Goal: Find specific page/section: Find specific page/section

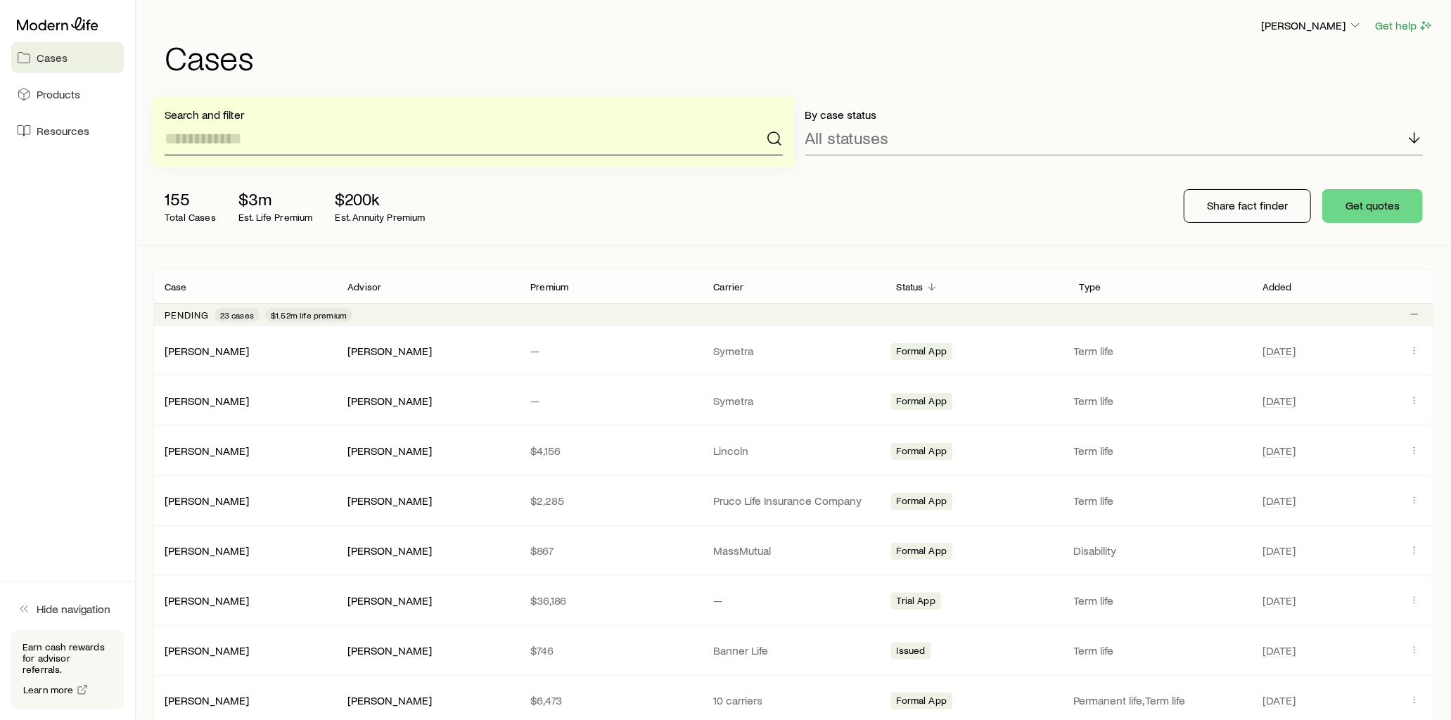
click at [366, 136] on input at bounding box center [474, 139] width 618 height 34
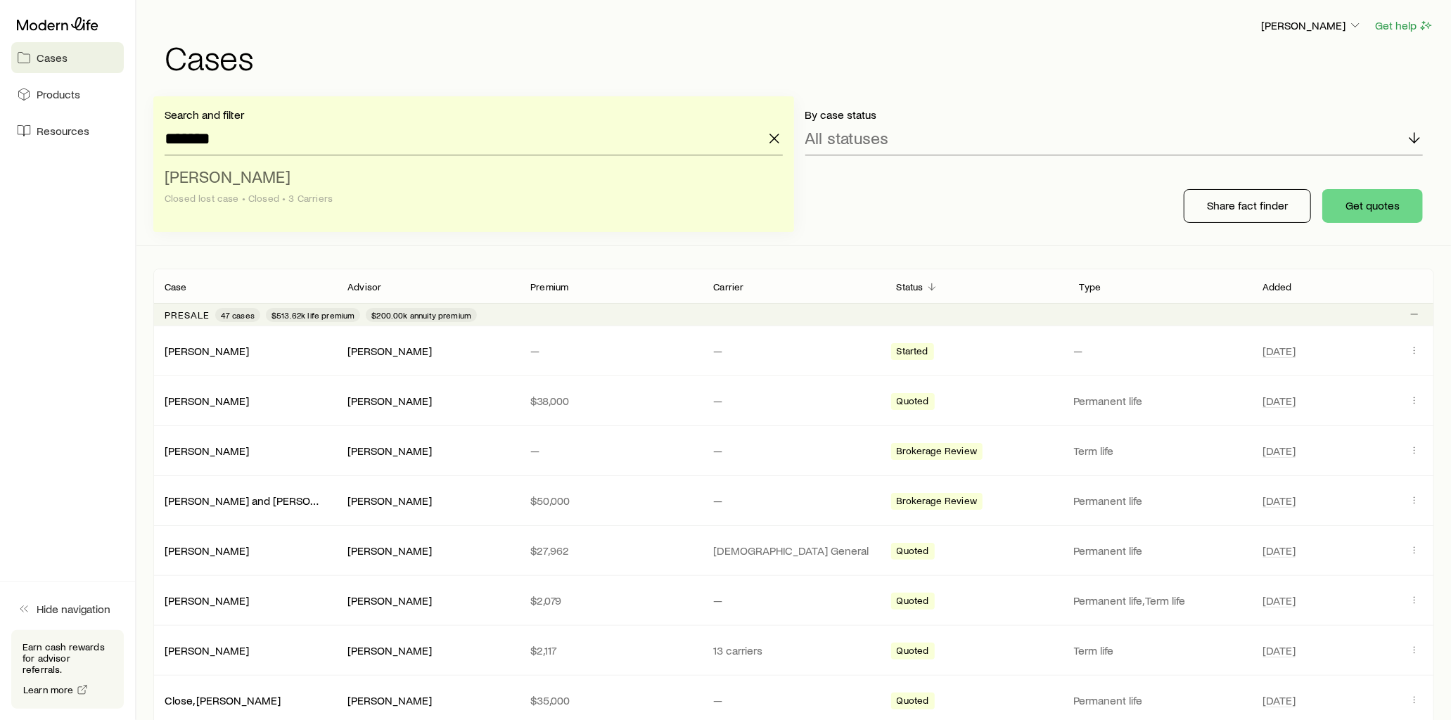
click at [245, 172] on span "[PERSON_NAME]" at bounding box center [228, 176] width 126 height 20
type input "**********"
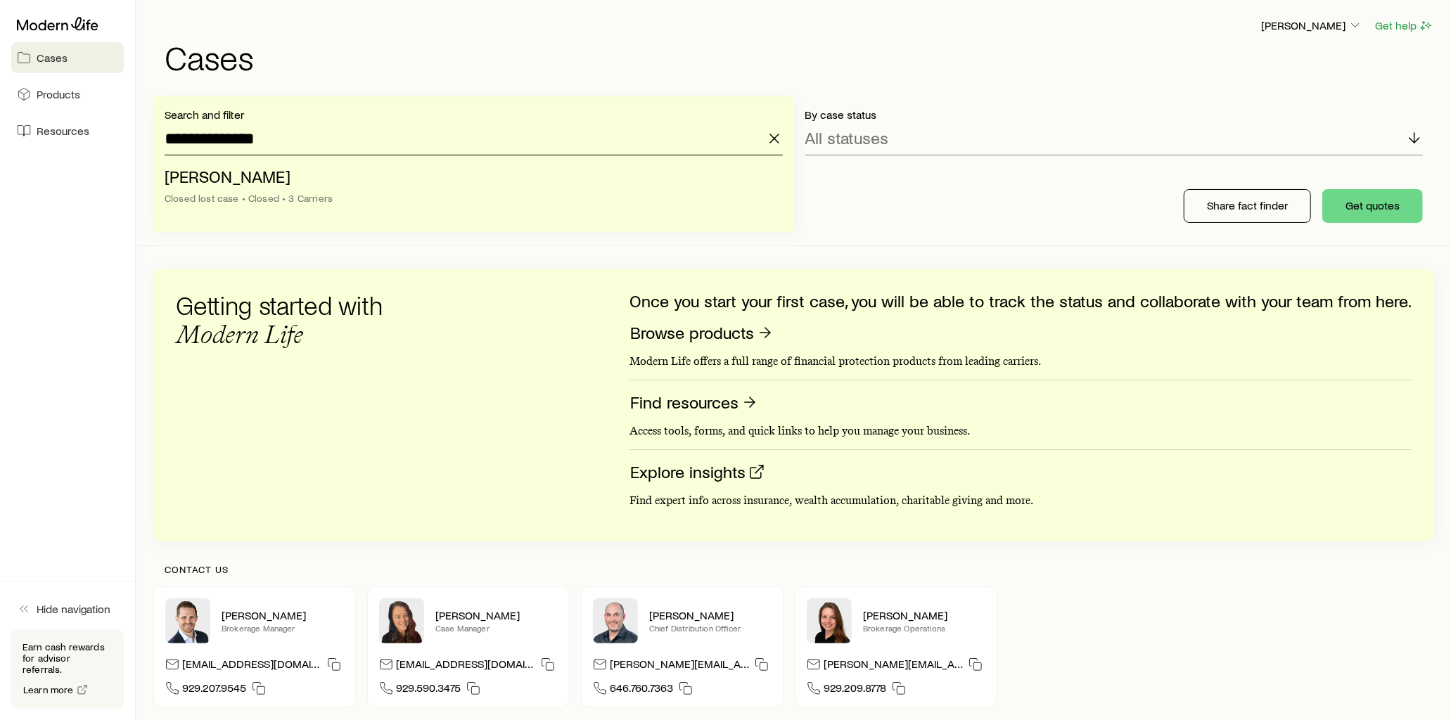
click at [296, 143] on input "**********" at bounding box center [474, 139] width 618 height 34
click at [256, 183] on span "[PERSON_NAME]" at bounding box center [228, 176] width 126 height 20
click at [274, 139] on input "**********" at bounding box center [474, 139] width 618 height 34
click at [206, 179] on span "[PERSON_NAME]" at bounding box center [228, 176] width 126 height 20
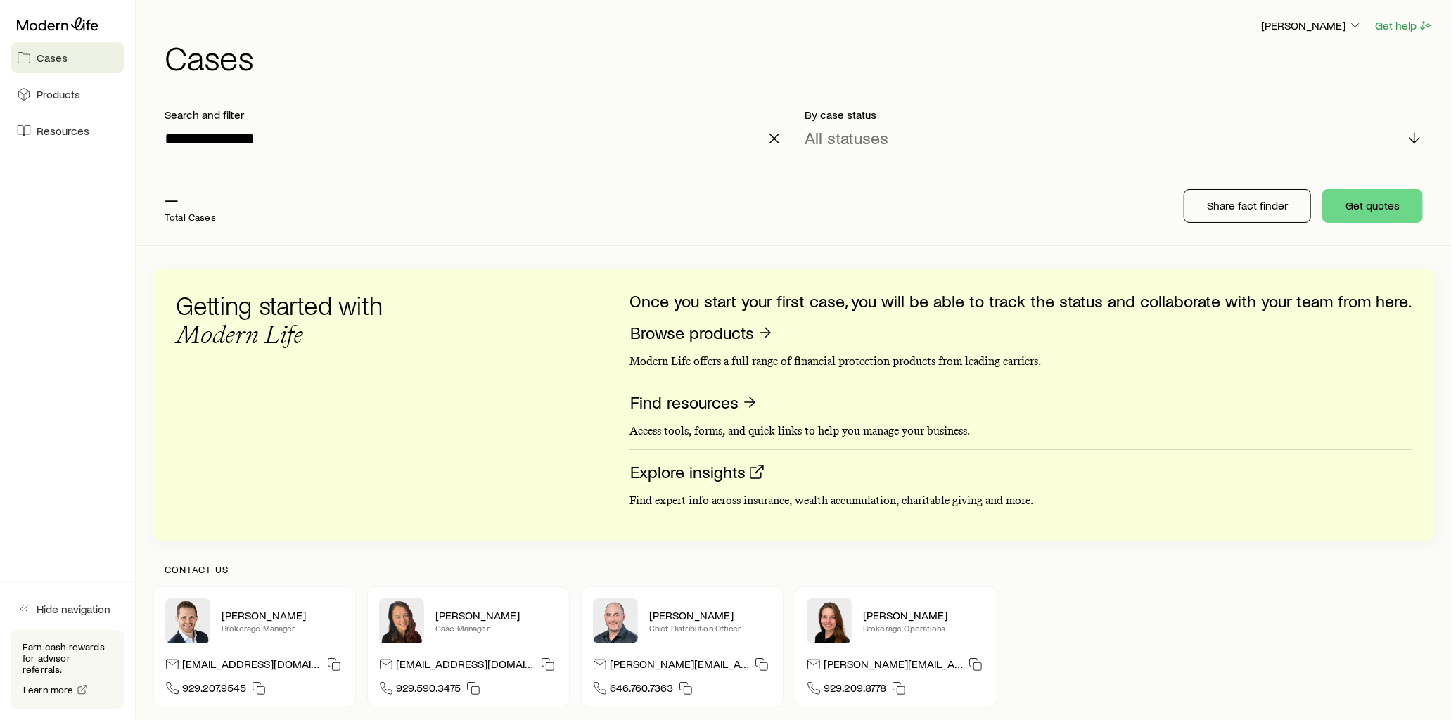
click at [177, 212] on p "Total Cases" at bounding box center [190, 217] width 51 height 11
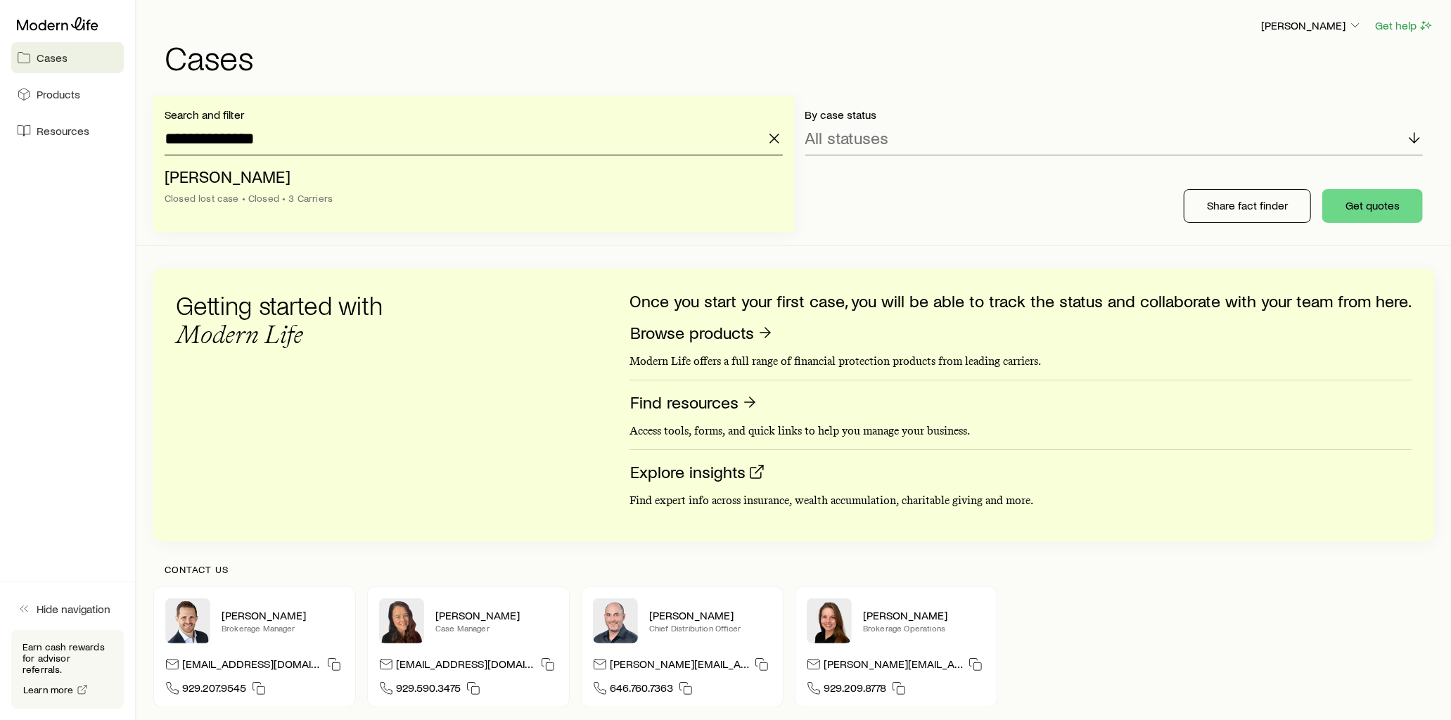
drag, startPoint x: 301, startPoint y: 141, endPoint x: 56, endPoint y: 149, distance: 244.8
click at [56, 149] on div "**********" at bounding box center [725, 424] width 1451 height 848
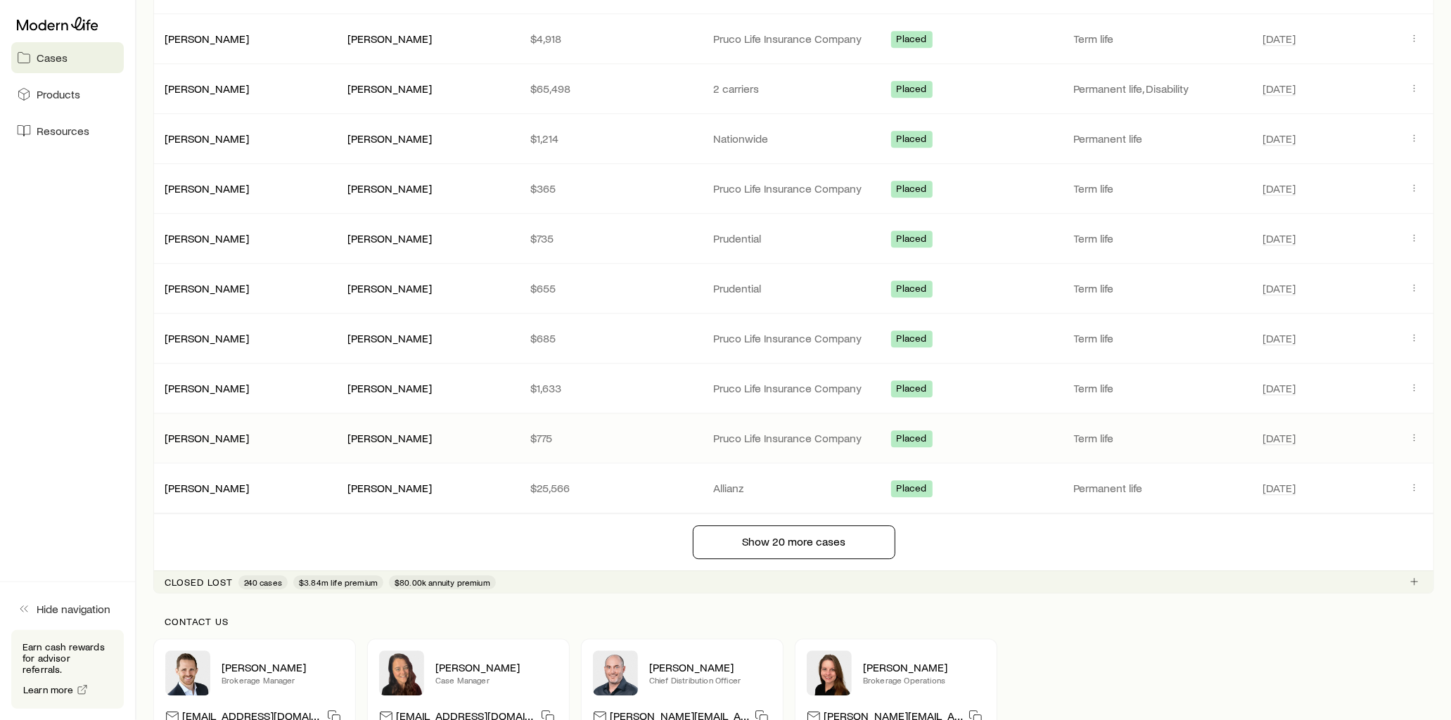
scroll to position [3160, 0]
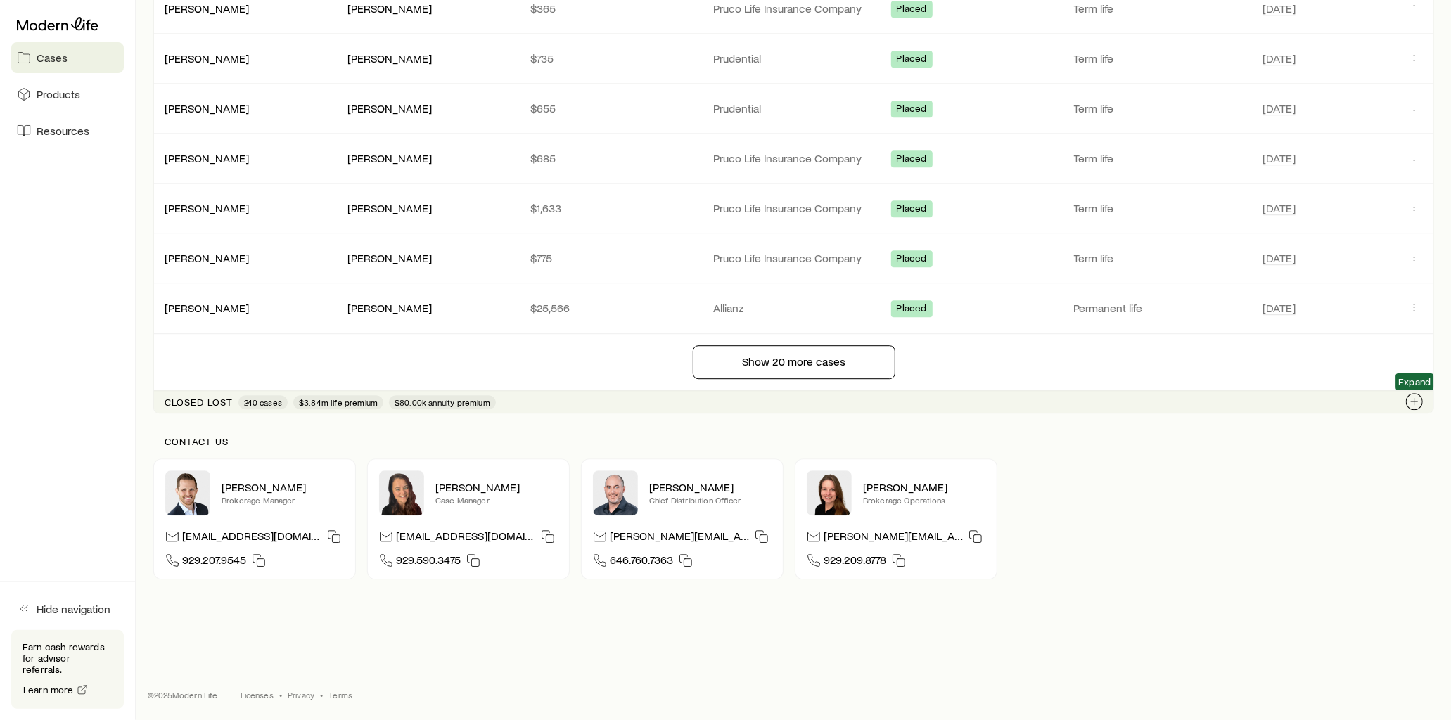
click at [1416, 399] on icon "Client cases" at bounding box center [1413, 401] width 11 height 11
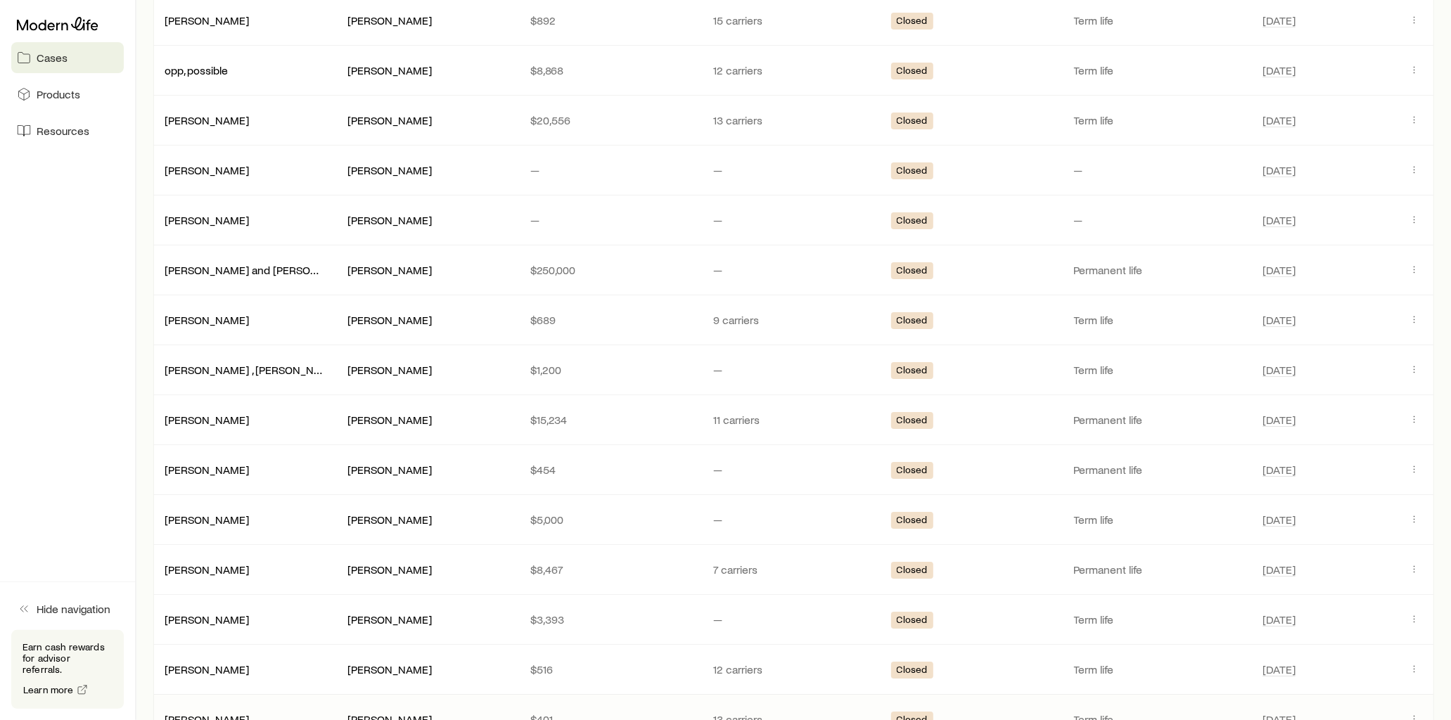
scroll to position [3997, 0]
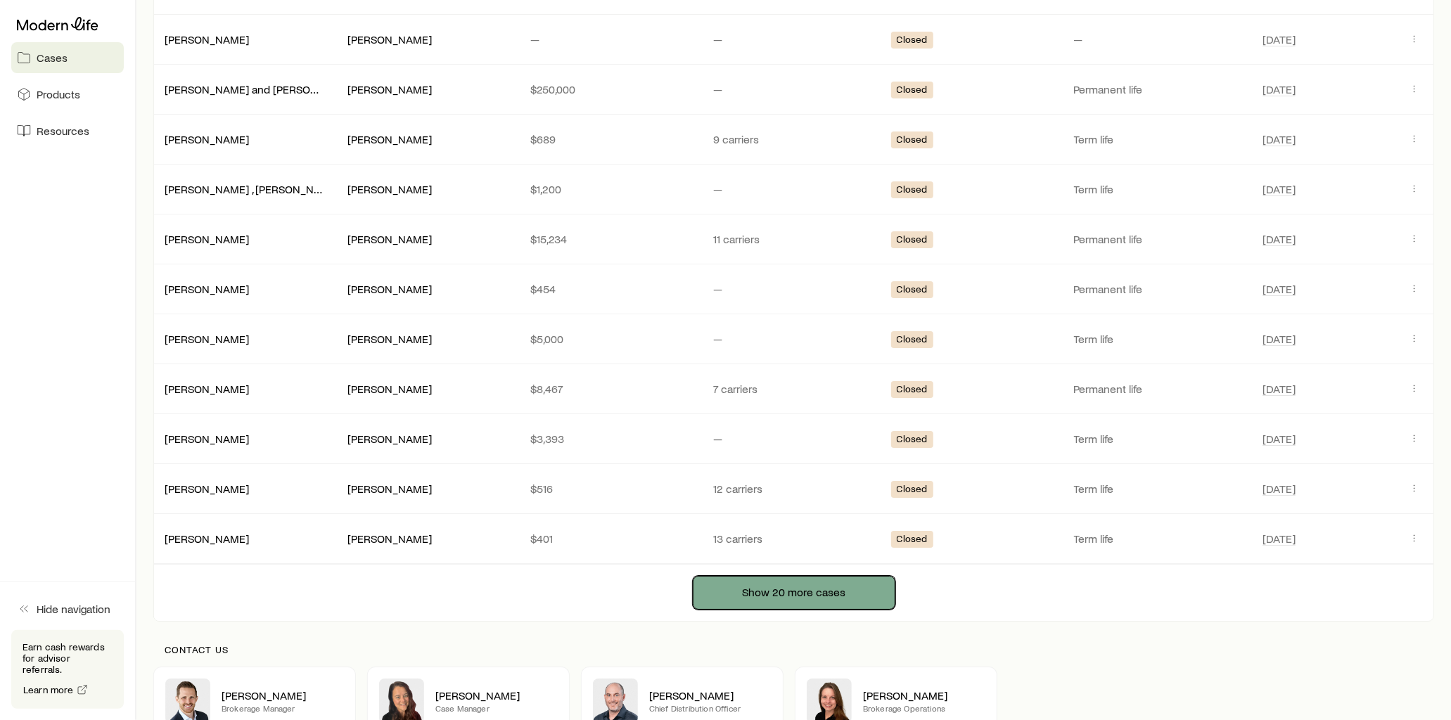
click at [791, 608] on button "Show 20 more cases" at bounding box center [794, 593] width 203 height 34
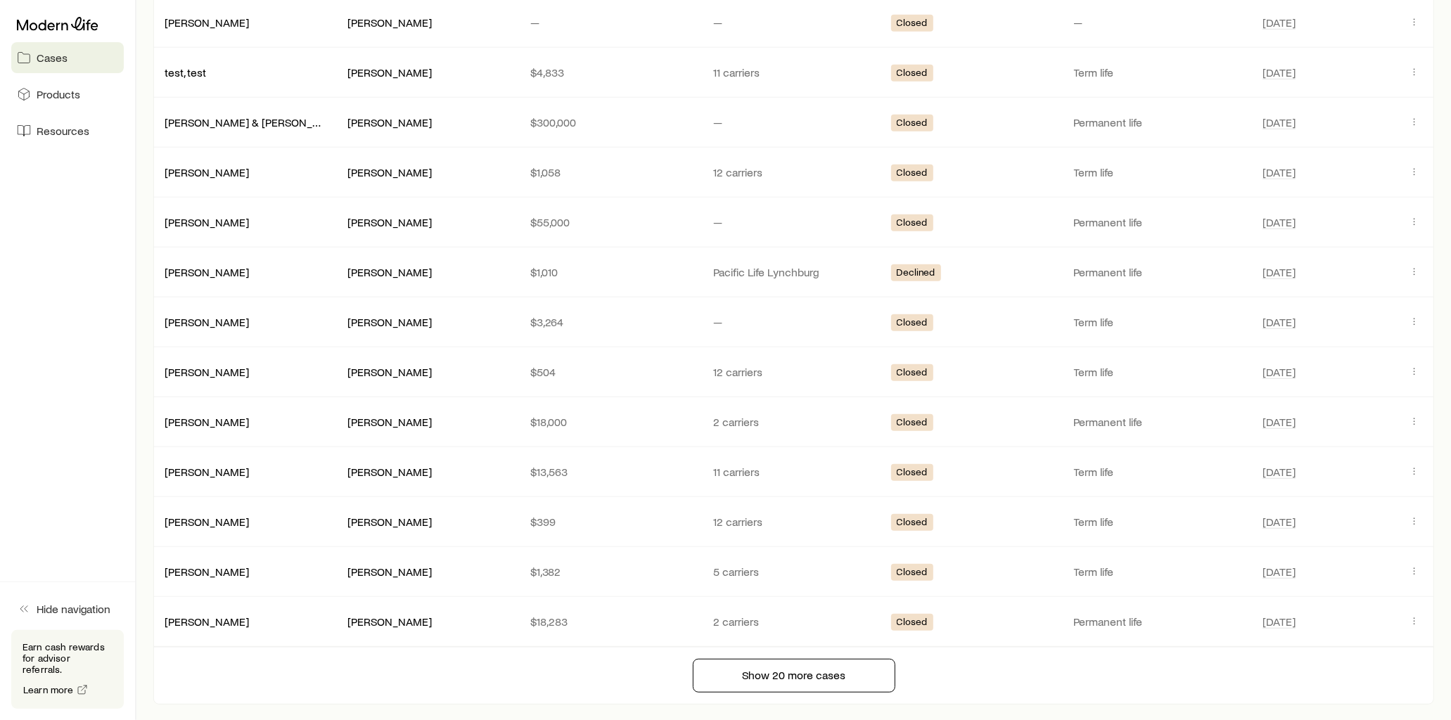
scroll to position [4934, 0]
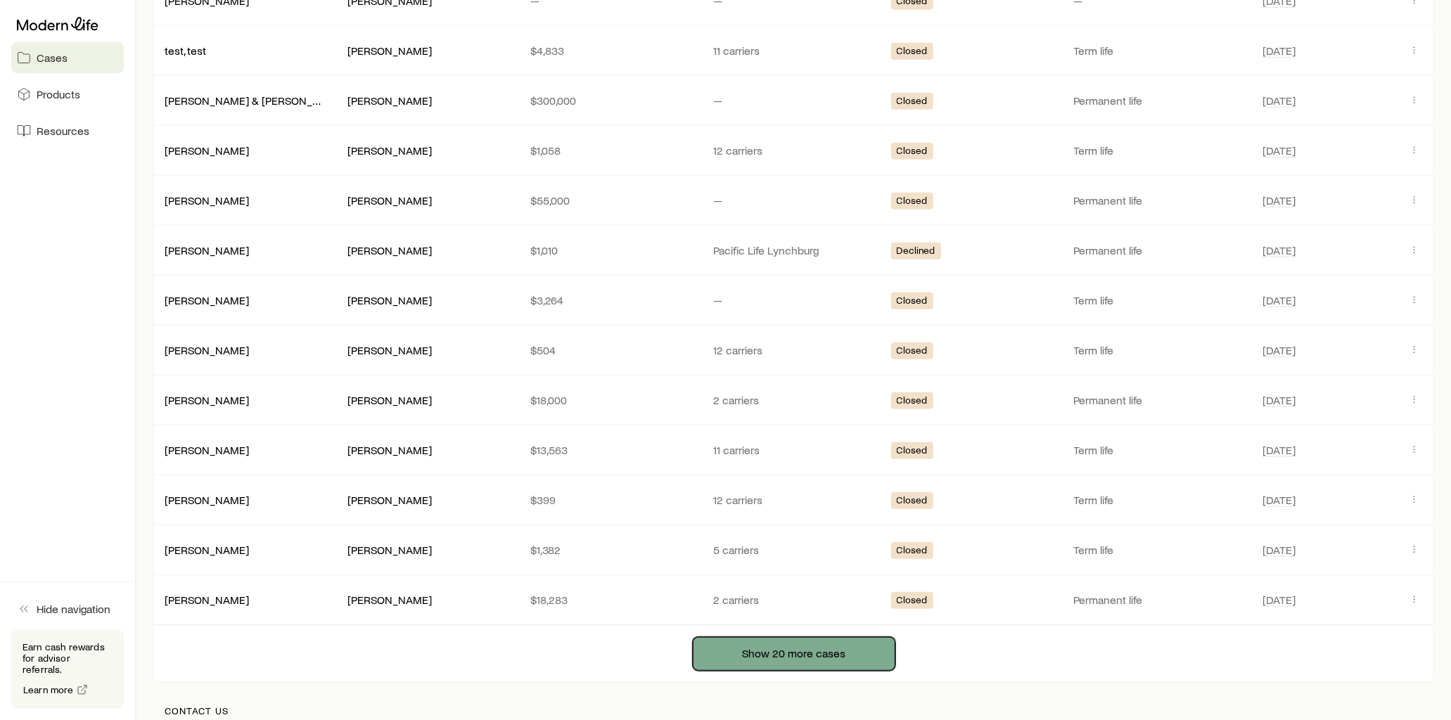
click at [799, 671] on button "Show 20 more cases" at bounding box center [794, 654] width 203 height 34
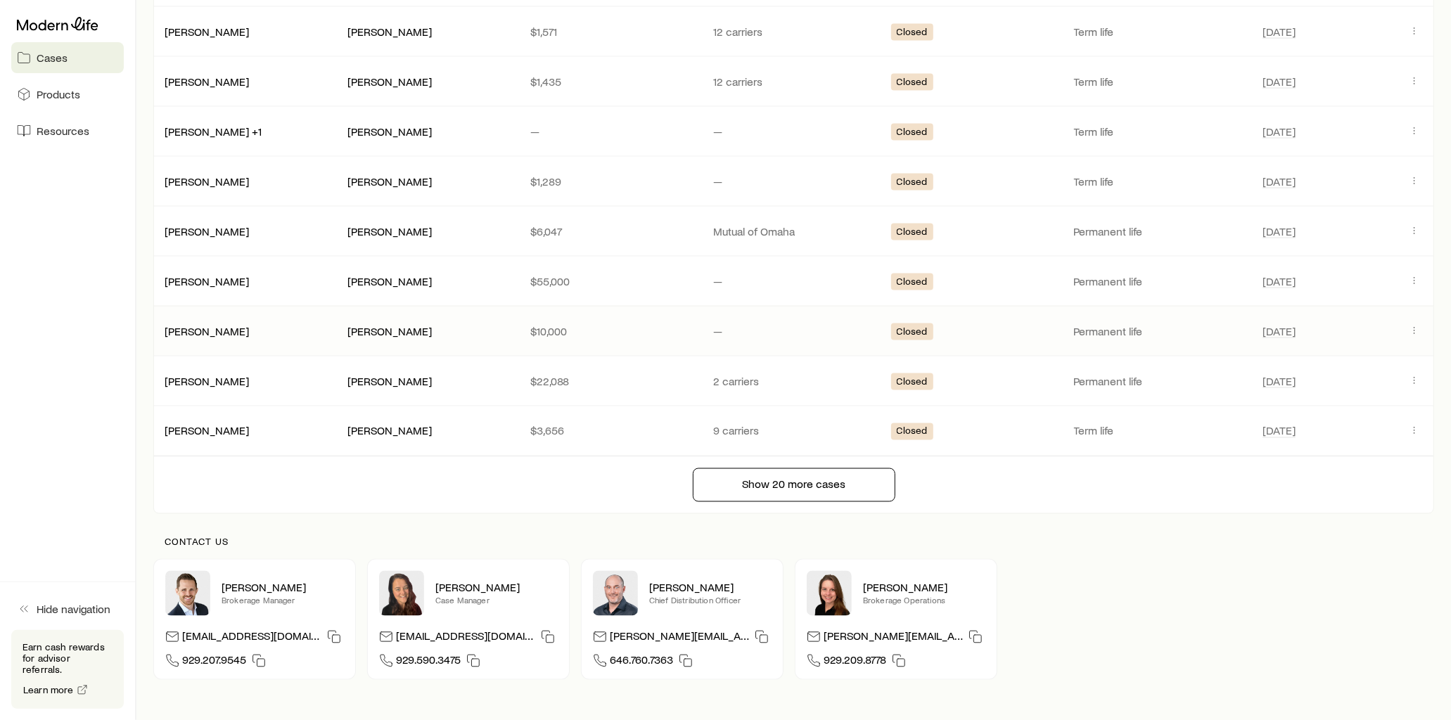
scroll to position [5794, 0]
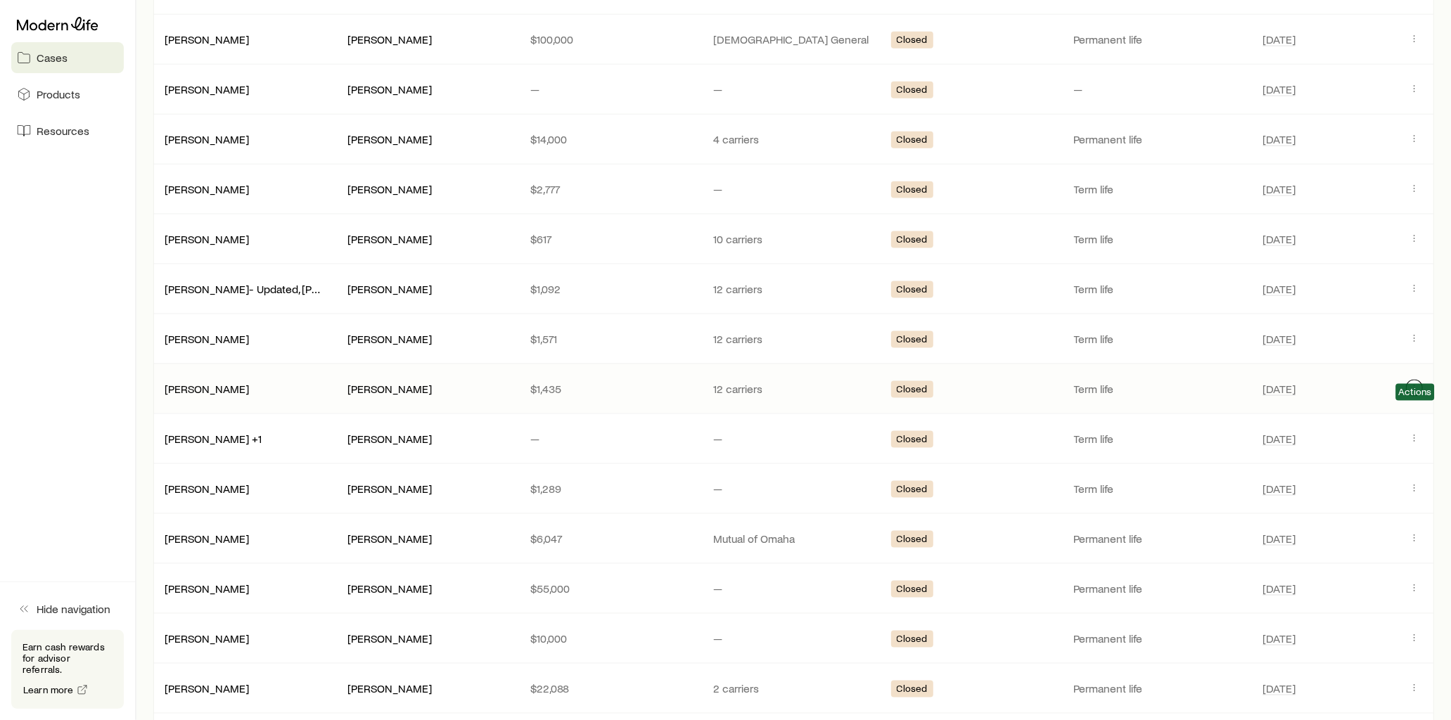
click at [1416, 394] on icon "Client cases" at bounding box center [1413, 388] width 11 height 11
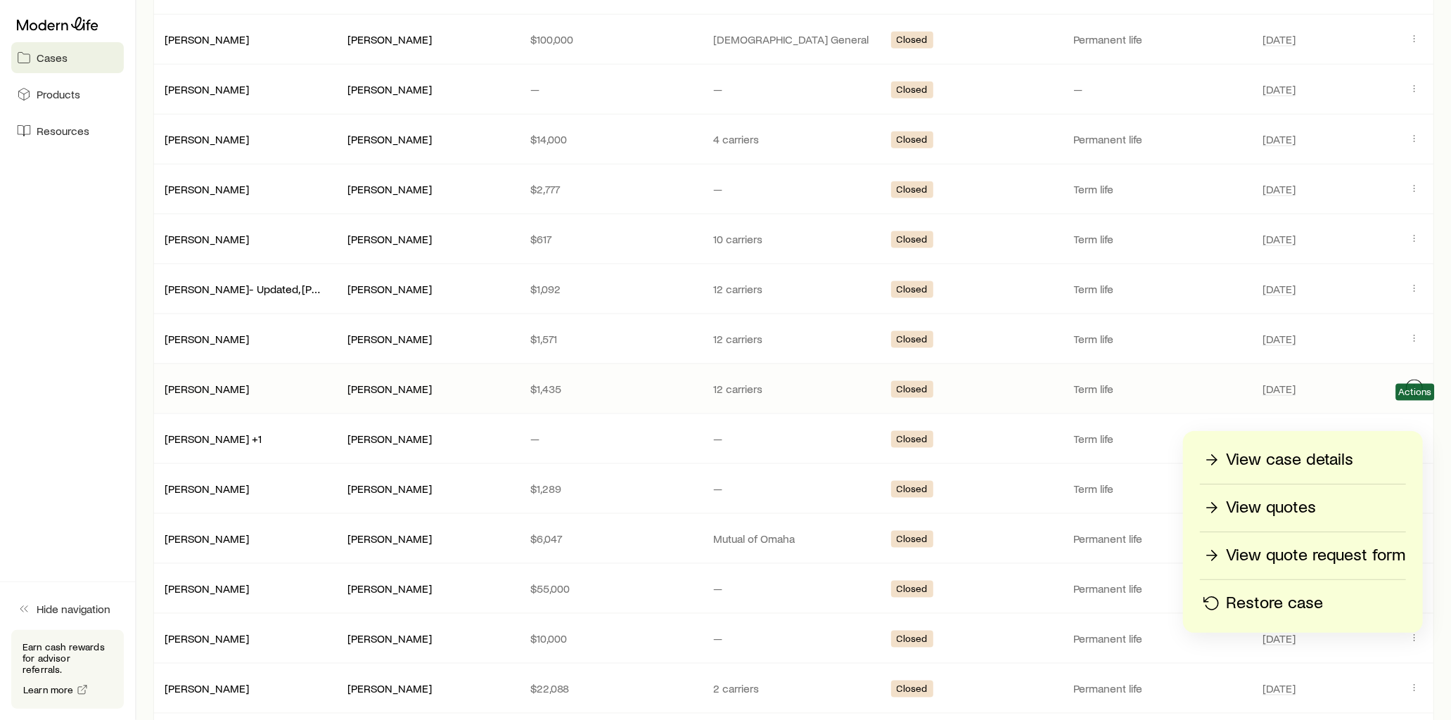
click at [1416, 394] on icon "Client cases" at bounding box center [1413, 388] width 11 height 11
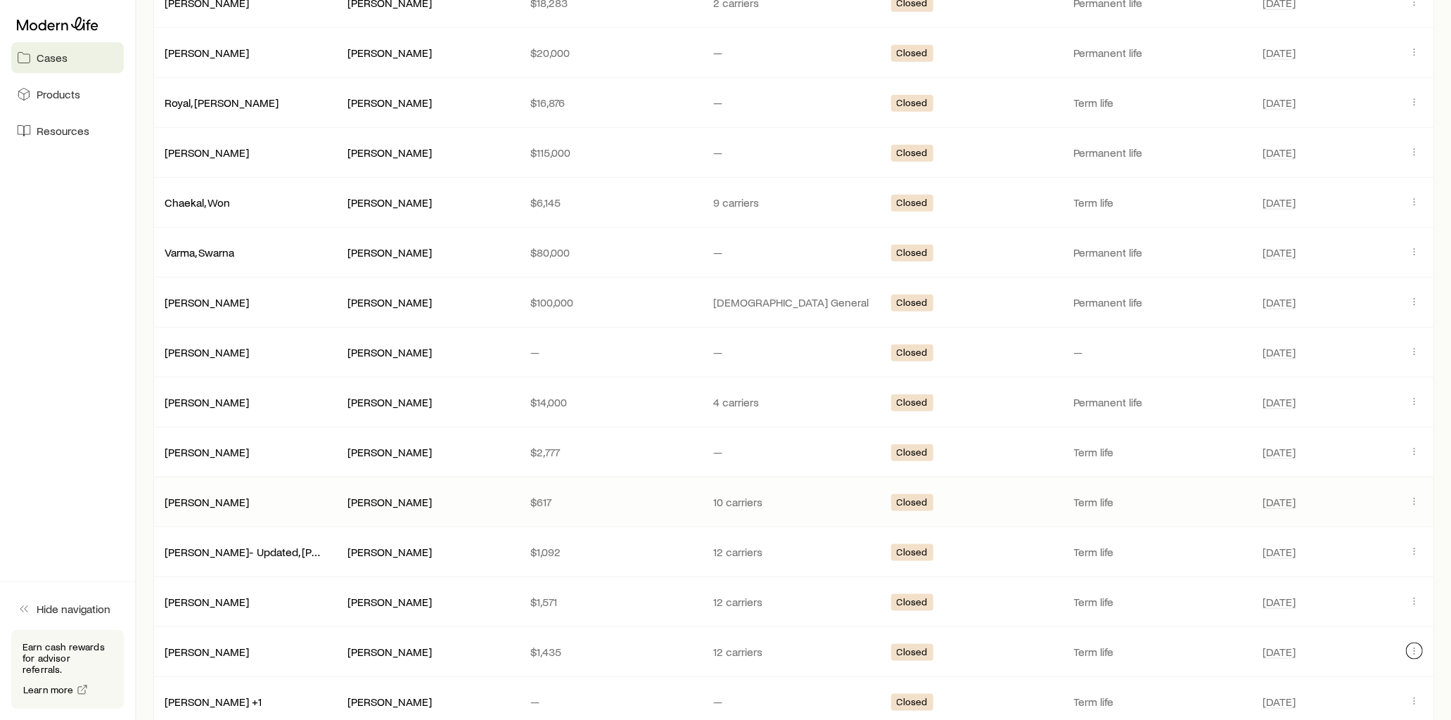
scroll to position [5481, 0]
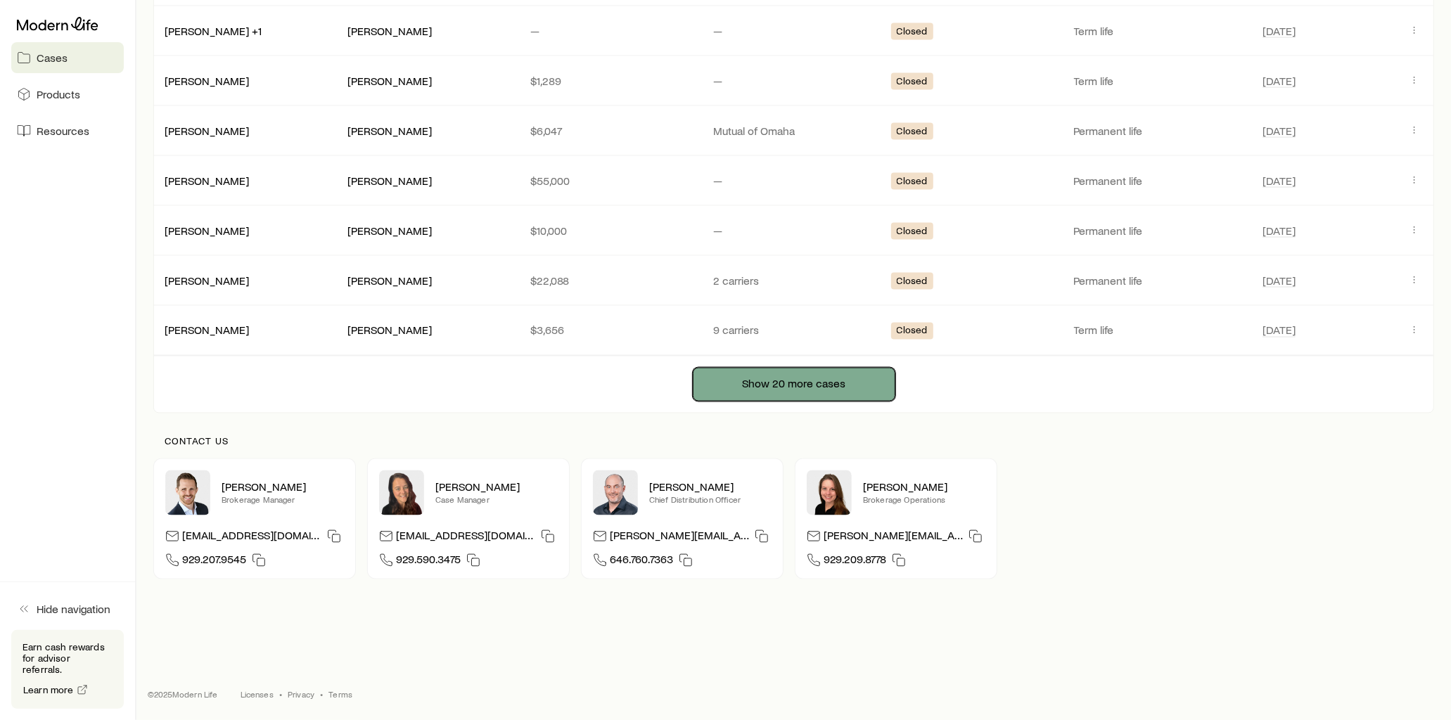
click at [779, 384] on button "Show 20 more cases" at bounding box center [794, 385] width 203 height 34
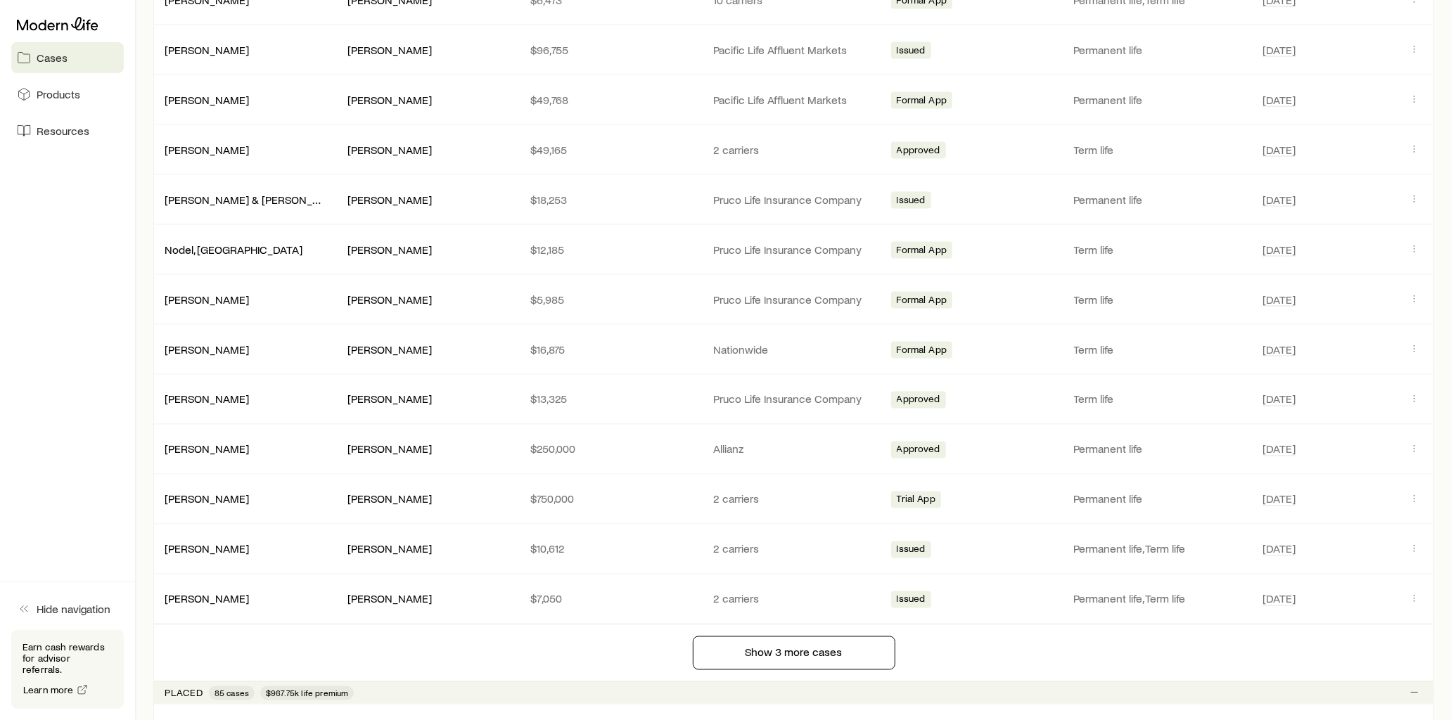
scroll to position [0, 0]
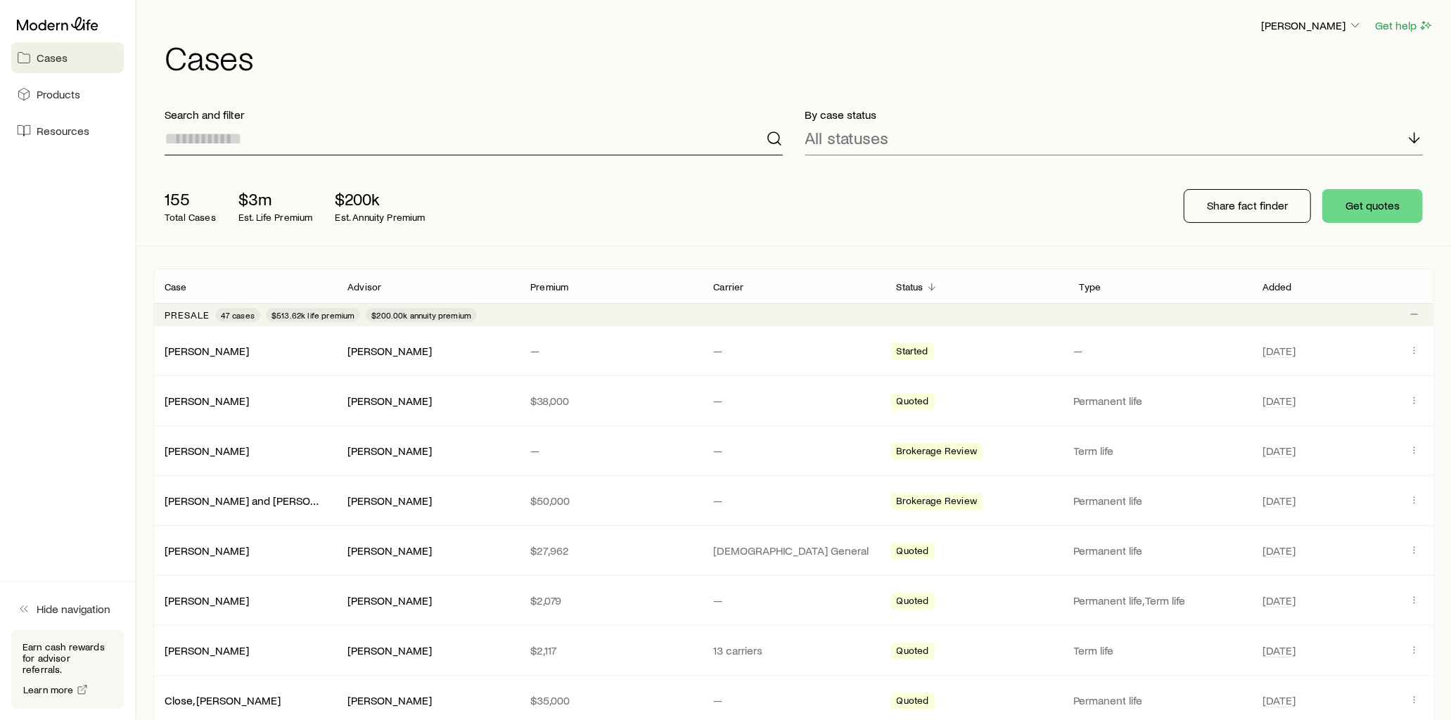
click at [249, 146] on input at bounding box center [474, 139] width 618 height 34
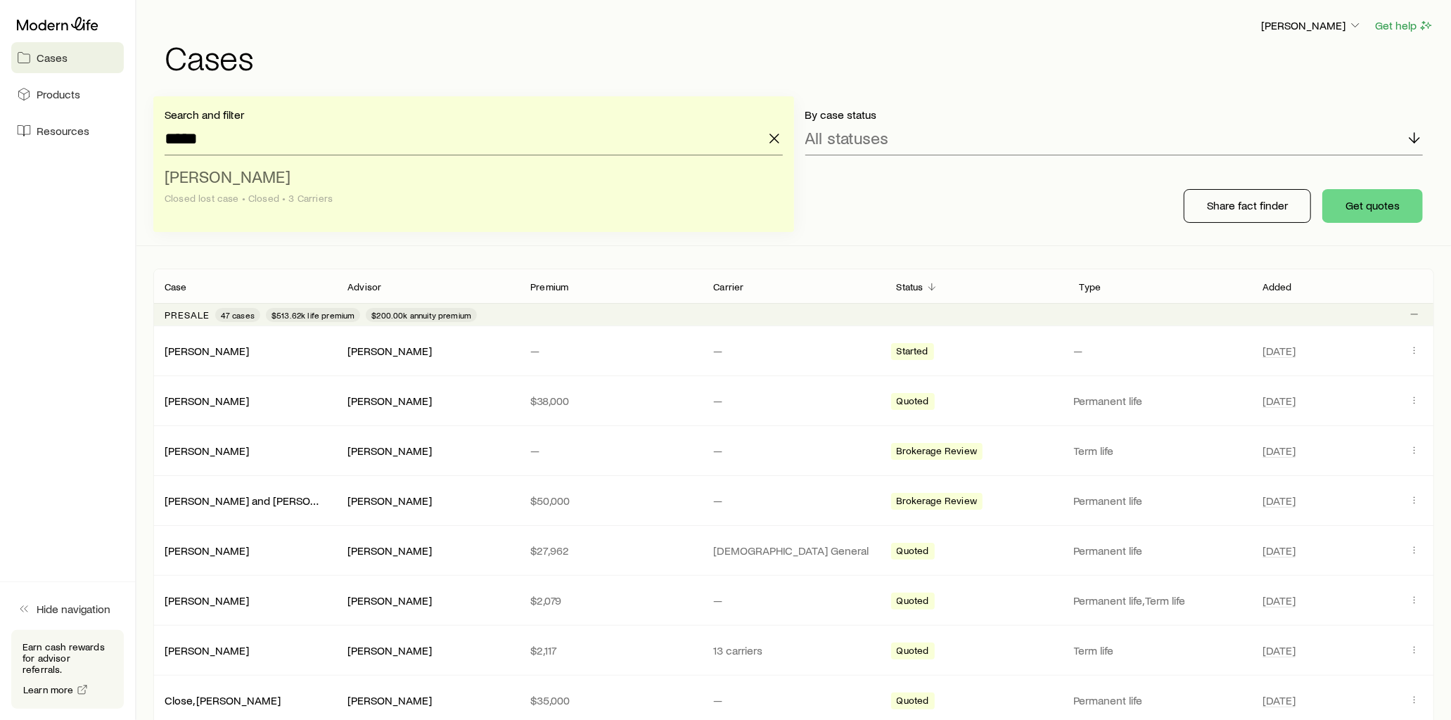
click at [268, 181] on span "[PERSON_NAME]" at bounding box center [228, 176] width 126 height 20
type input "**********"
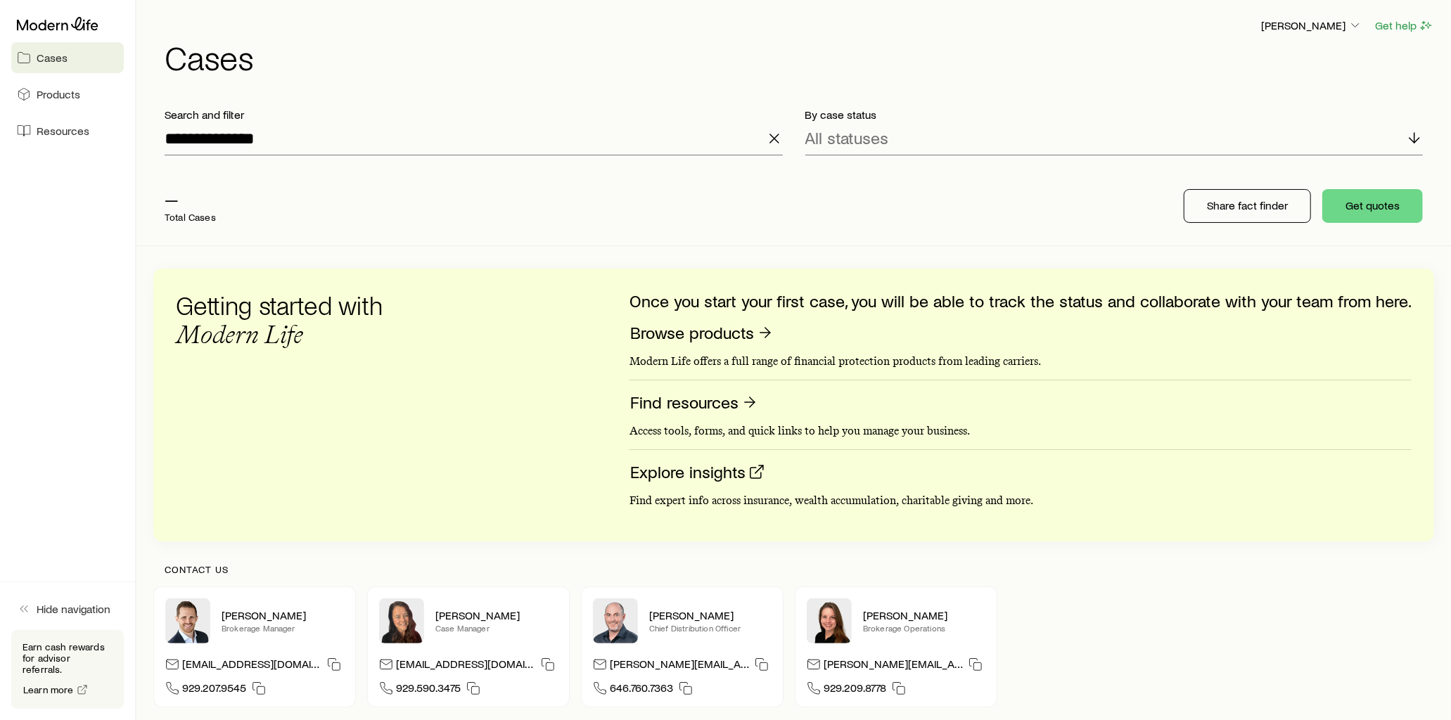
click at [190, 215] on p "Total Cases" at bounding box center [190, 217] width 51 height 11
click at [276, 141] on input "**********" at bounding box center [474, 139] width 618 height 34
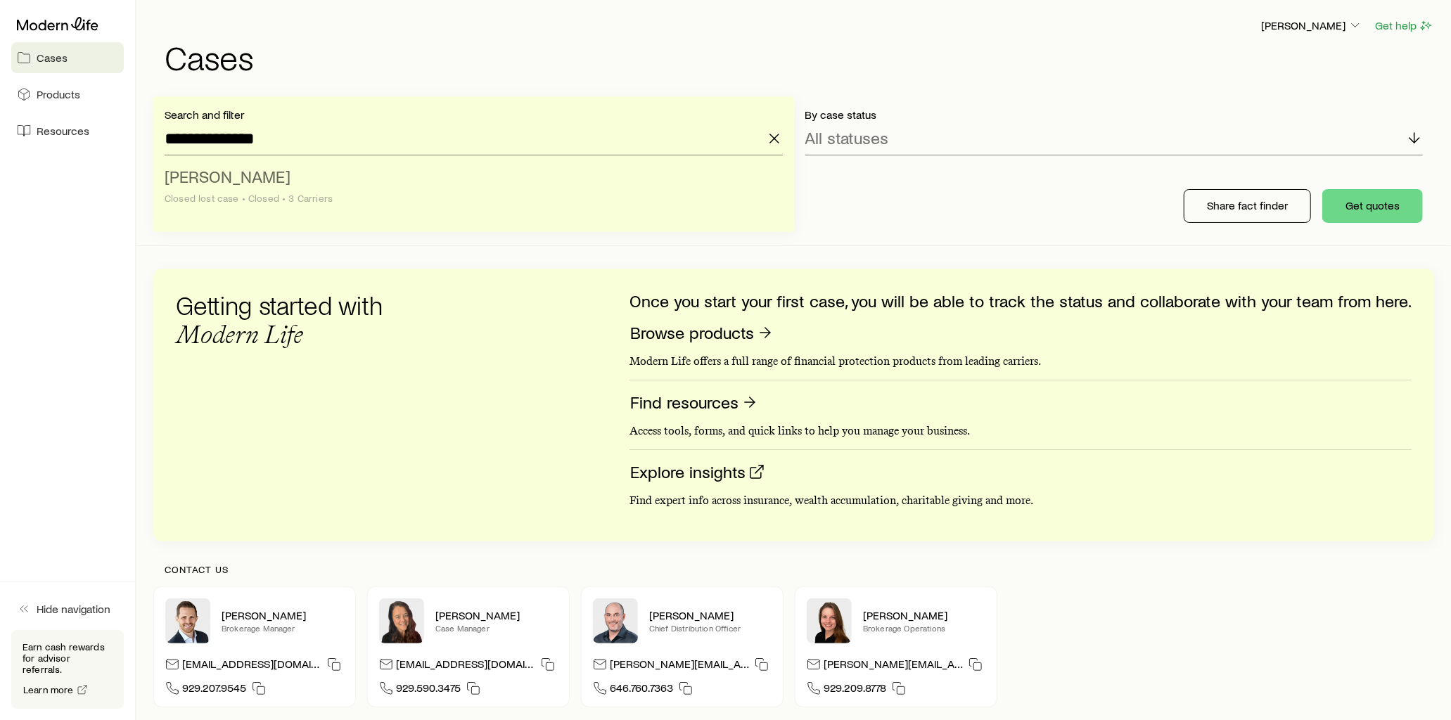
click at [264, 184] on span "[PERSON_NAME]" at bounding box center [228, 176] width 126 height 20
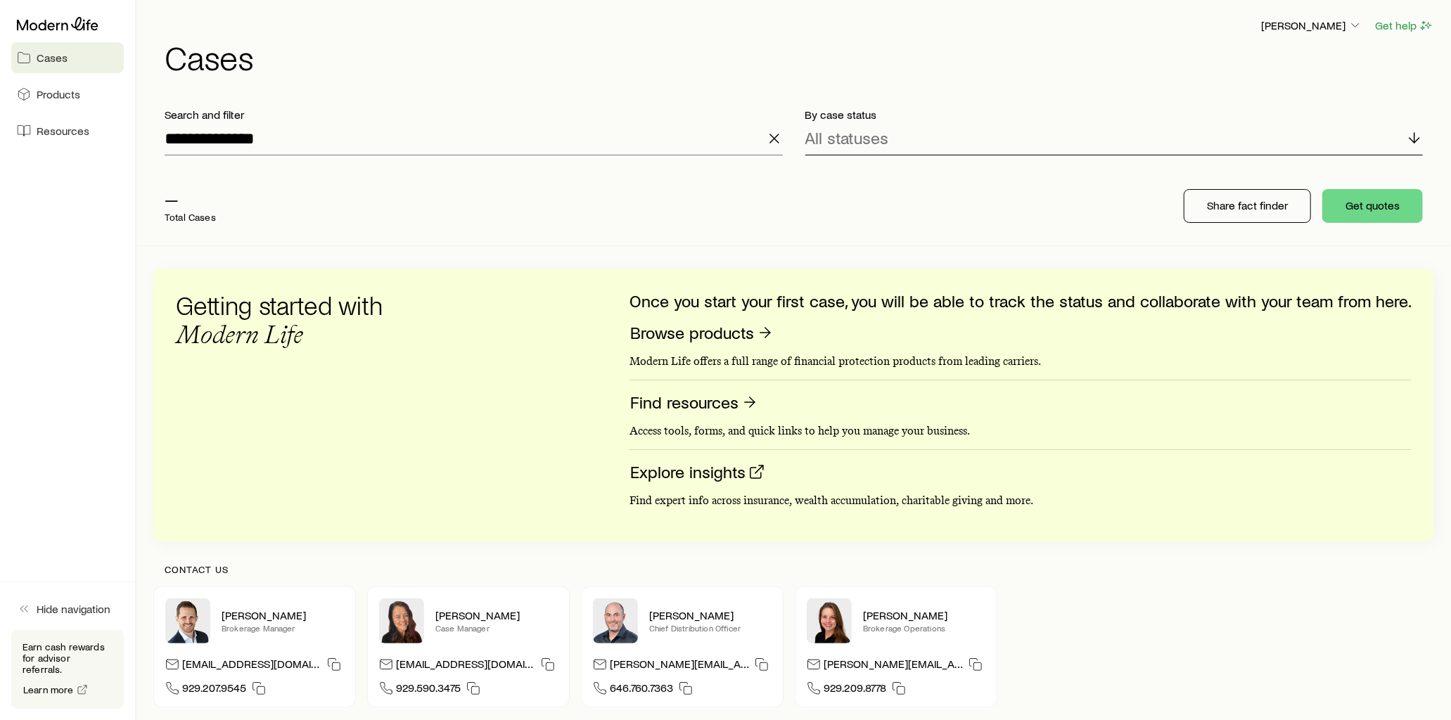
click at [1411, 141] on icon at bounding box center [1414, 137] width 17 height 17
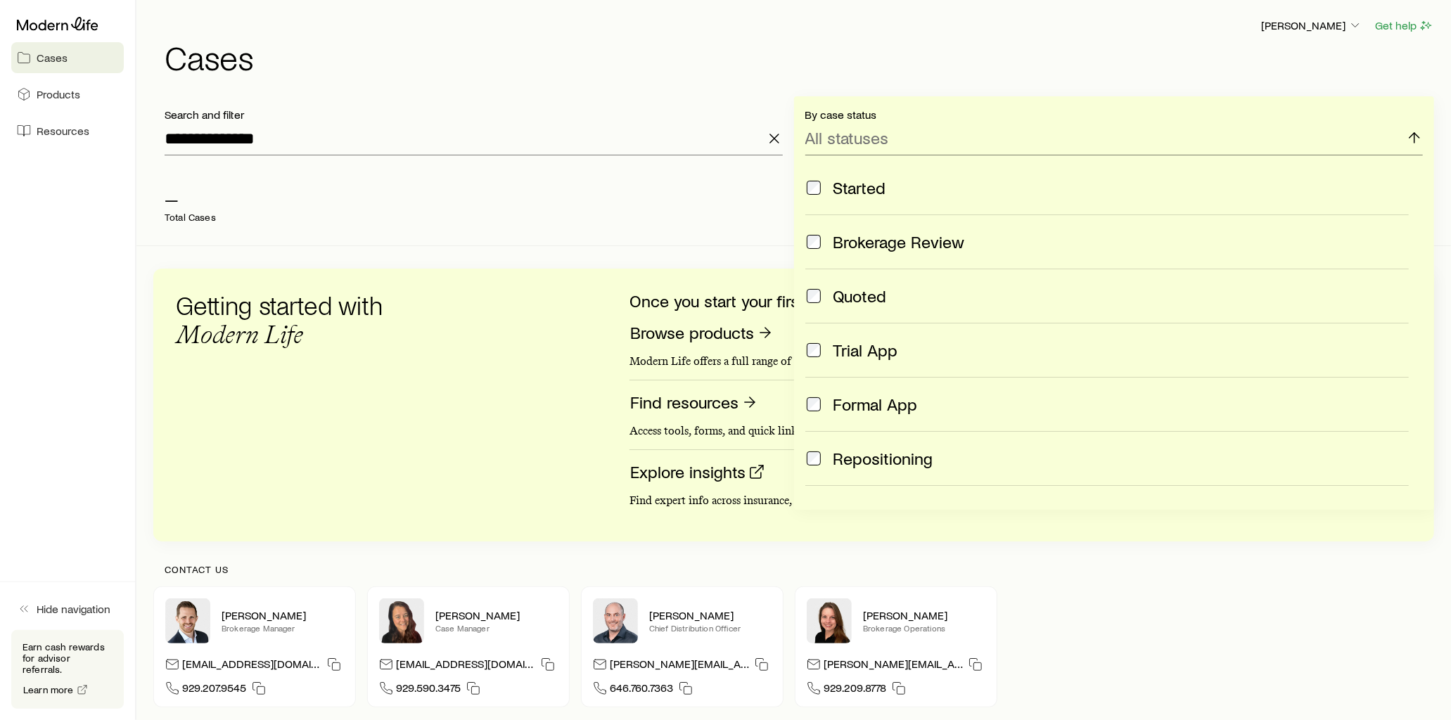
click at [1217, 179] on div "Started" at bounding box center [1121, 188] width 576 height 20
click at [819, 135] on line at bounding box center [817, 137] width 7 height 7
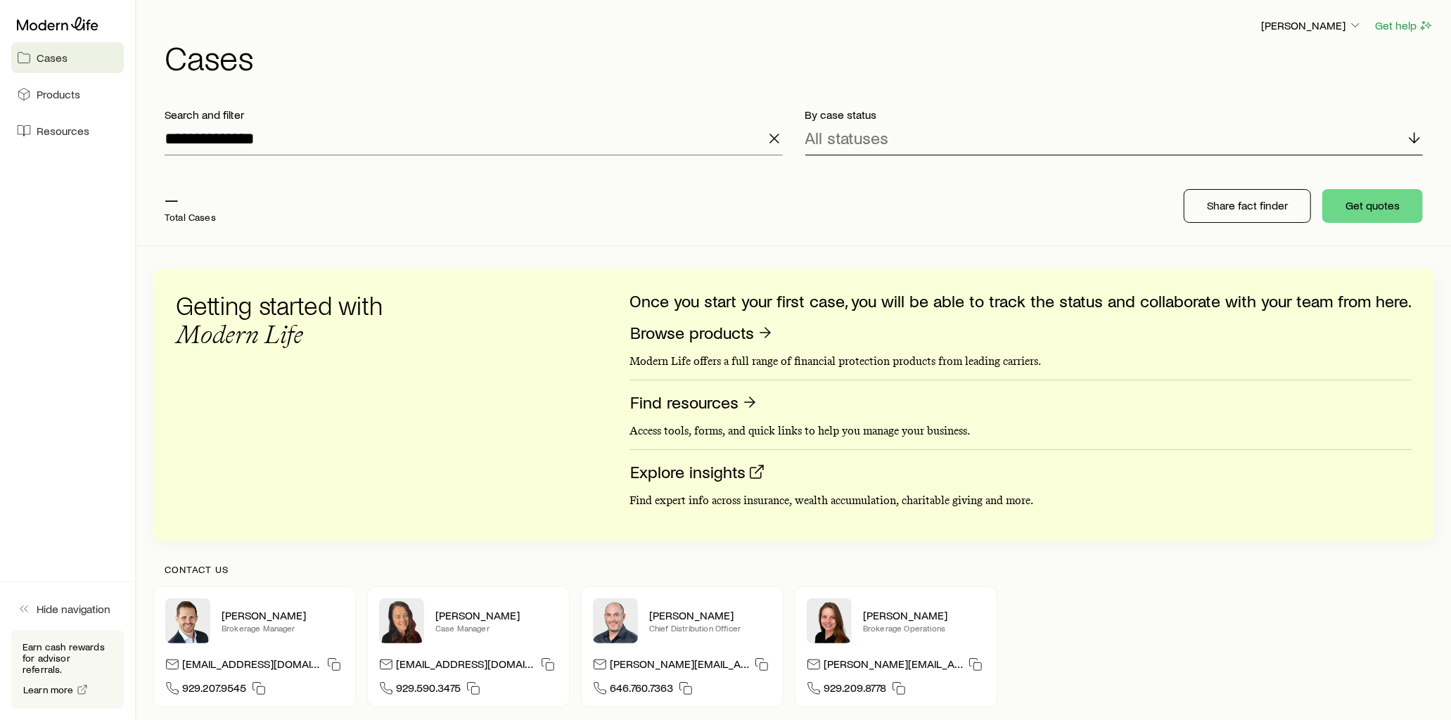
click at [1198, 136] on div "All statuses" at bounding box center [1114, 139] width 618 height 34
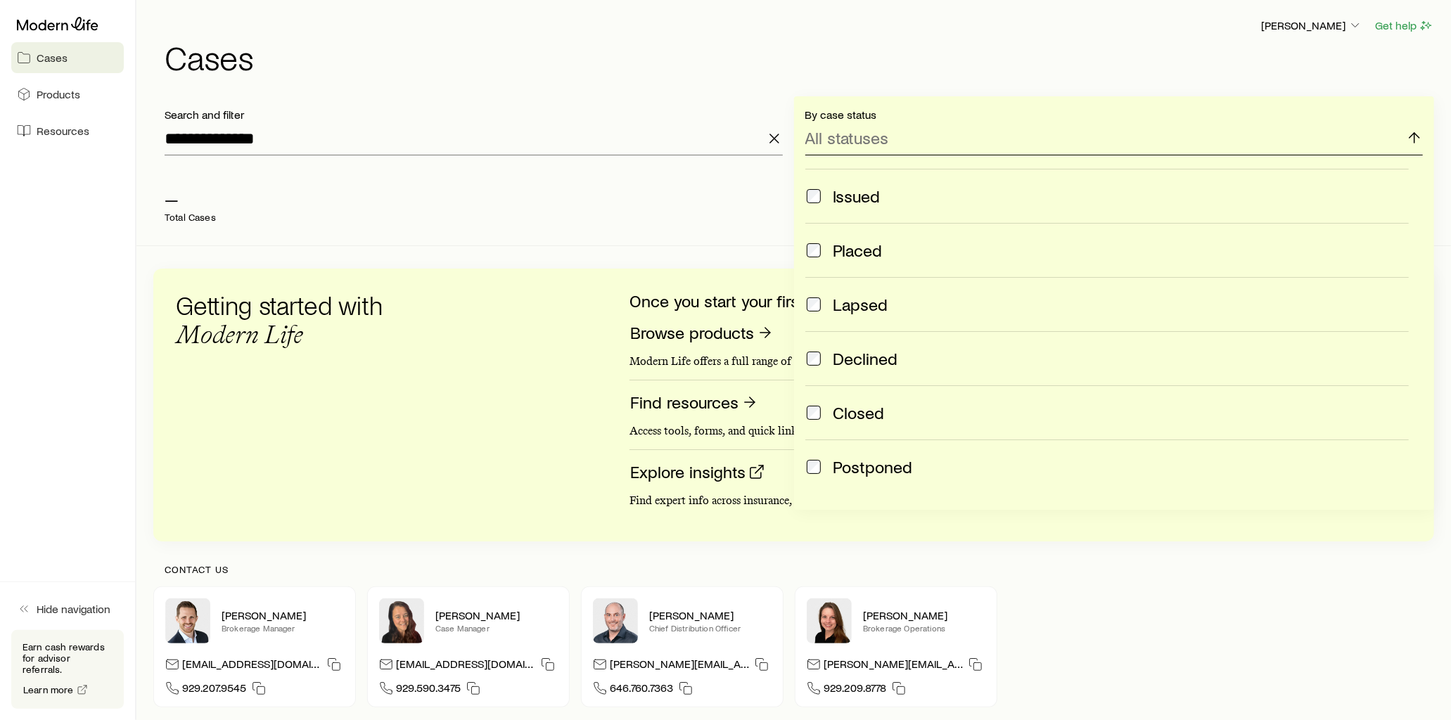
scroll to position [371, 0]
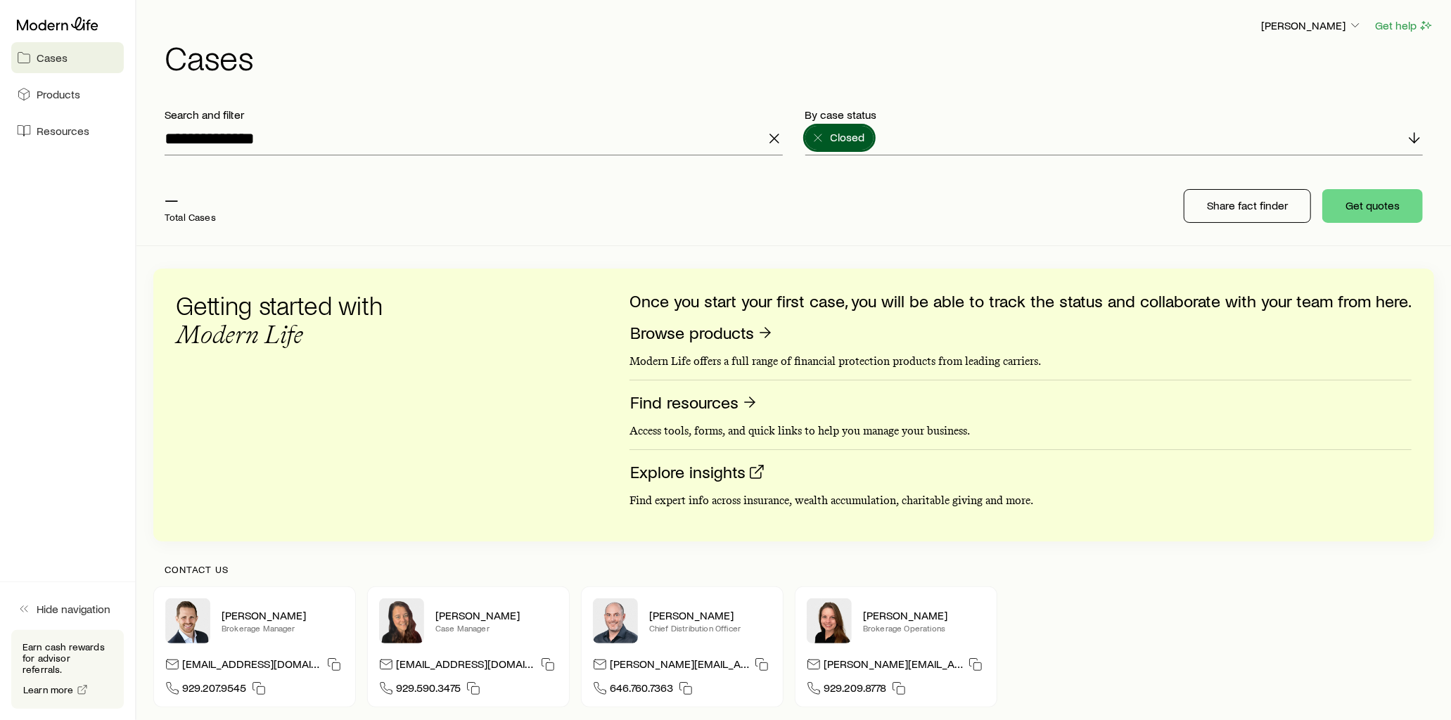
click at [605, 194] on div "— Total Cases Share fact finder Get quotes" at bounding box center [793, 206] width 1280 height 79
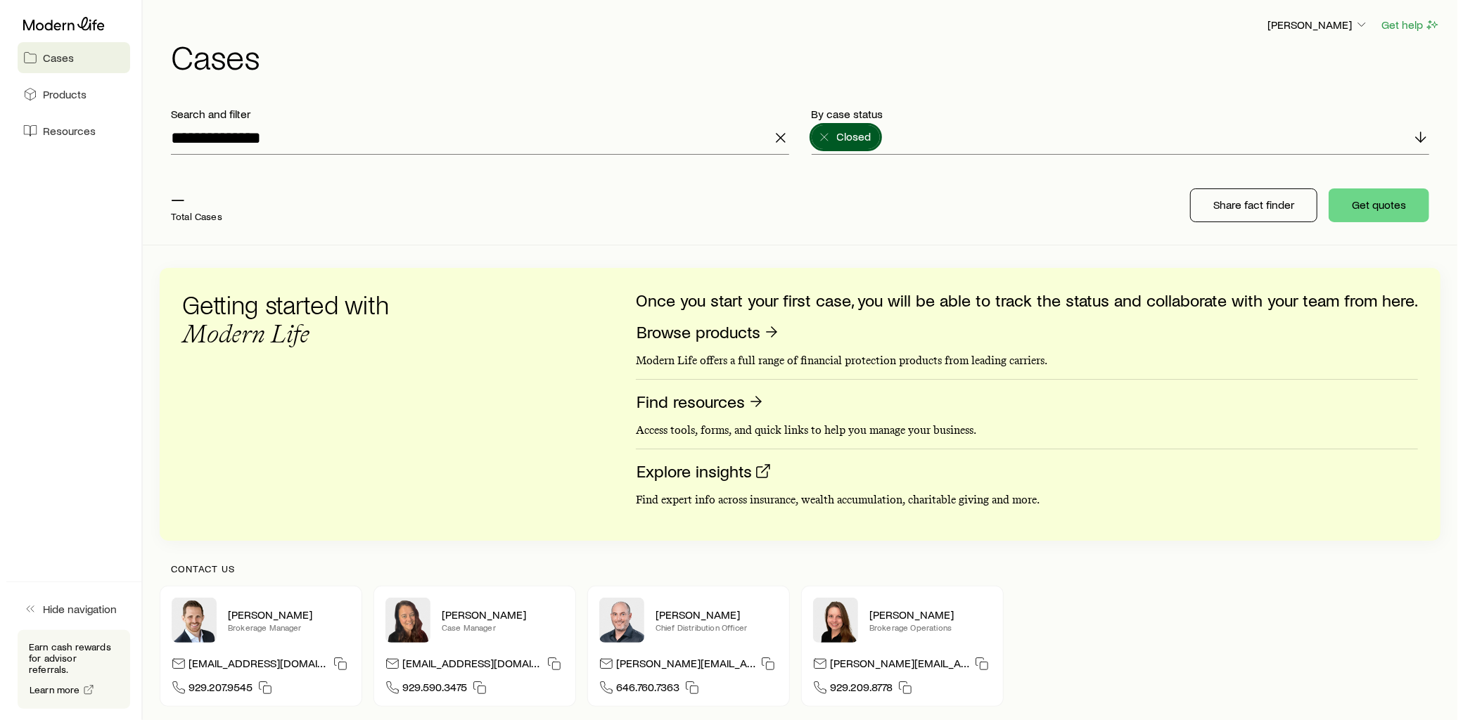
scroll to position [0, 0]
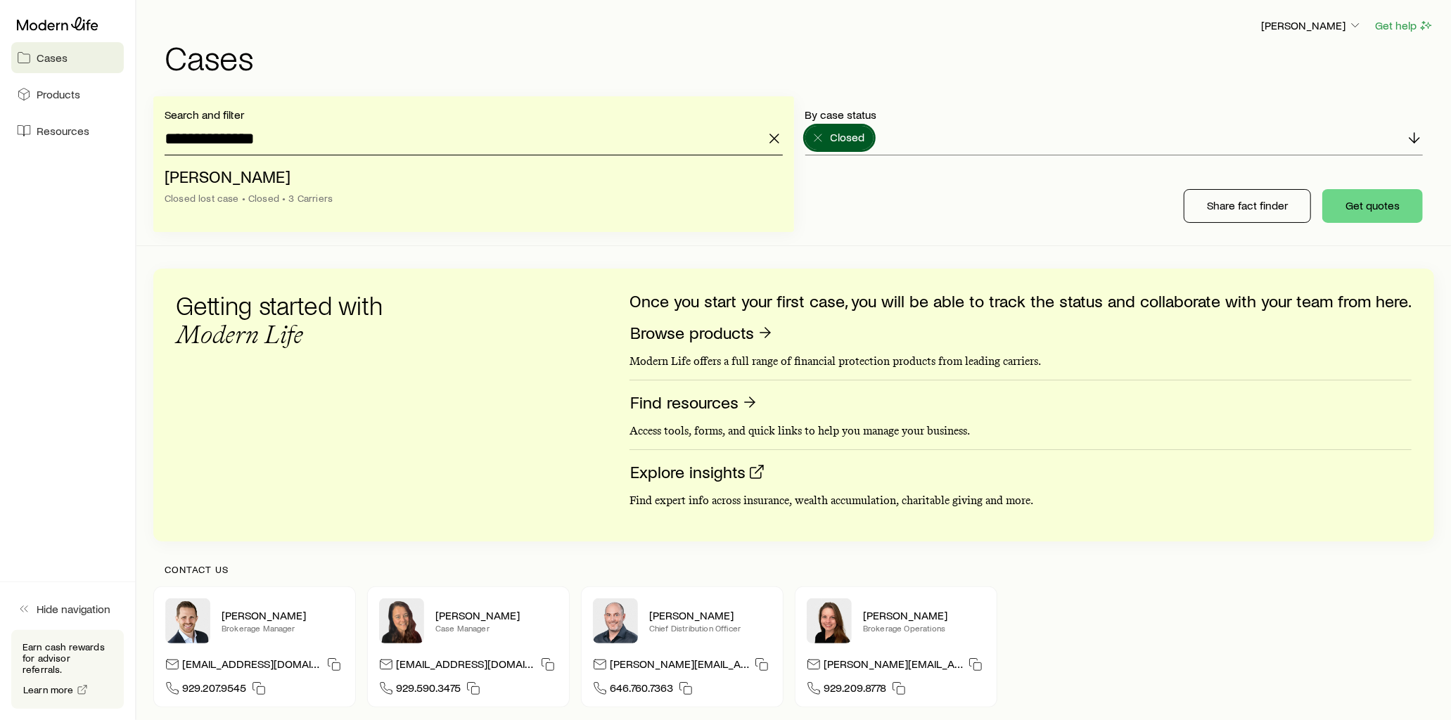
click at [300, 141] on input "**********" at bounding box center [474, 139] width 618 height 34
click at [271, 176] on li "[PERSON_NAME] Closed lost case • Closed • 3 Carriers" at bounding box center [470, 188] width 610 height 54
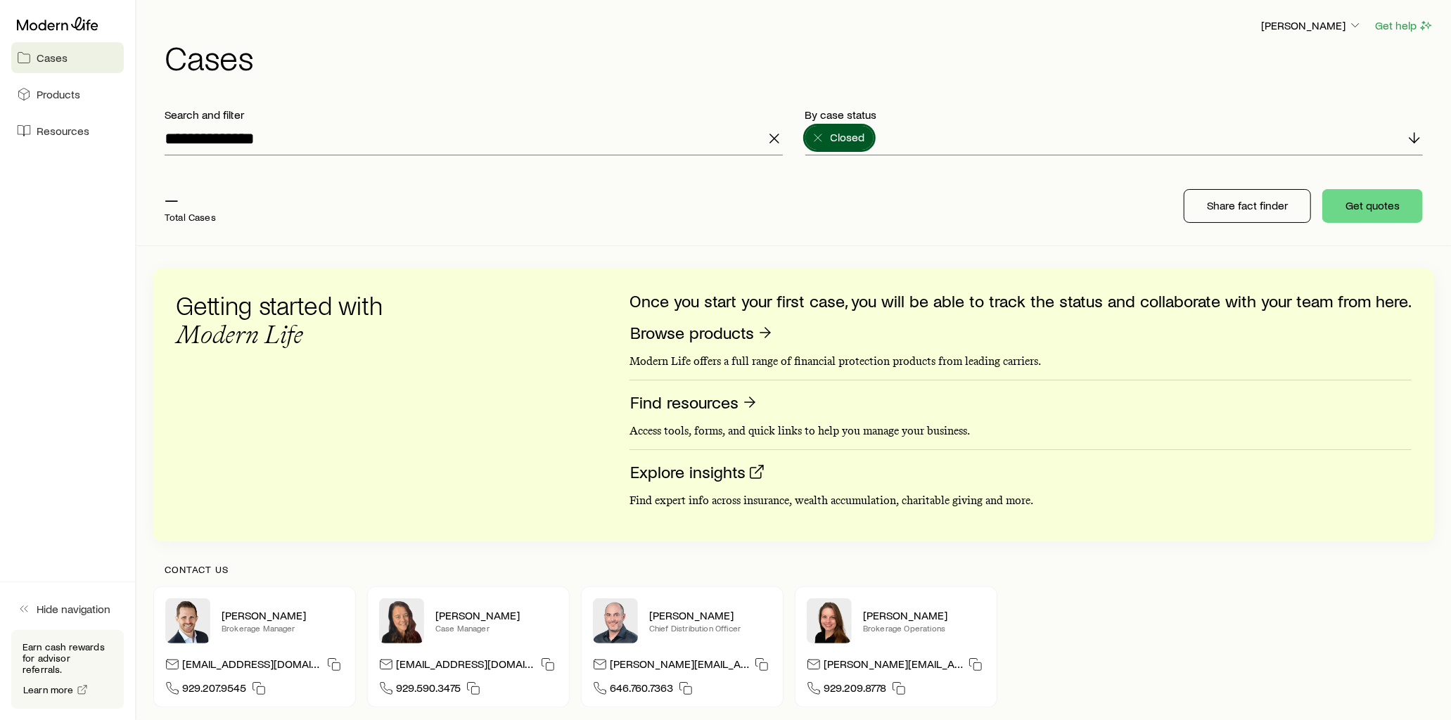
click at [169, 205] on p "—" at bounding box center [190, 199] width 51 height 20
click at [169, 200] on p "—" at bounding box center [190, 199] width 51 height 20
click at [174, 199] on p "—" at bounding box center [190, 199] width 51 height 20
click at [818, 137] on line at bounding box center [817, 137] width 7 height 7
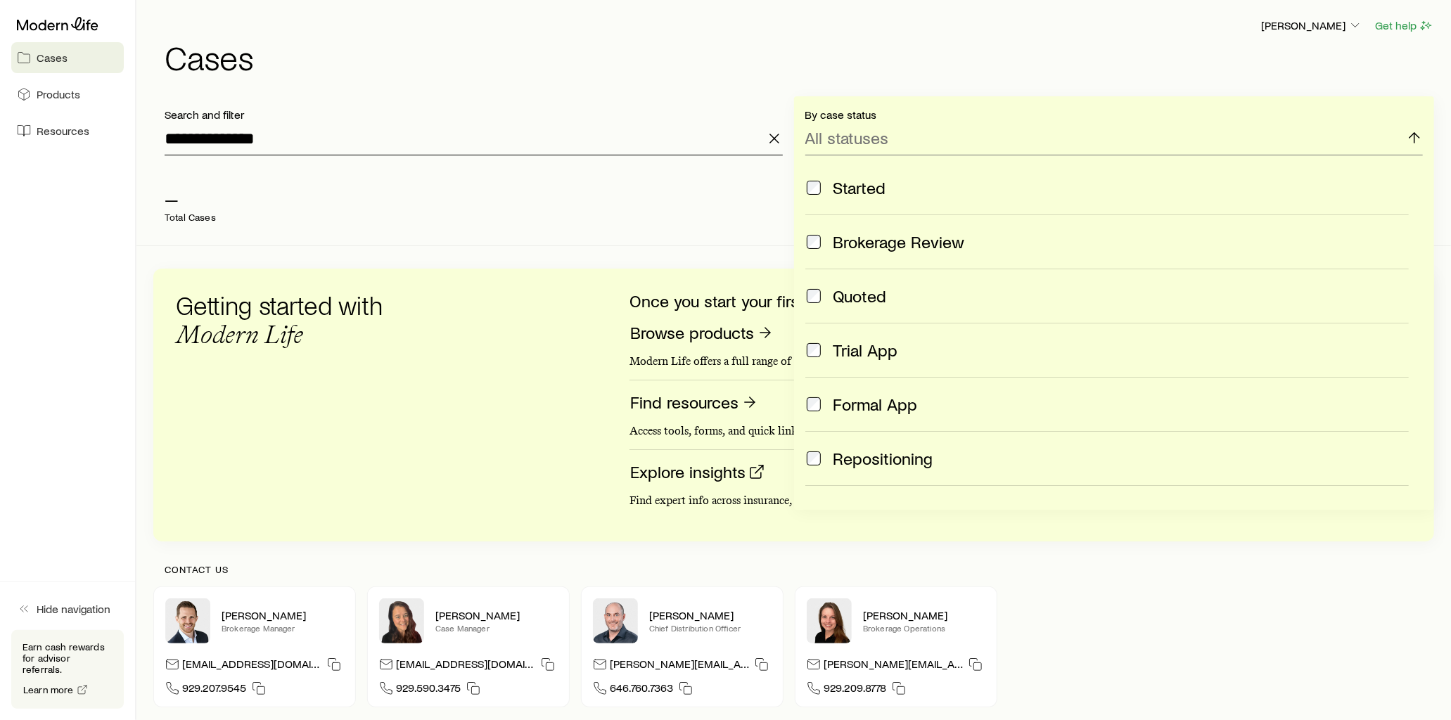
click at [317, 135] on input "**********" at bounding box center [474, 139] width 618 height 34
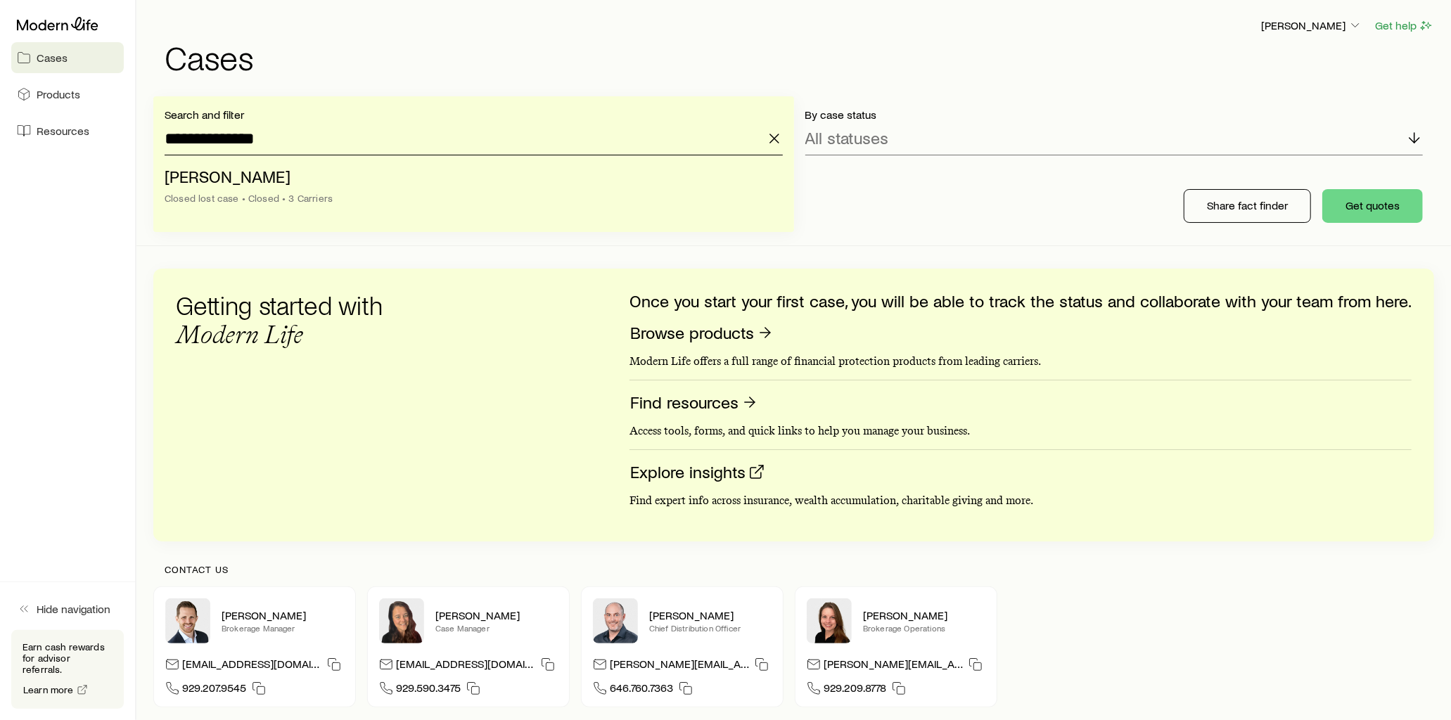
drag, startPoint x: 316, startPoint y: 135, endPoint x: -91, endPoint y: 143, distance: 407.2
click at [0, 143] on html "**********" at bounding box center [725, 424] width 1451 height 848
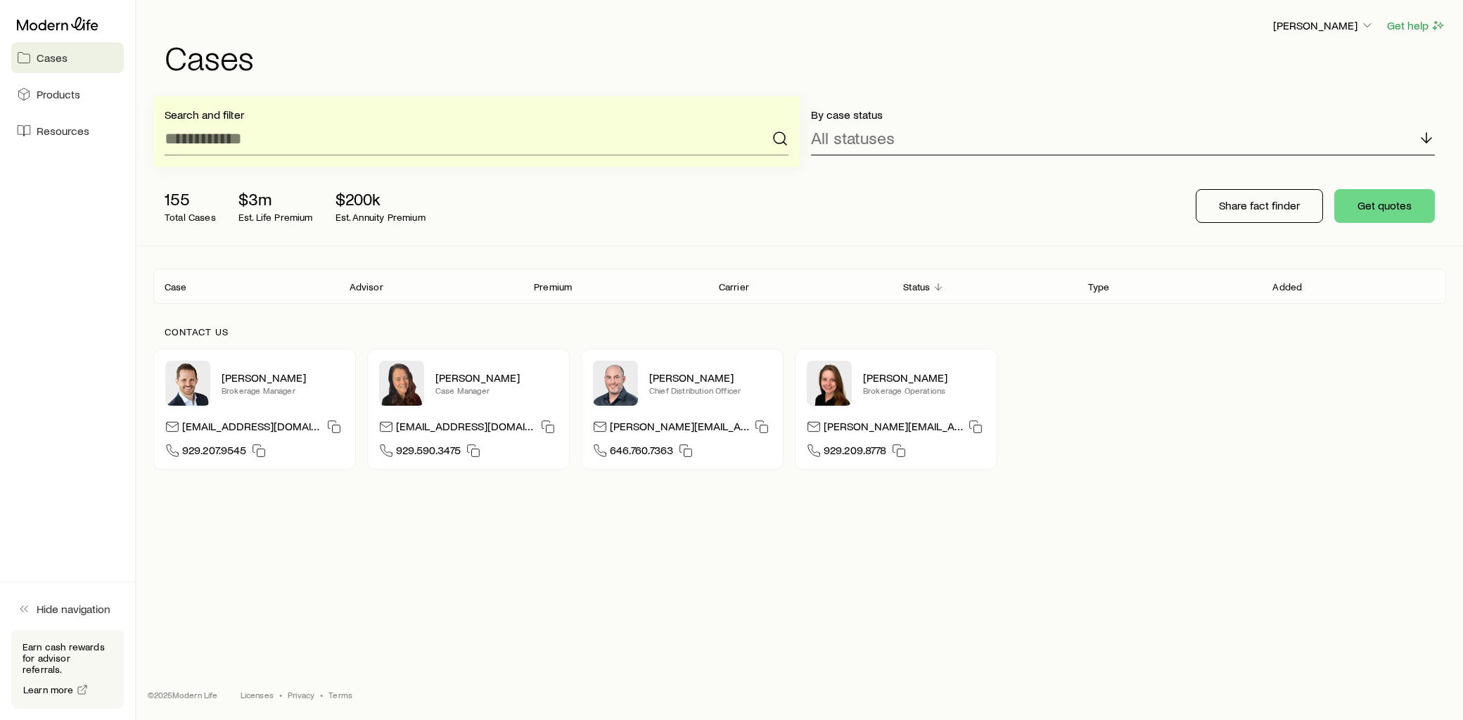
click at [1189, 144] on div "All statuses" at bounding box center [1123, 139] width 624 height 34
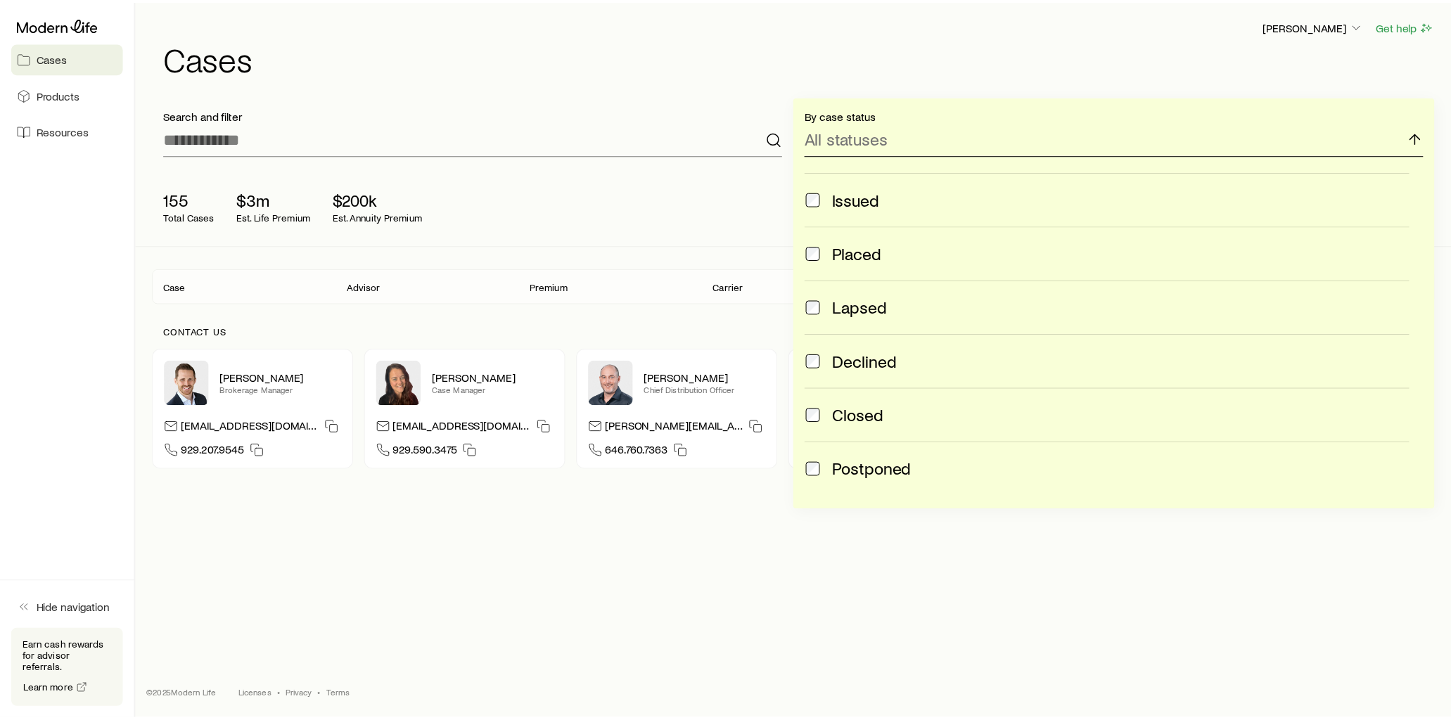
scroll to position [371, 0]
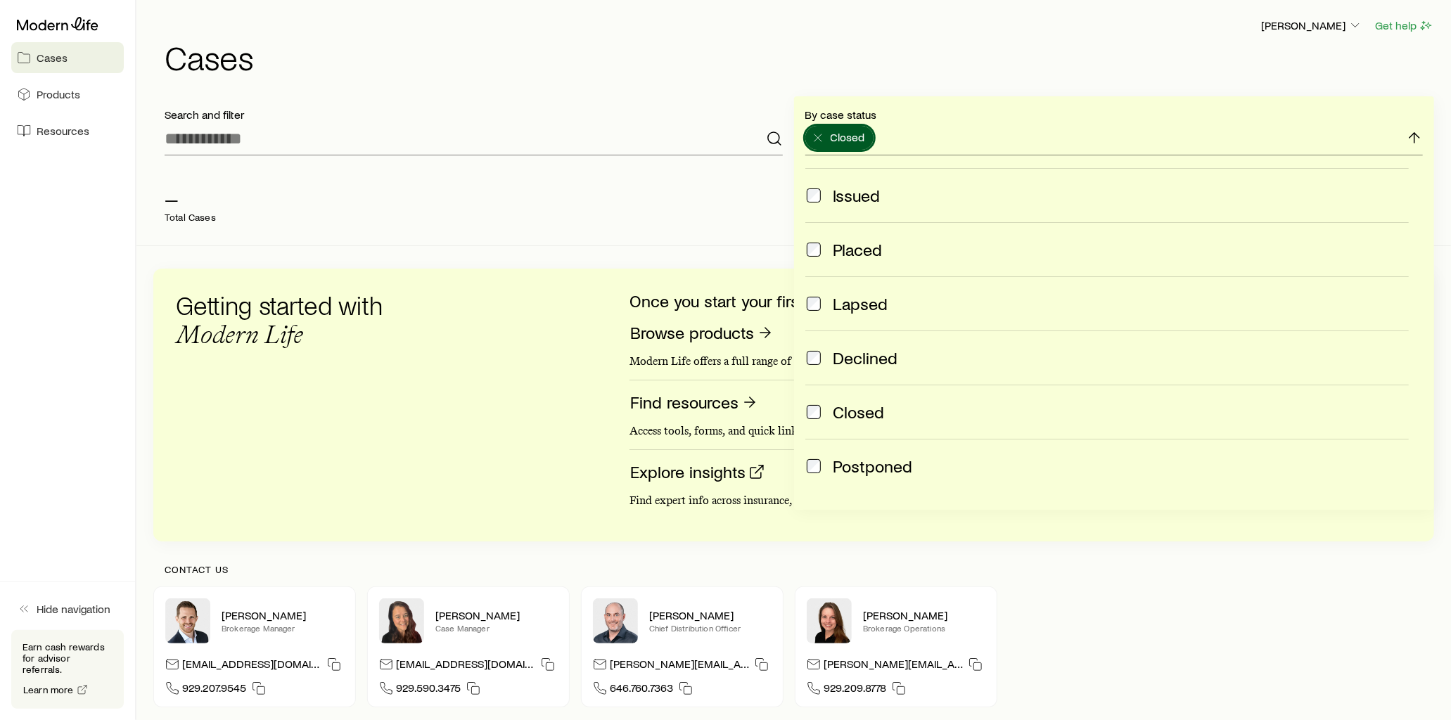
click at [479, 210] on div "— Total Cases" at bounding box center [378, 206] width 450 height 56
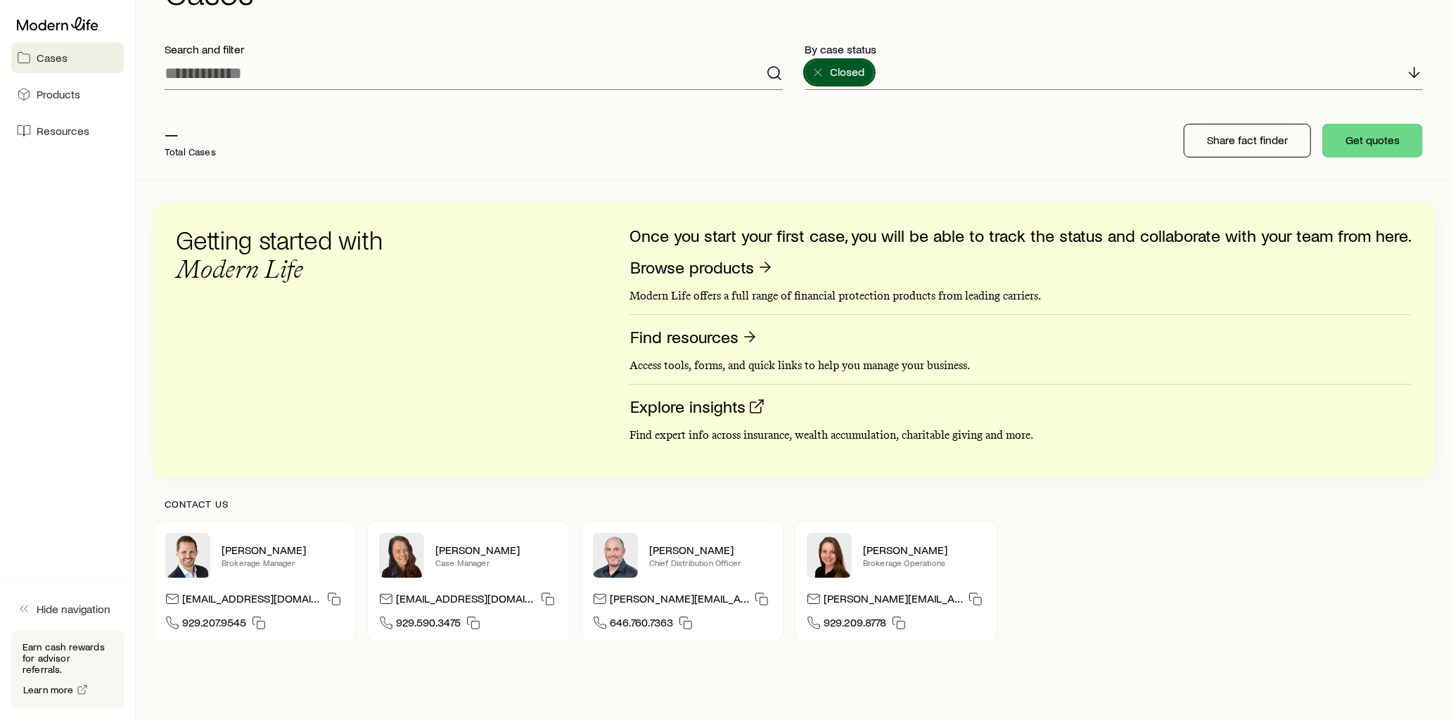
scroll to position [0, 0]
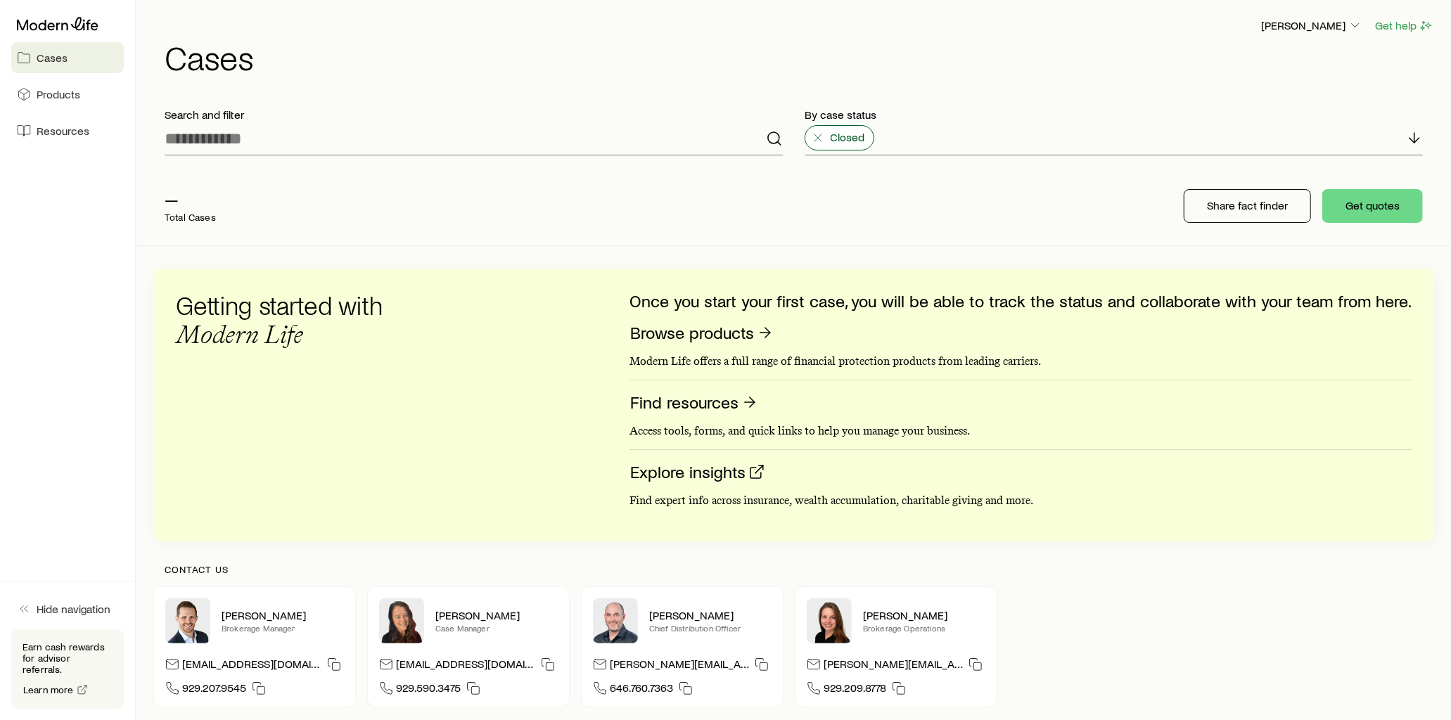
click at [814, 142] on icon at bounding box center [818, 138] width 14 height 14
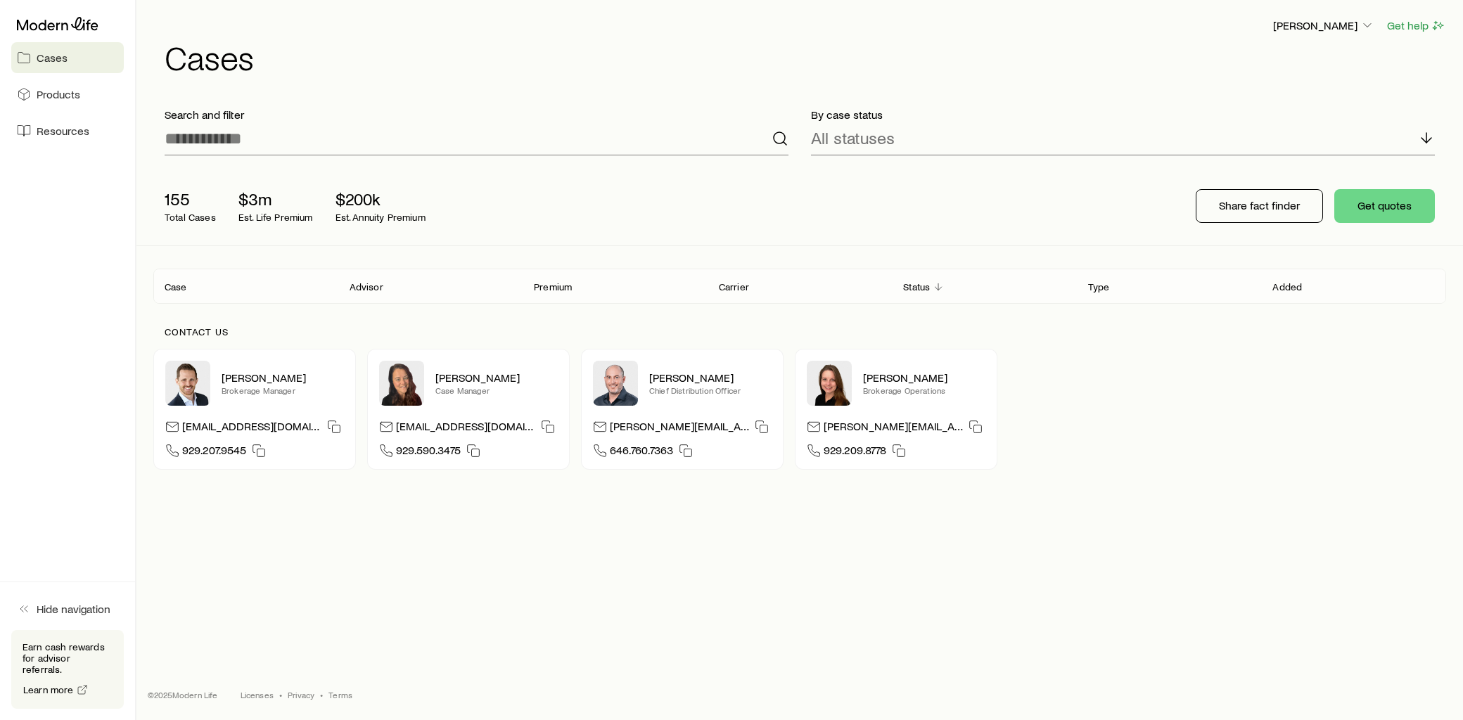
click at [480, 110] on p "Search and filter" at bounding box center [477, 115] width 624 height 14
click at [305, 136] on input at bounding box center [477, 139] width 624 height 34
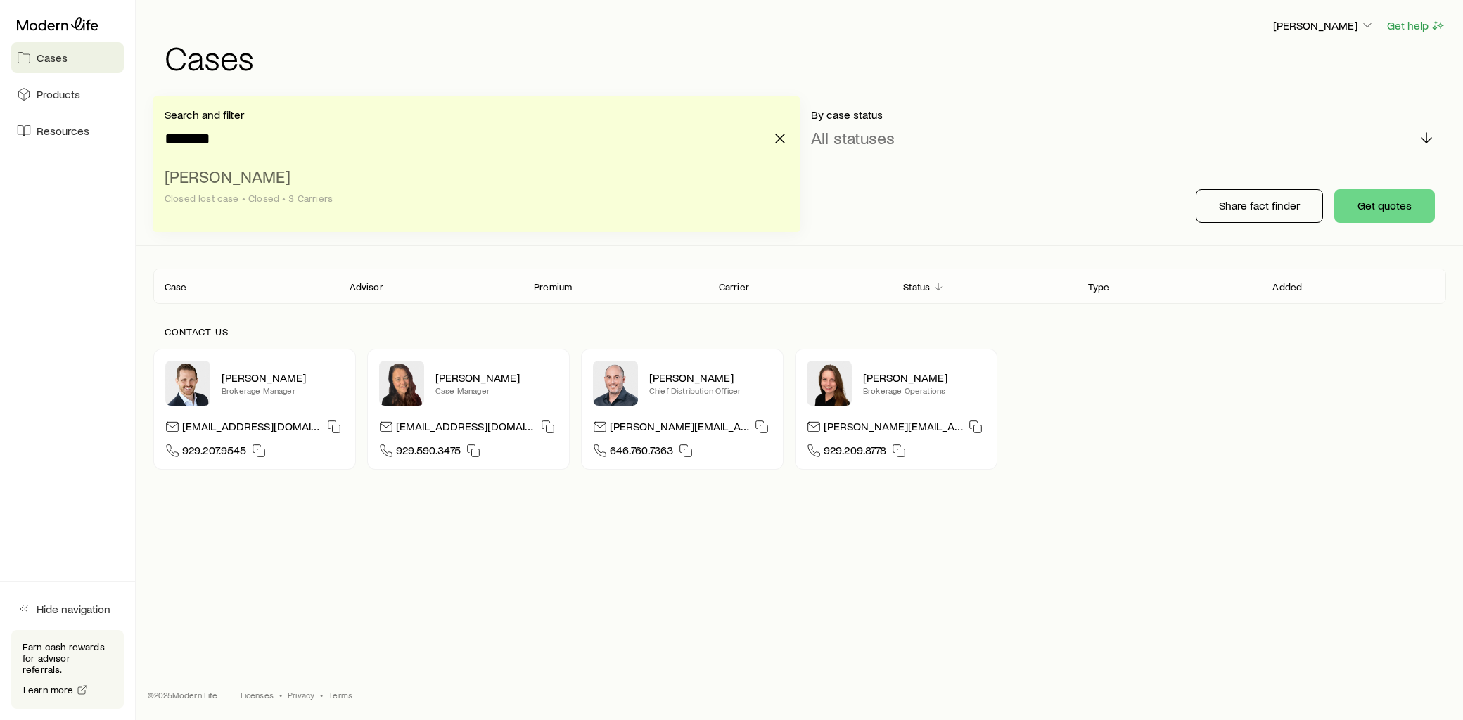
click at [283, 176] on li "[PERSON_NAME] Closed lost case • Closed • 3 Carriers" at bounding box center [472, 188] width 615 height 54
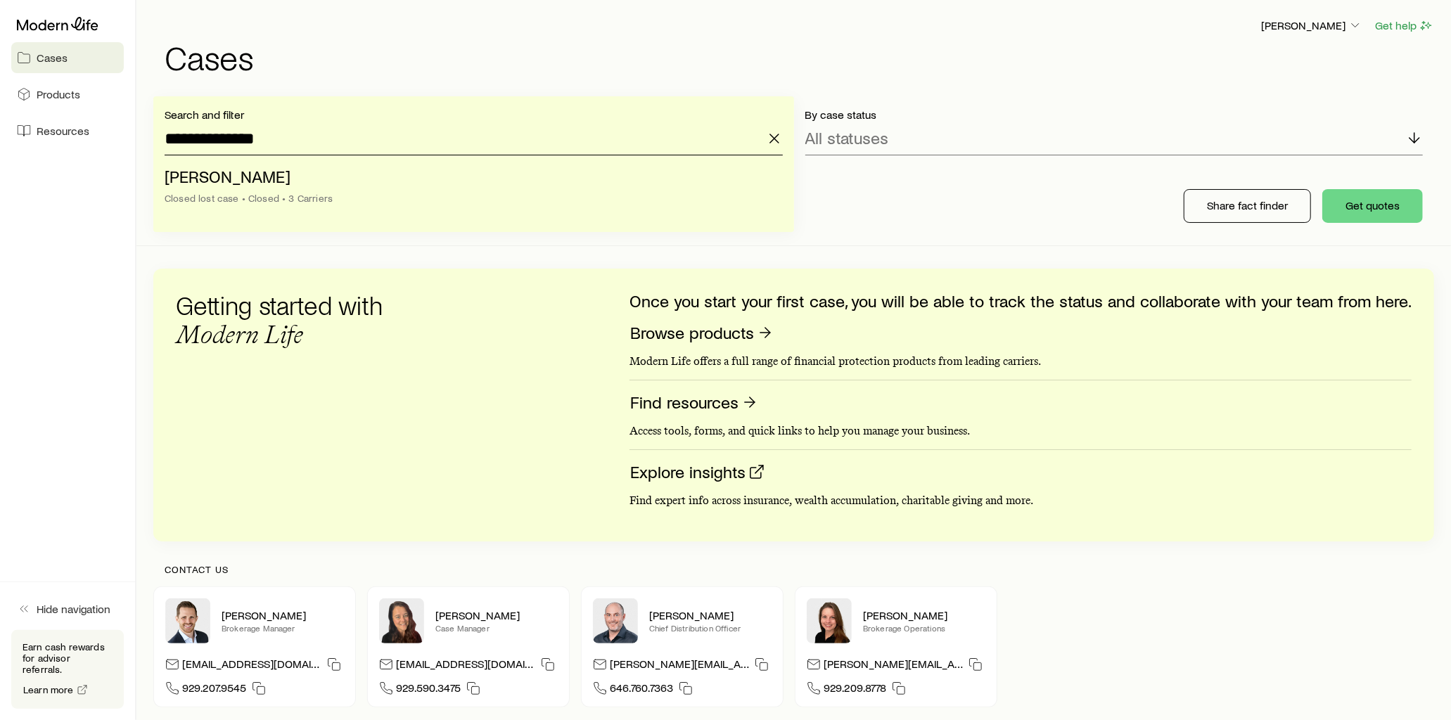
click at [310, 136] on input "**********" at bounding box center [474, 139] width 618 height 34
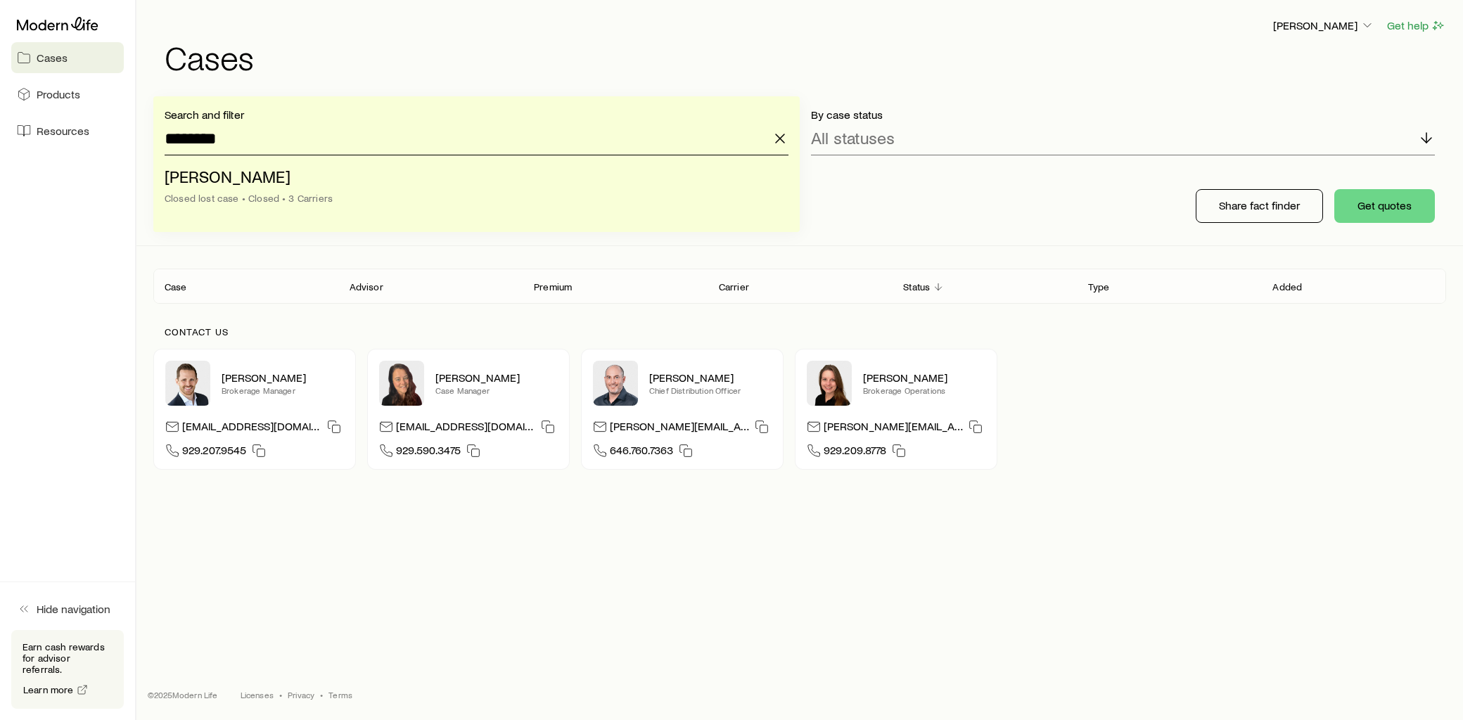
type input "********"
drag, startPoint x: 239, startPoint y: 143, endPoint x: 129, endPoint y: 137, distance: 109.9
click at [129, 137] on div "Cases Products Resources Hide navigation Earn cash rewards for advisor referral…" at bounding box center [731, 360] width 1463 height 720
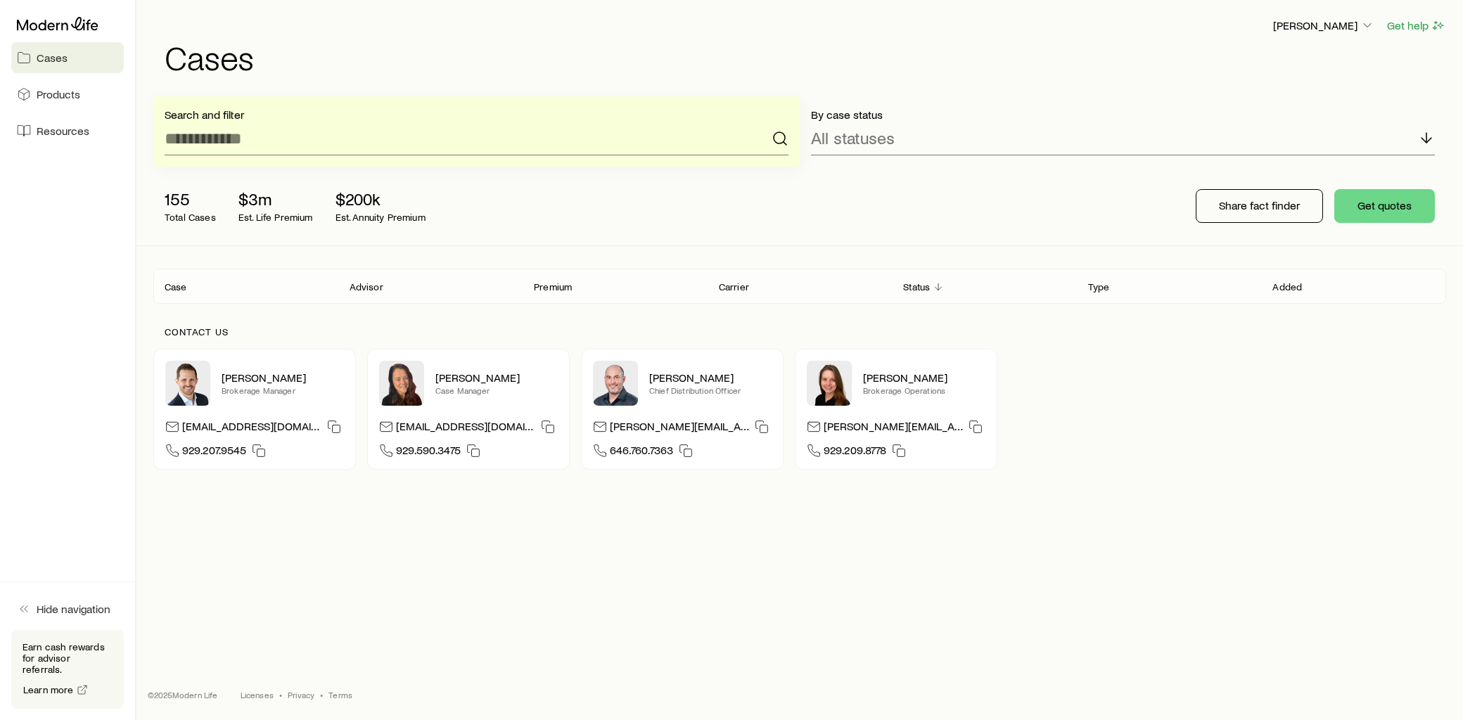
click at [79, 56] on link "Cases" at bounding box center [67, 57] width 113 height 31
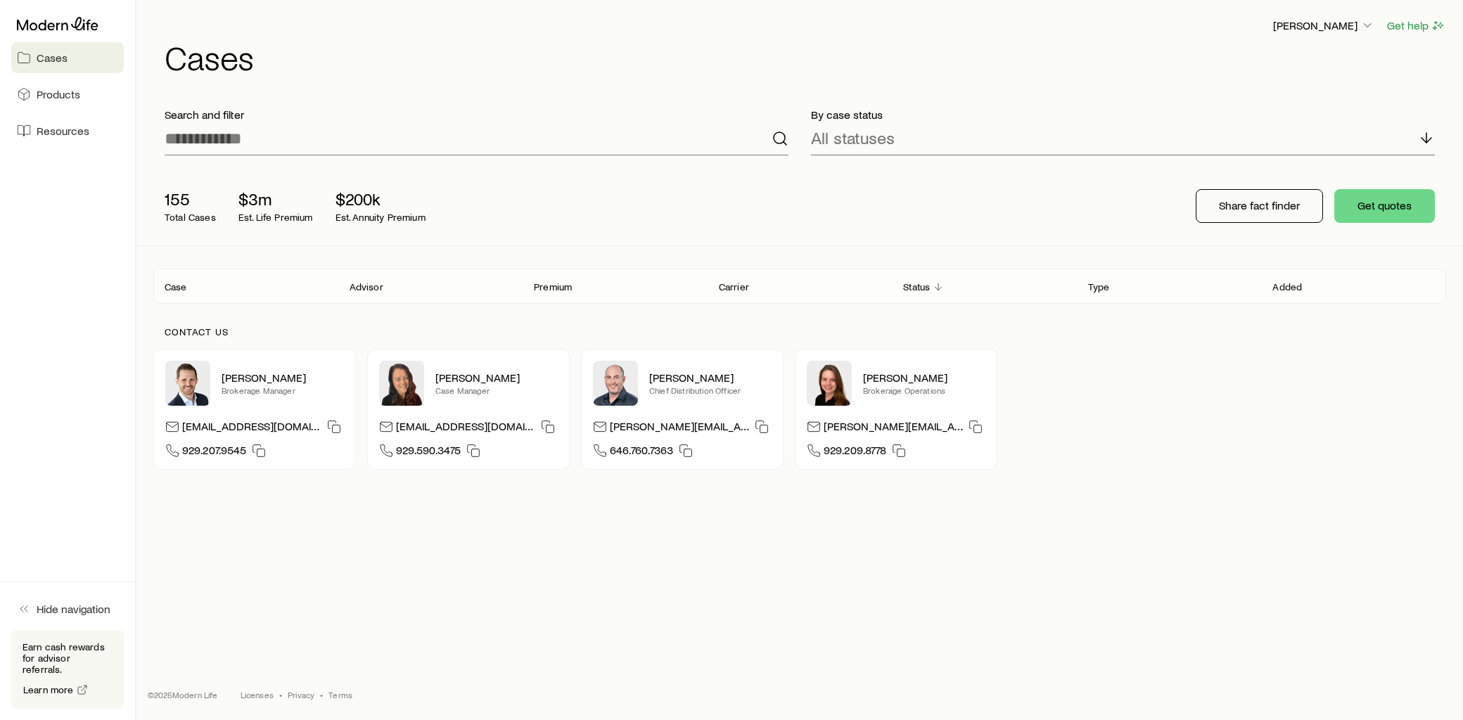
click at [73, 58] on link "Cases" at bounding box center [67, 57] width 113 height 31
click at [81, 129] on span "Resources" at bounding box center [63, 131] width 53 height 14
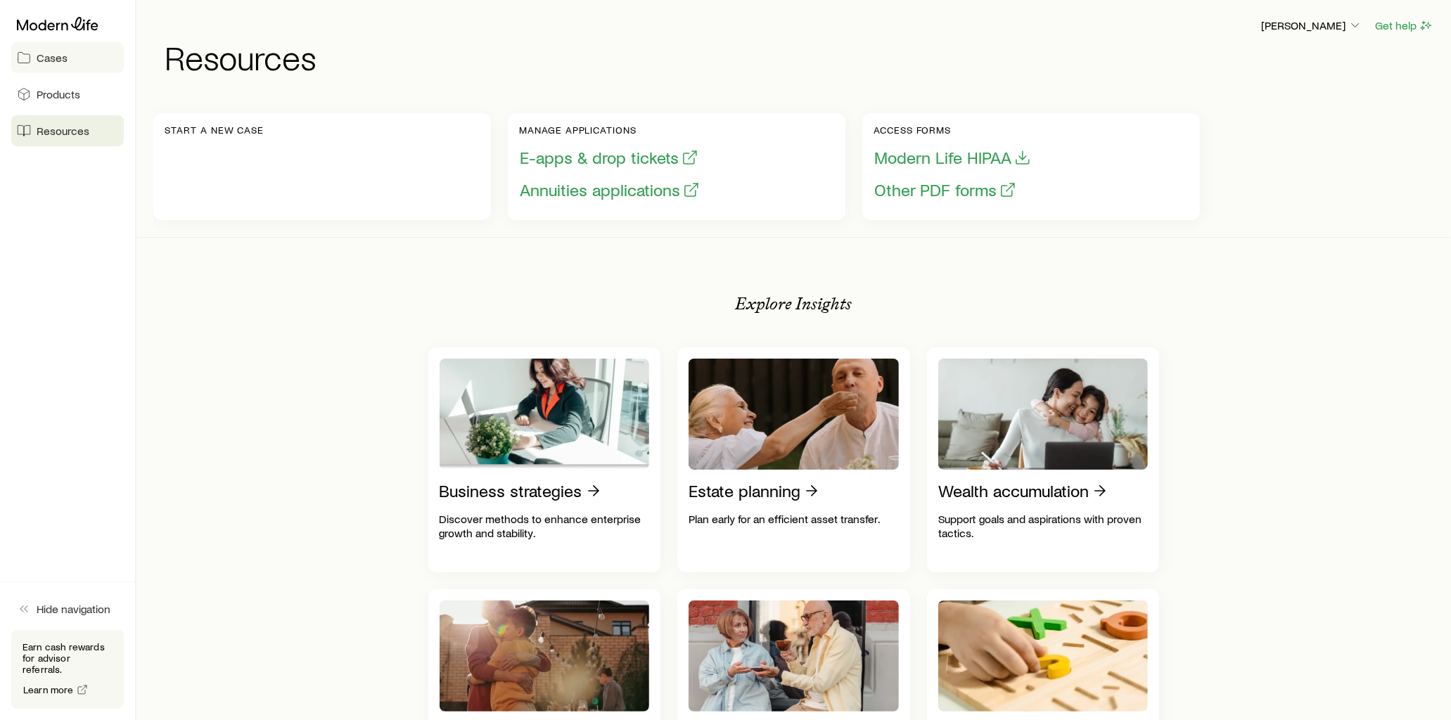
click at [67, 58] on link "Cases" at bounding box center [67, 57] width 113 height 31
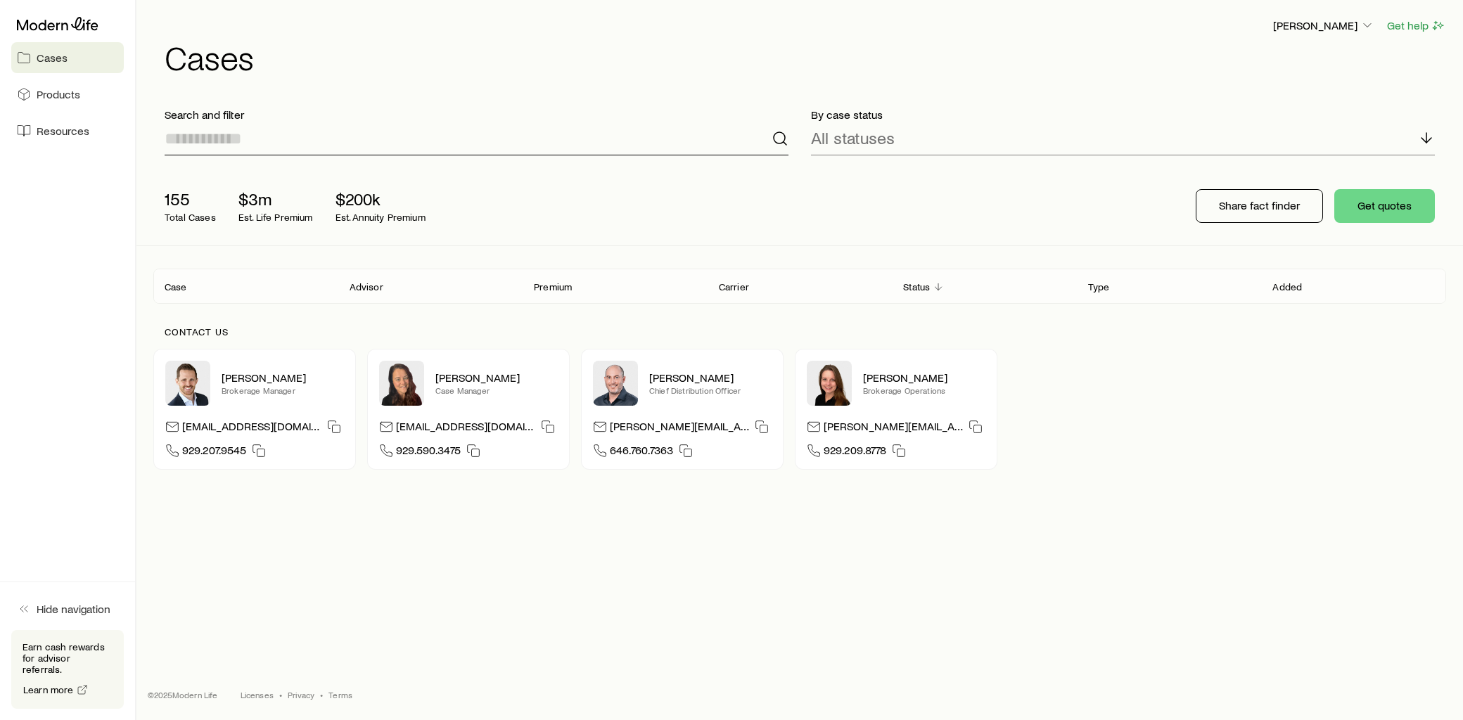
click at [394, 130] on input at bounding box center [477, 139] width 624 height 34
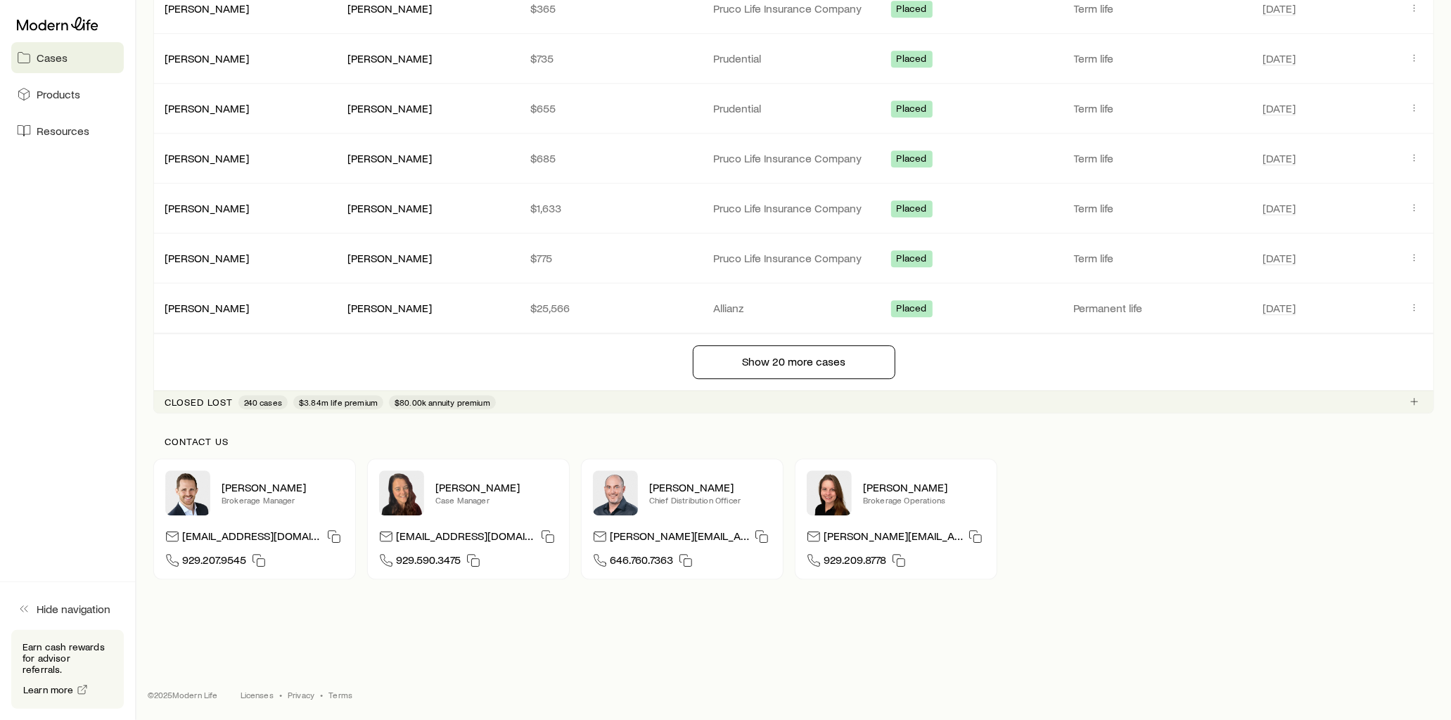
scroll to position [3160, 0]
click at [1415, 403] on icon "Client cases" at bounding box center [1413, 401] width 11 height 11
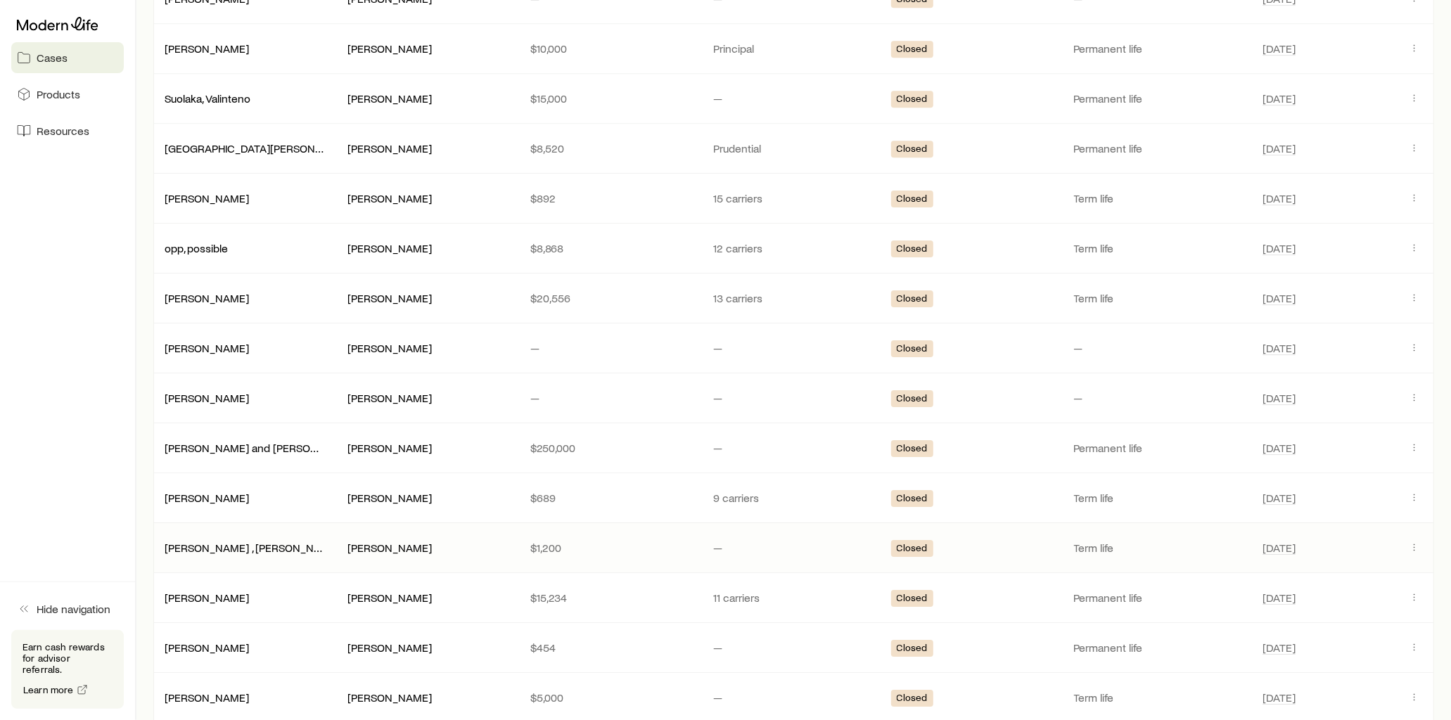
scroll to position [3707, 0]
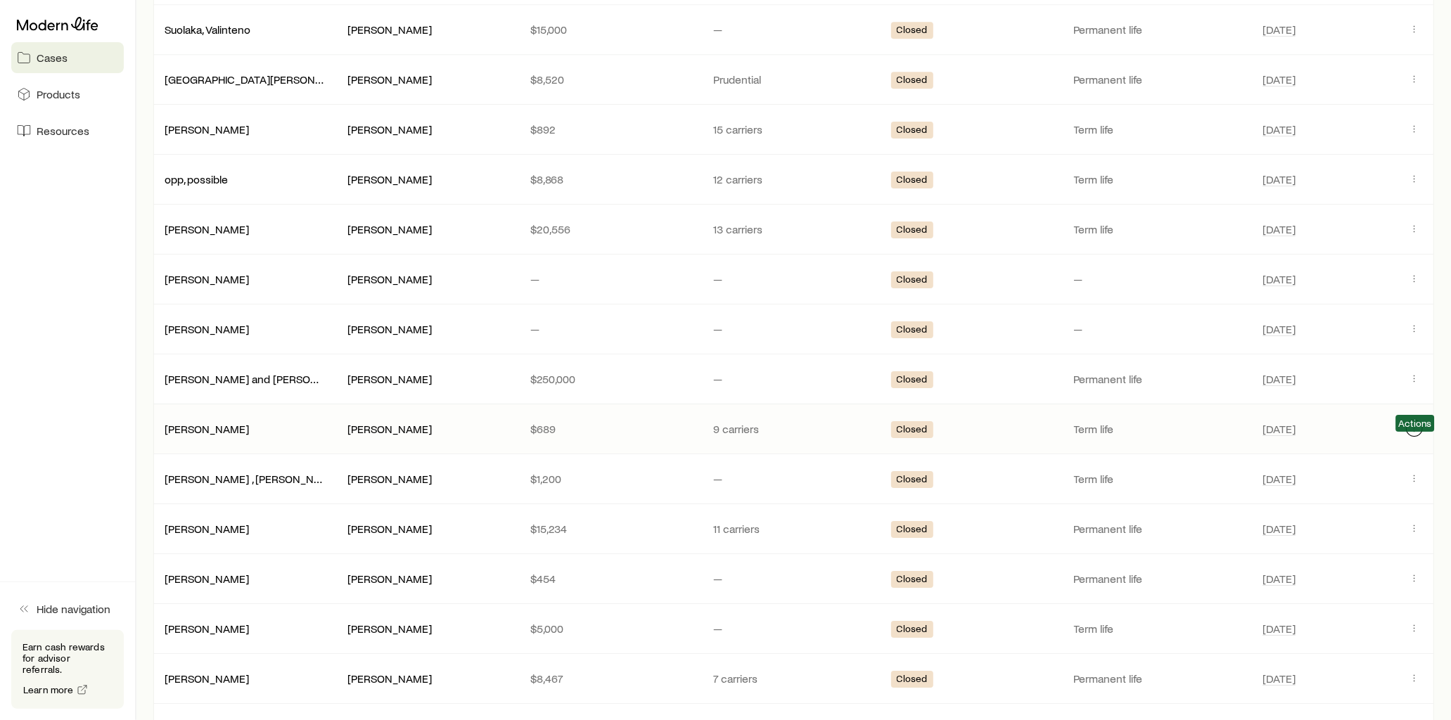
click at [1415, 434] on icon "Client cases" at bounding box center [1413, 428] width 11 height 11
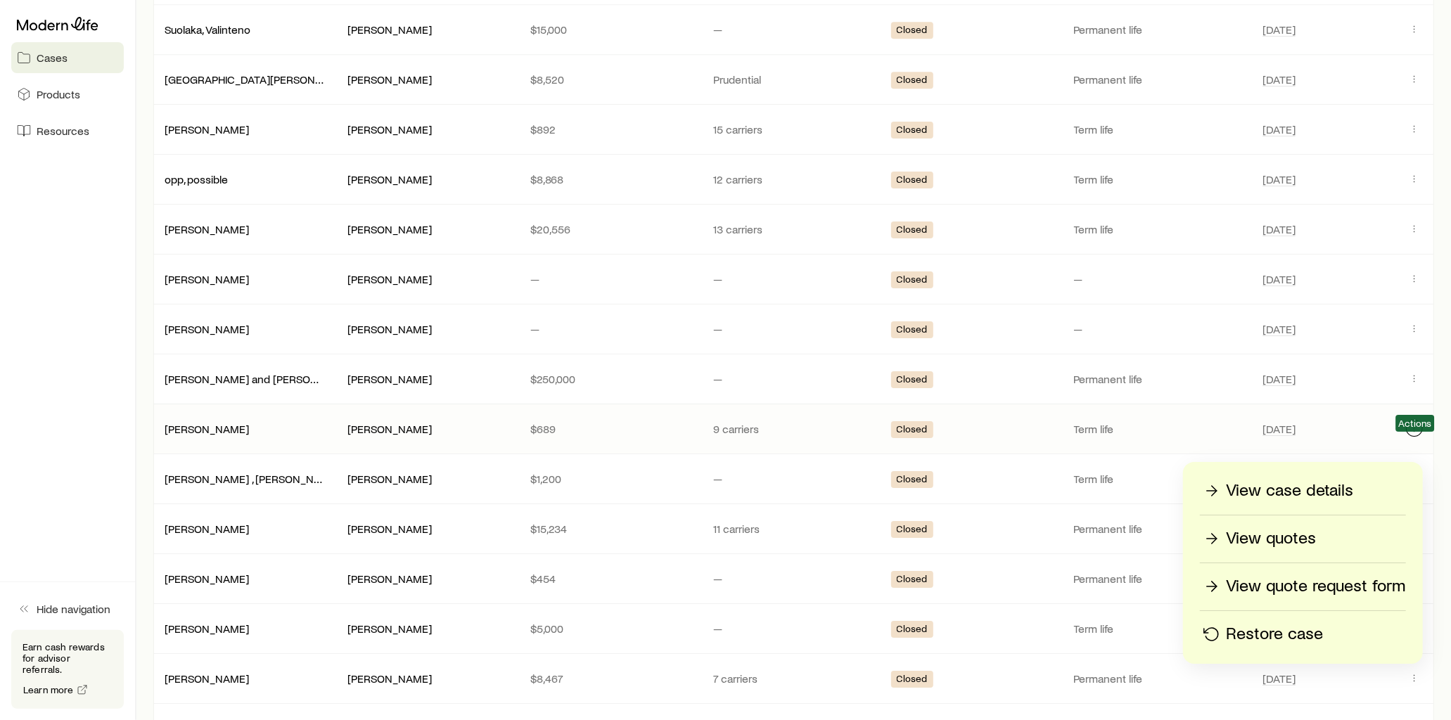
click at [1415, 434] on icon "Client cases" at bounding box center [1413, 428] width 11 height 11
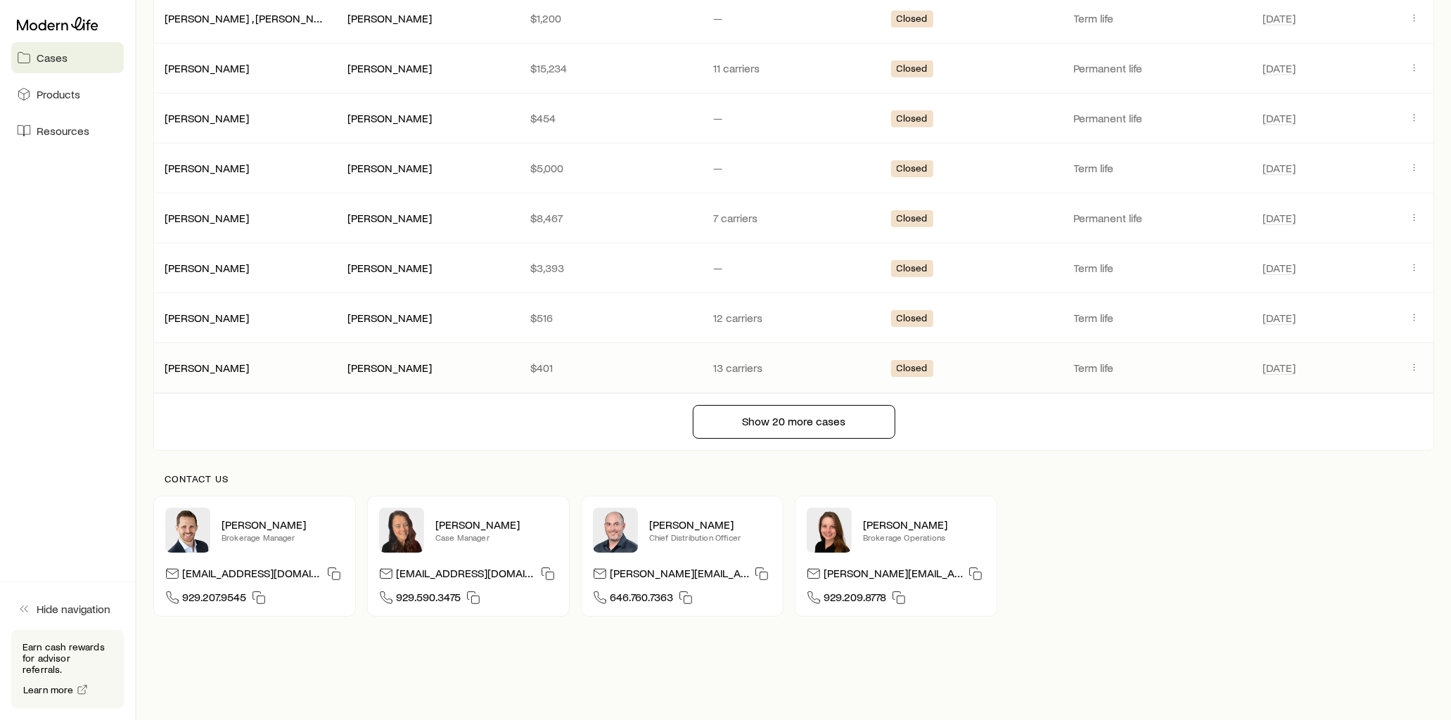
scroll to position [4175, 0]
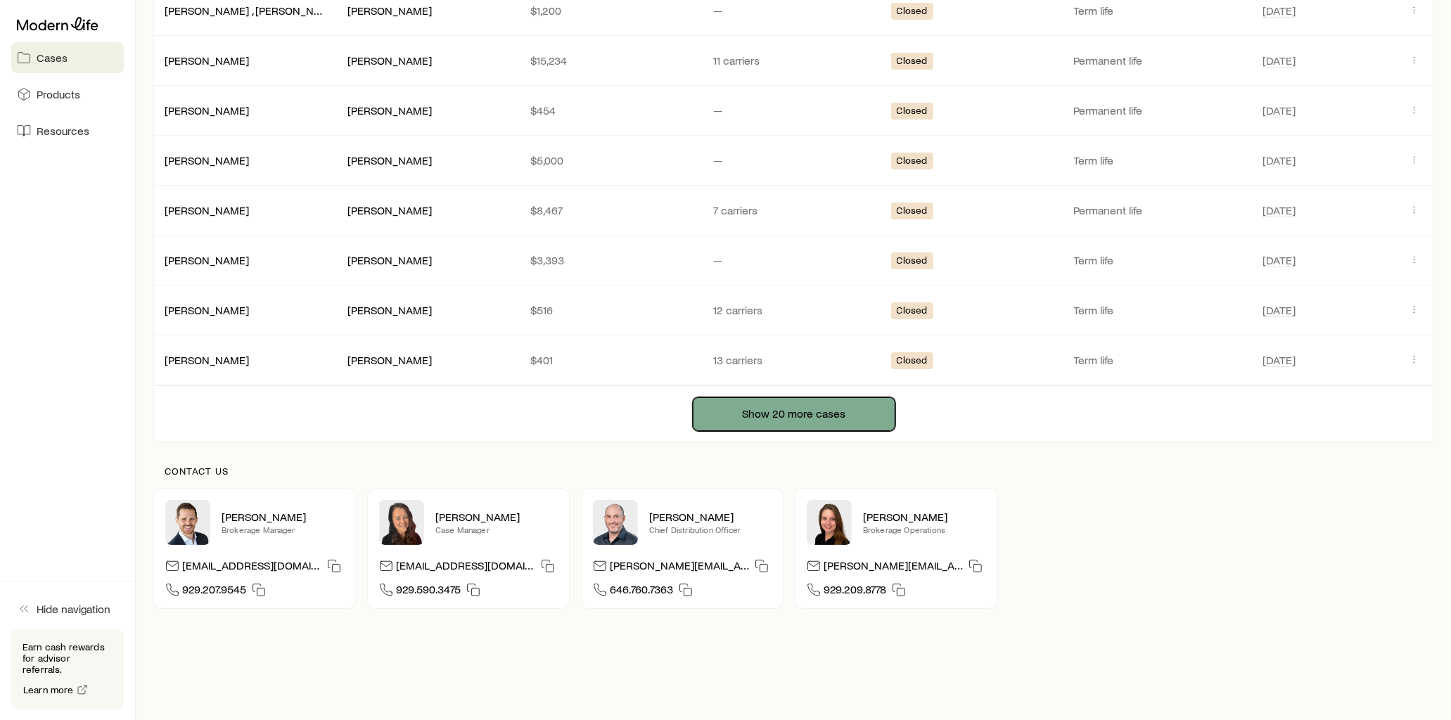
click at [800, 431] on button "Show 20 more cases" at bounding box center [794, 414] width 203 height 34
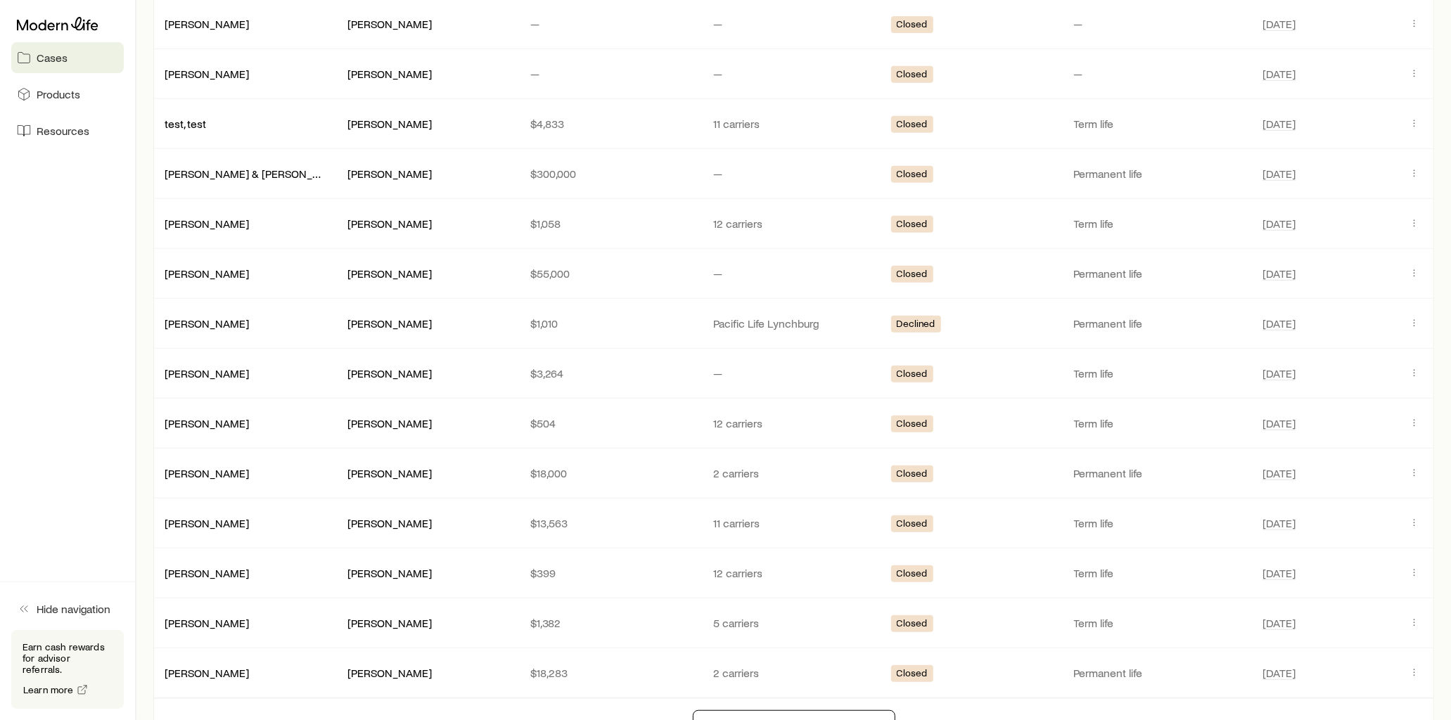
scroll to position [5035, 0]
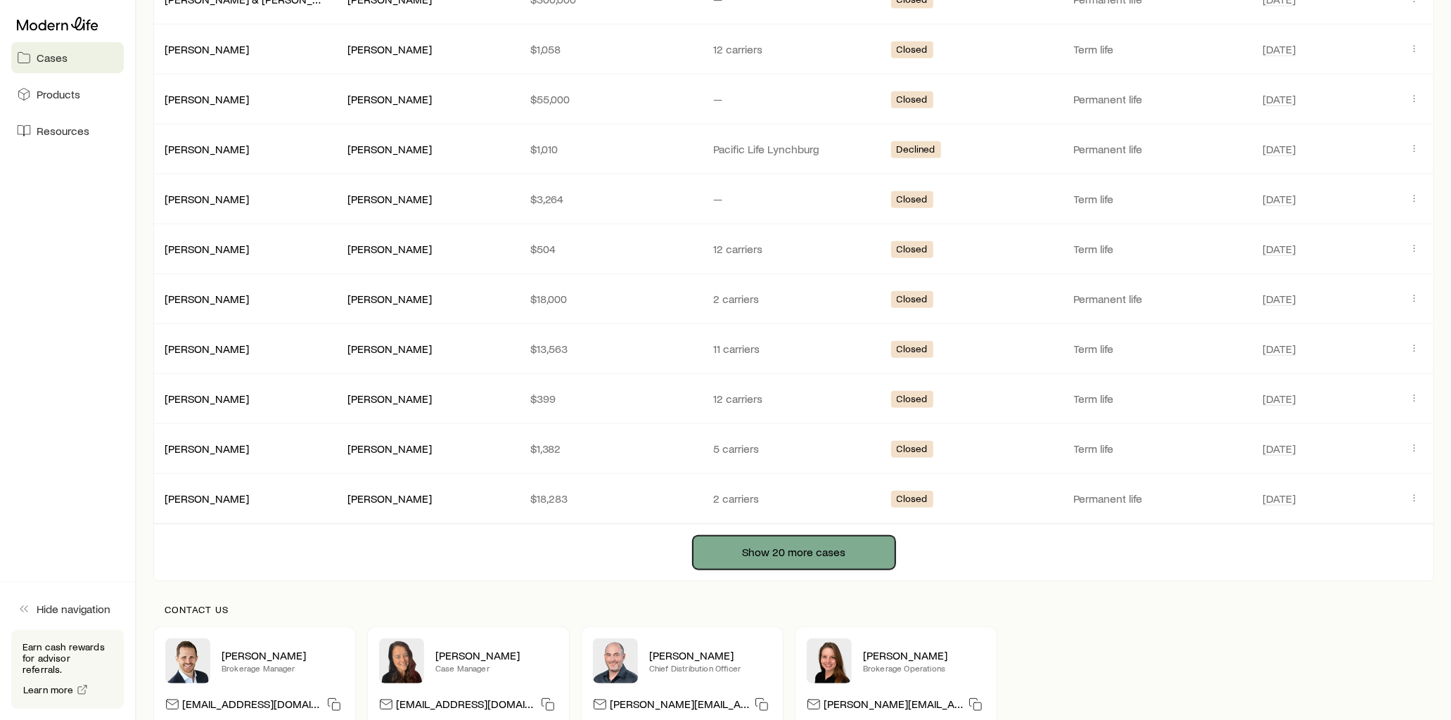
click at [807, 570] on button "Show 20 more cases" at bounding box center [794, 553] width 203 height 34
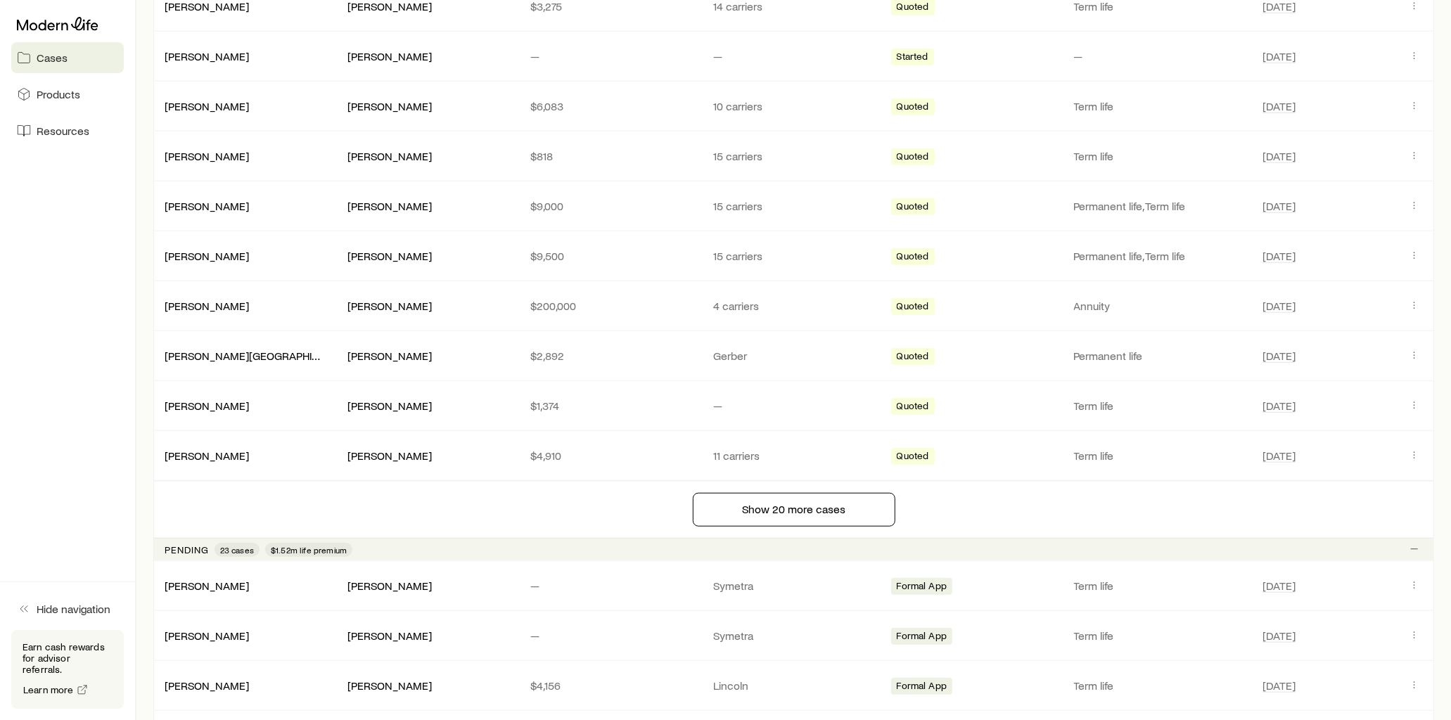
scroll to position [0, 0]
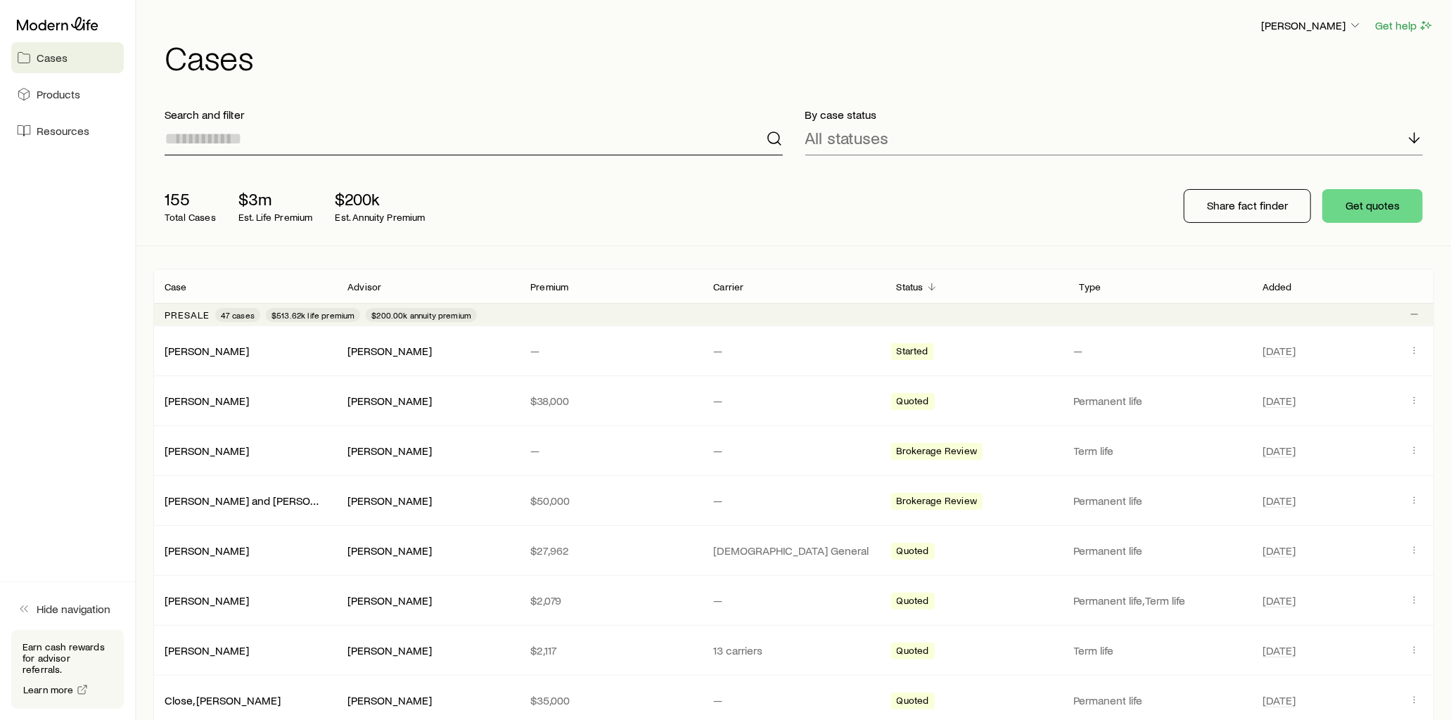
click at [200, 141] on input at bounding box center [474, 139] width 618 height 34
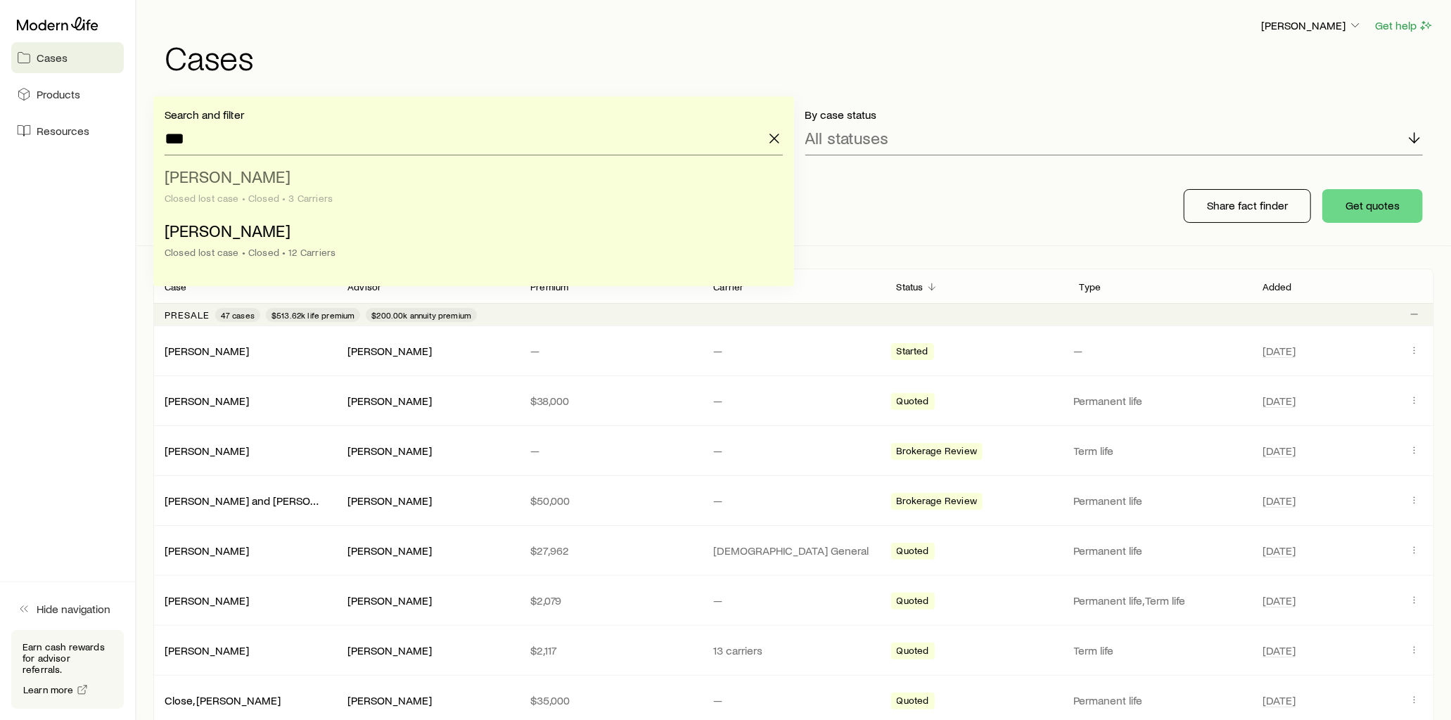
click at [245, 178] on span "[PERSON_NAME]" at bounding box center [228, 176] width 126 height 20
type input "**********"
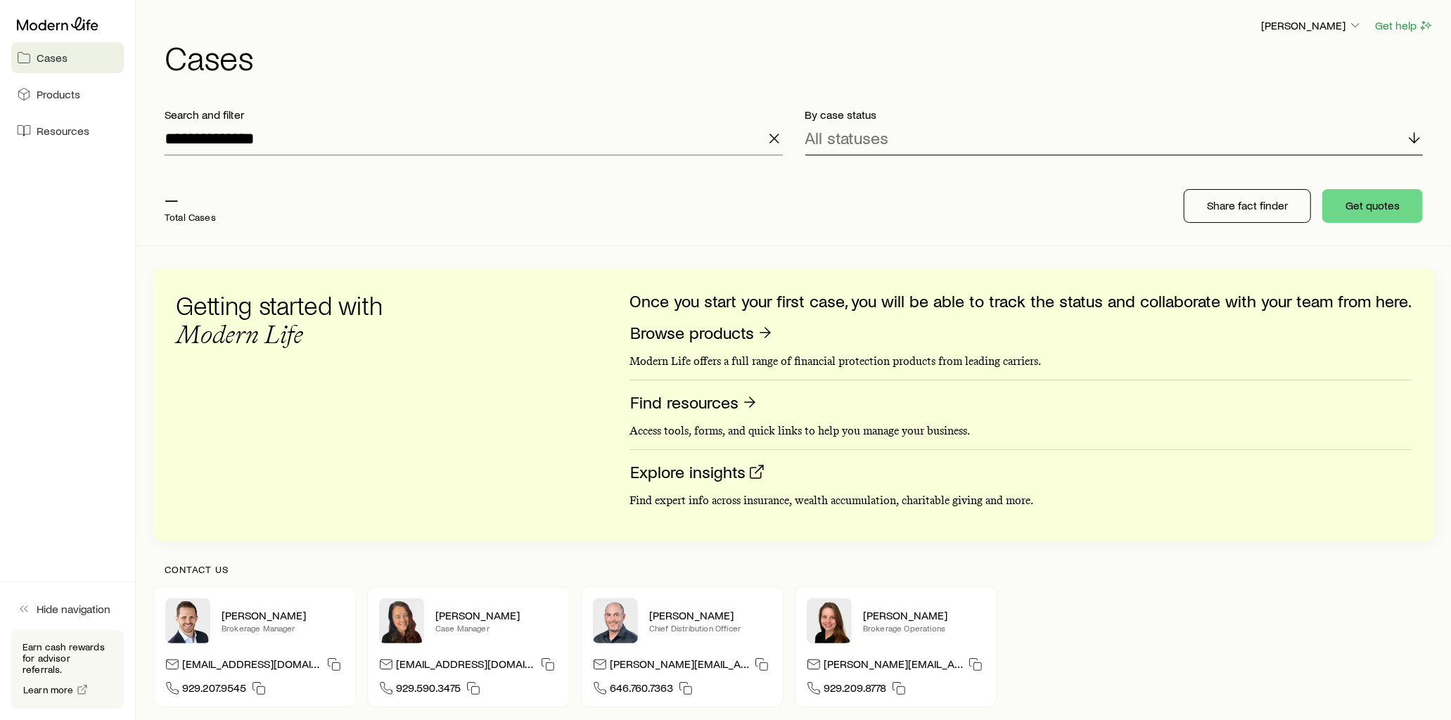
click at [1416, 139] on polyline at bounding box center [1414, 140] width 10 height 5
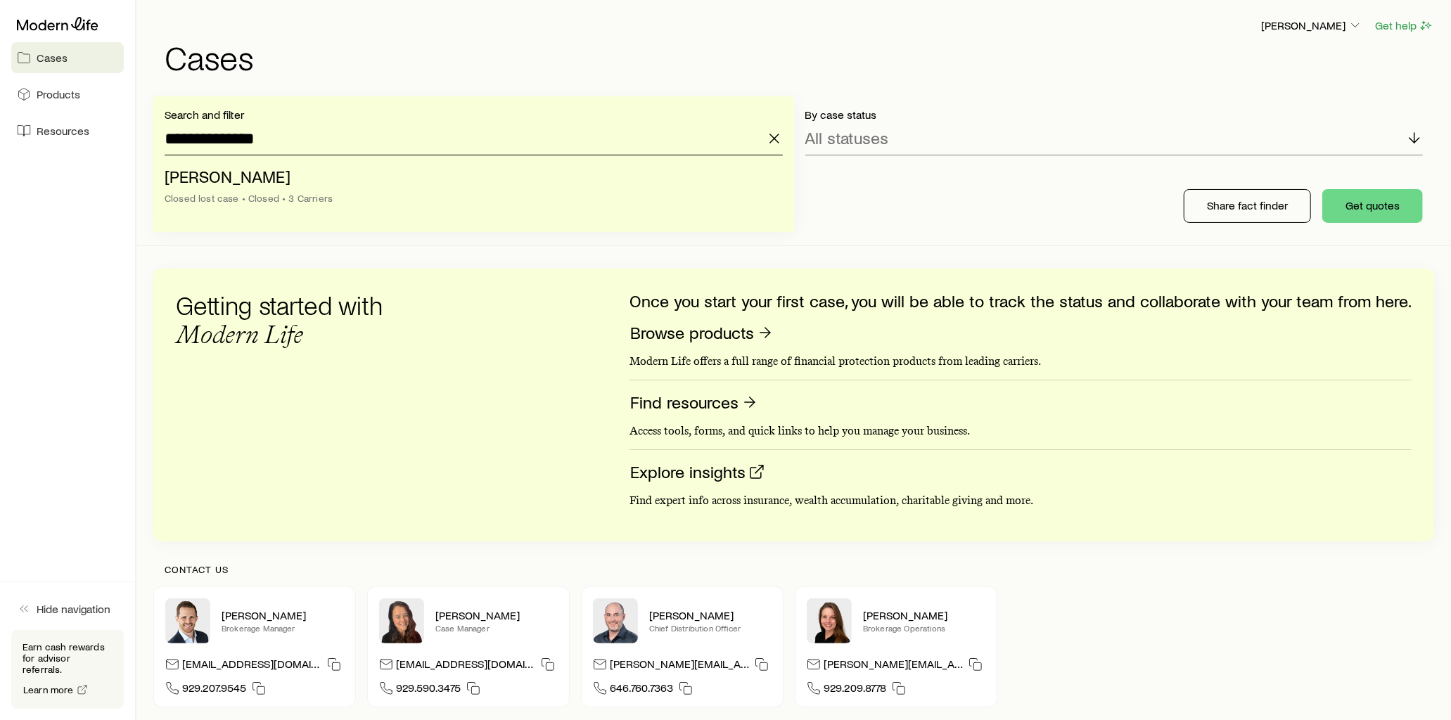
click at [294, 134] on input "**********" at bounding box center [474, 139] width 618 height 34
drag, startPoint x: 296, startPoint y: 135, endPoint x: 121, endPoint y: 139, distance: 175.1
click at [121, 139] on div "**********" at bounding box center [725, 424] width 1451 height 848
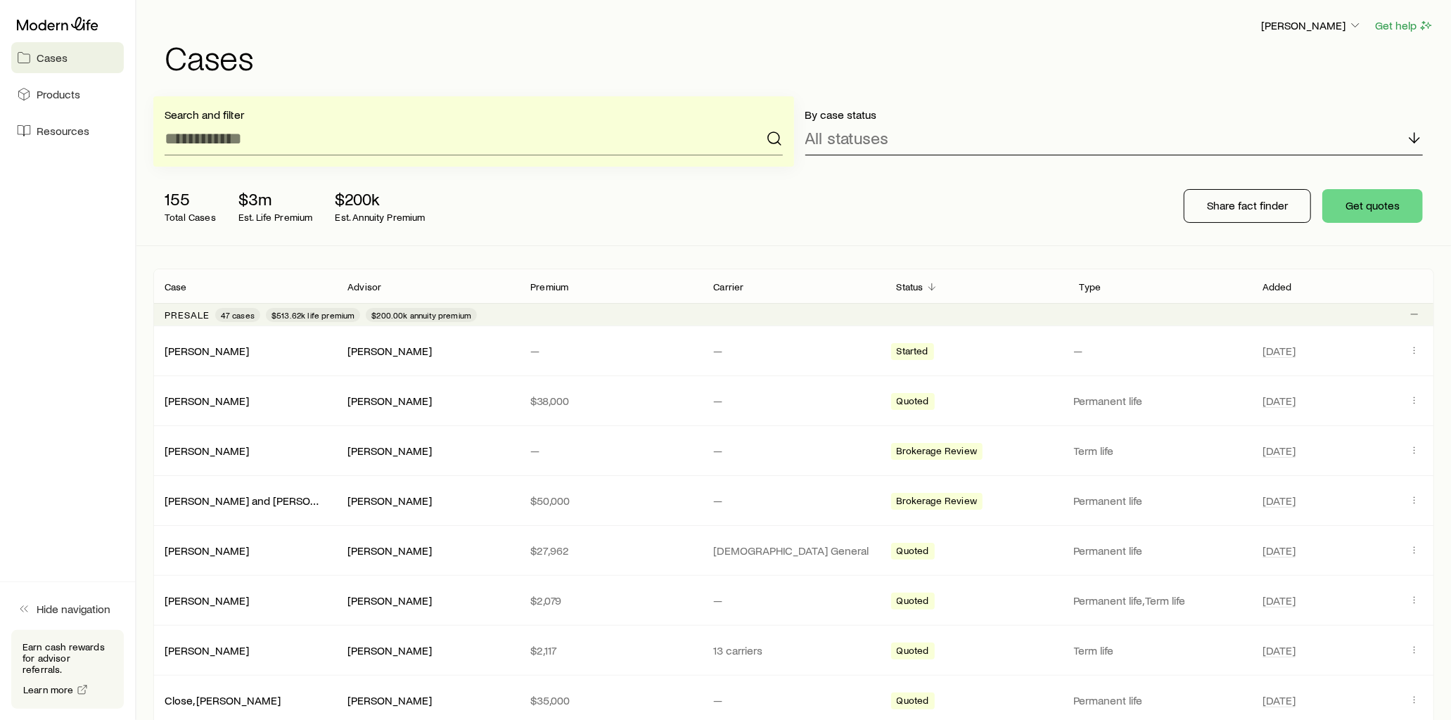
click at [898, 143] on div "All statuses" at bounding box center [1114, 139] width 618 height 34
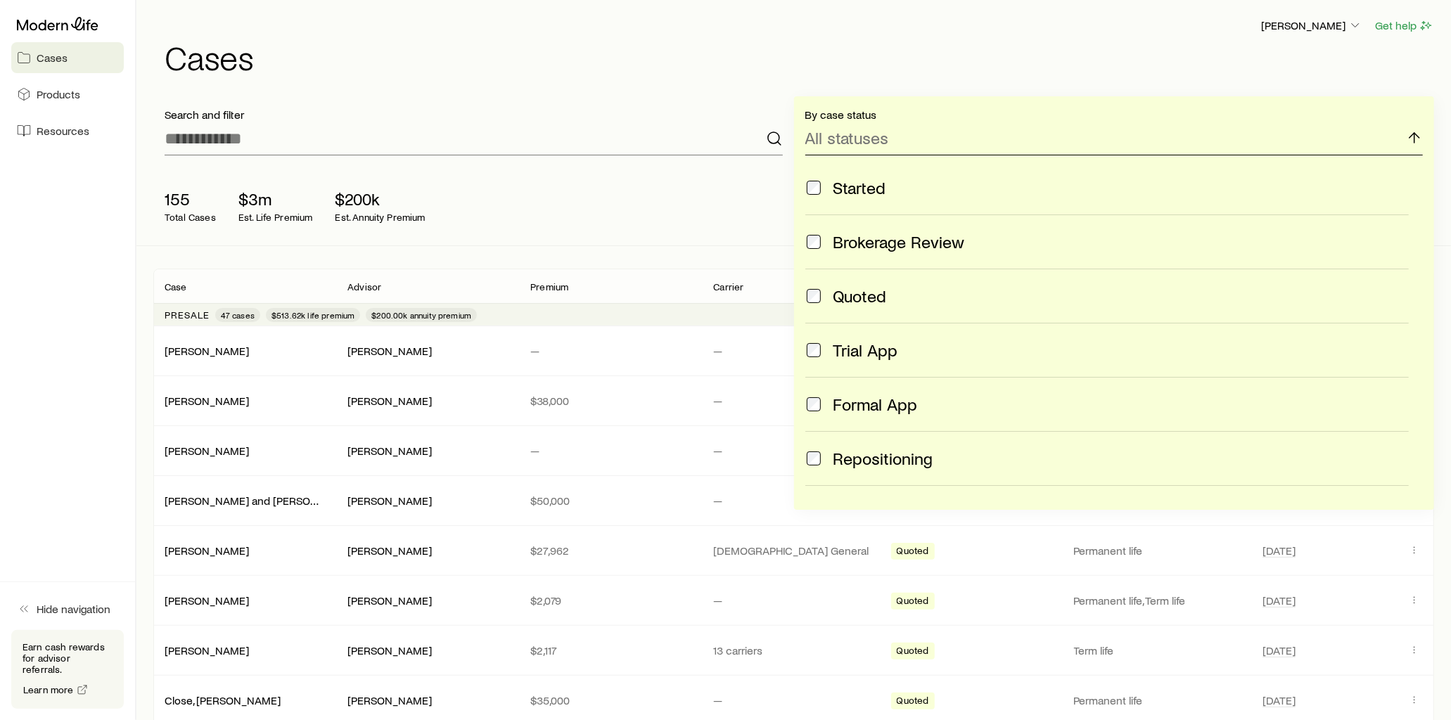
click at [826, 134] on p "All statuses" at bounding box center [847, 138] width 84 height 20
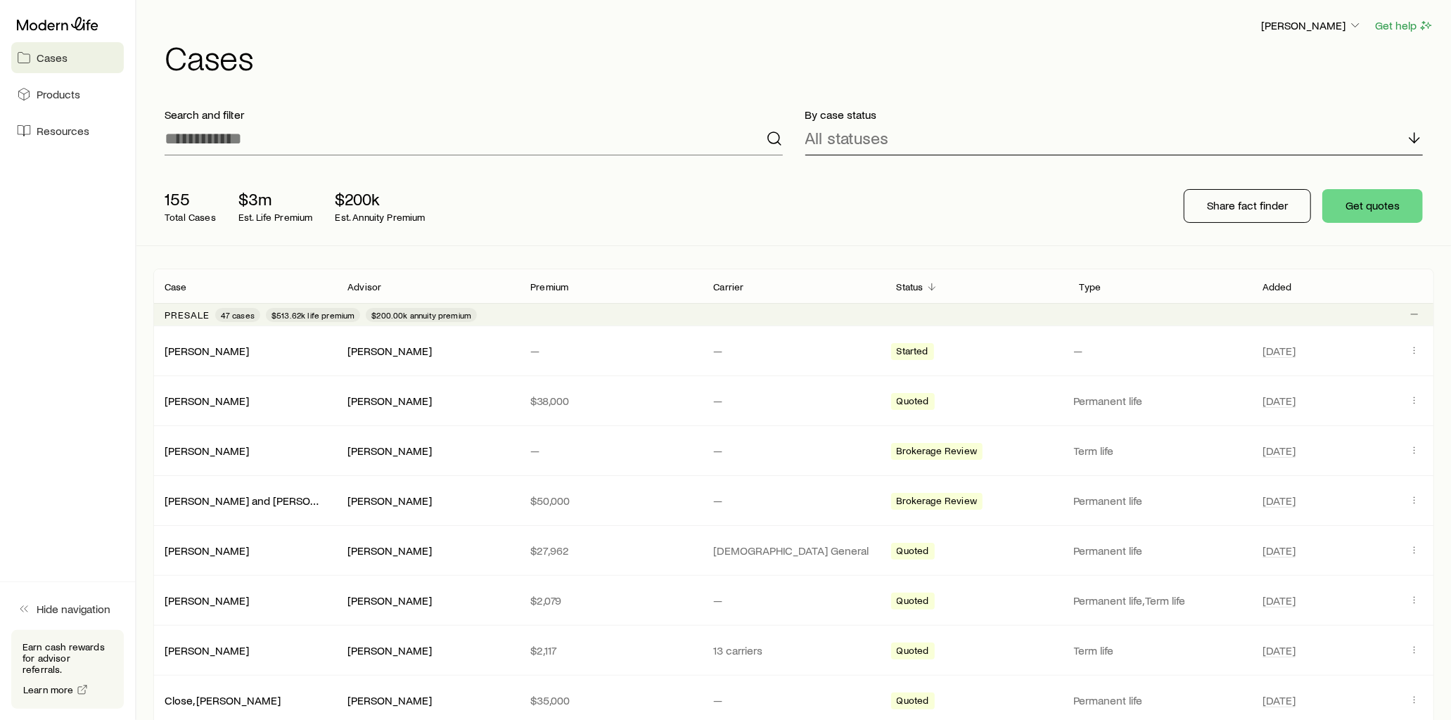
click at [837, 139] on p "All statuses" at bounding box center [847, 138] width 84 height 20
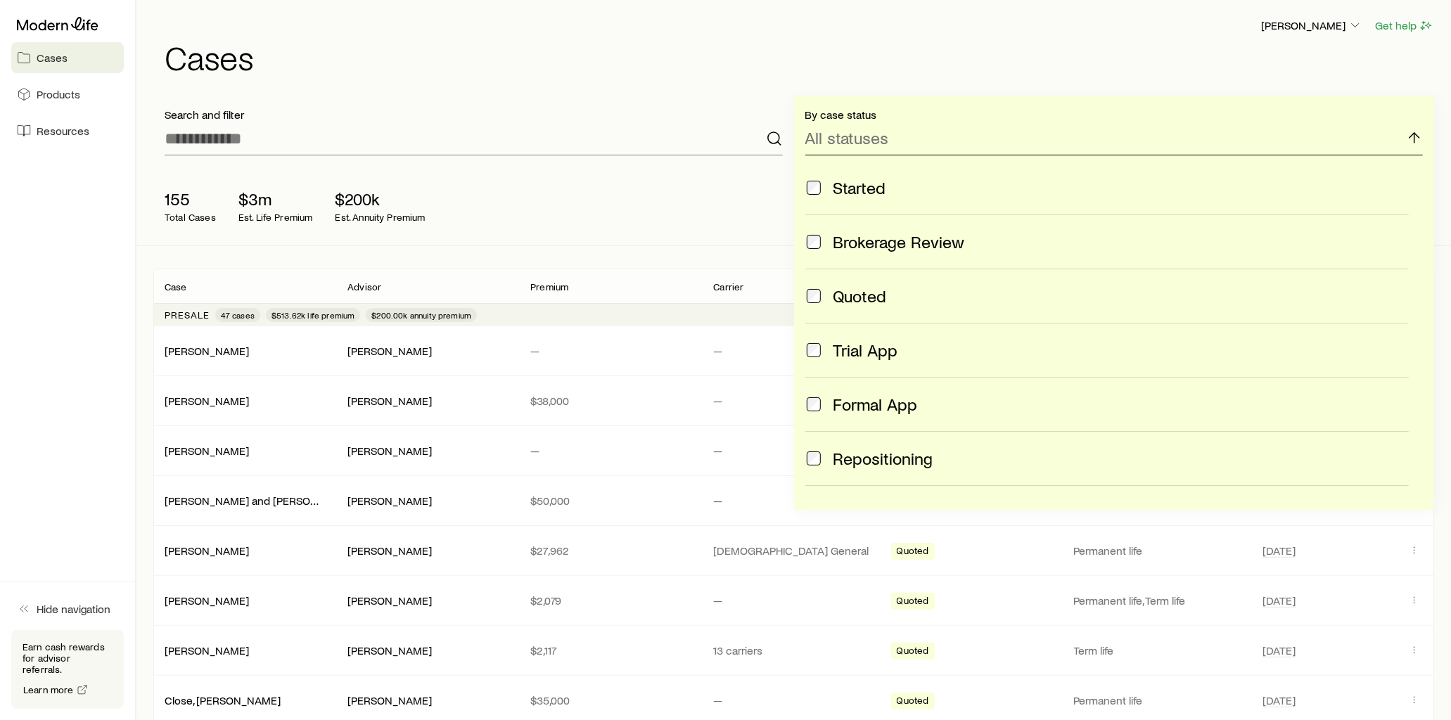
click at [827, 146] on p "All statuses" at bounding box center [847, 138] width 84 height 20
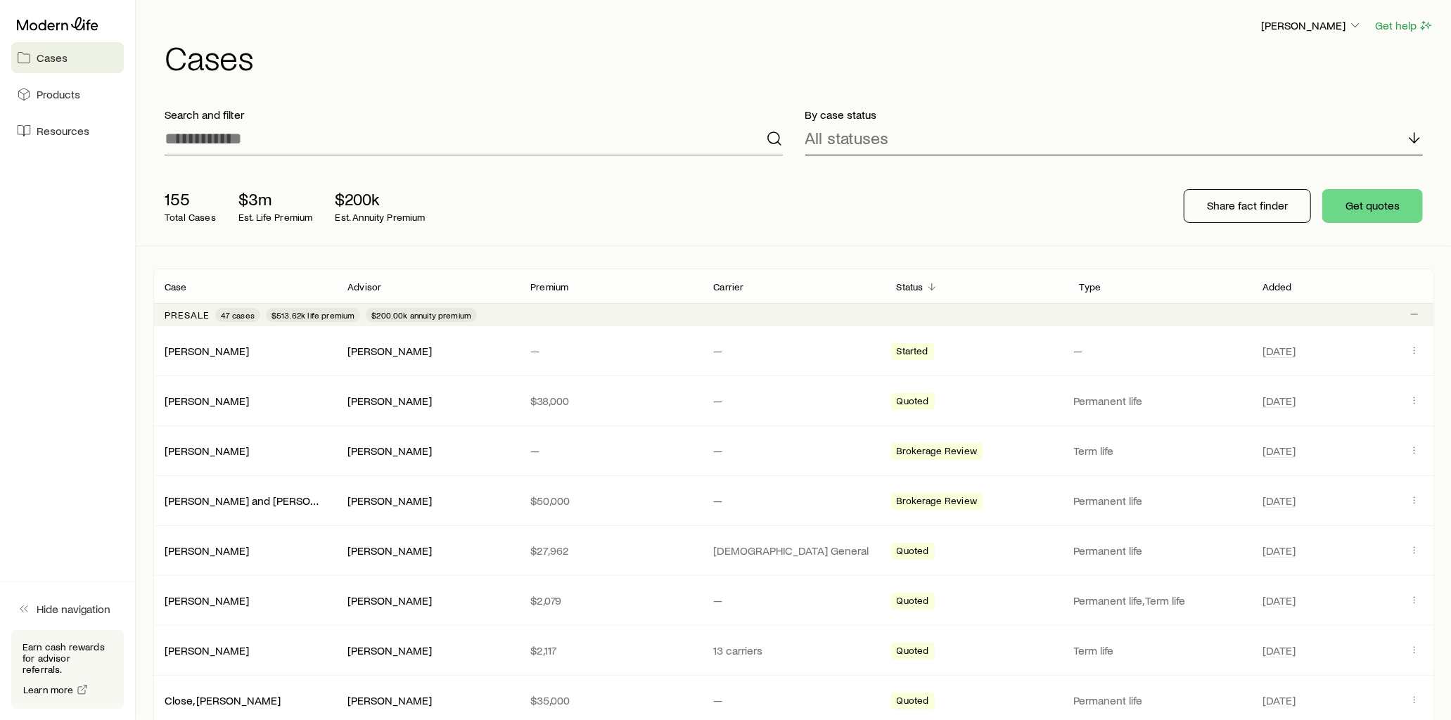
click at [837, 141] on p "All statuses" at bounding box center [847, 138] width 84 height 20
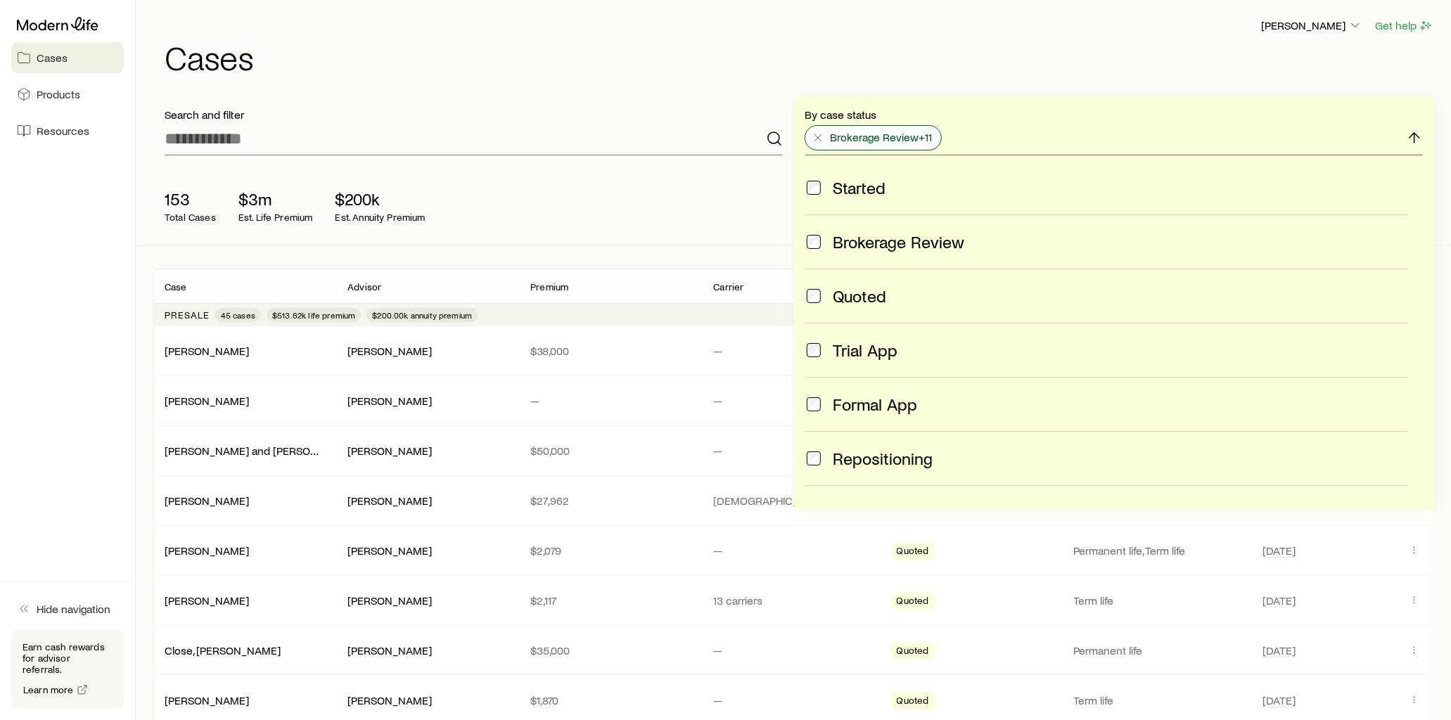
click at [816, 138] on icon at bounding box center [818, 138] width 14 height 14
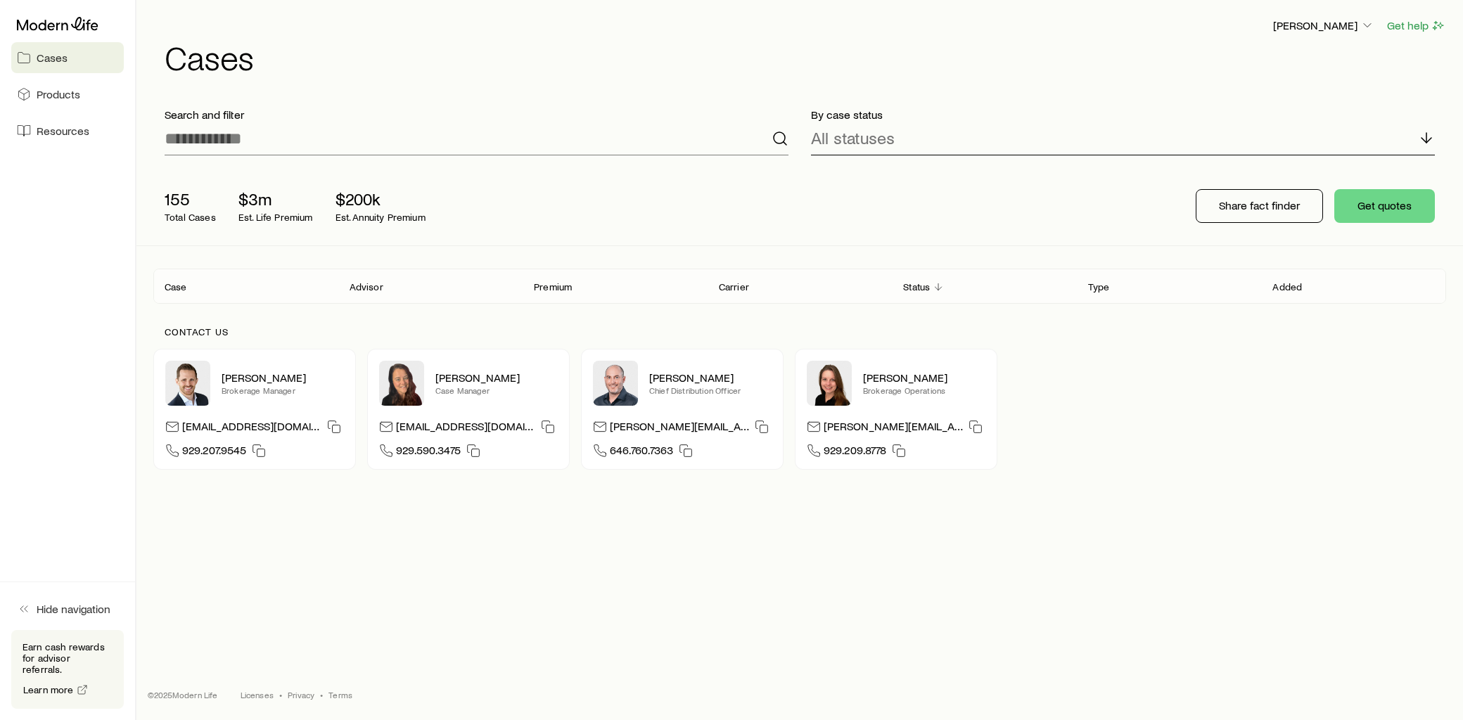
click at [904, 141] on div "All statuses" at bounding box center [1123, 139] width 624 height 34
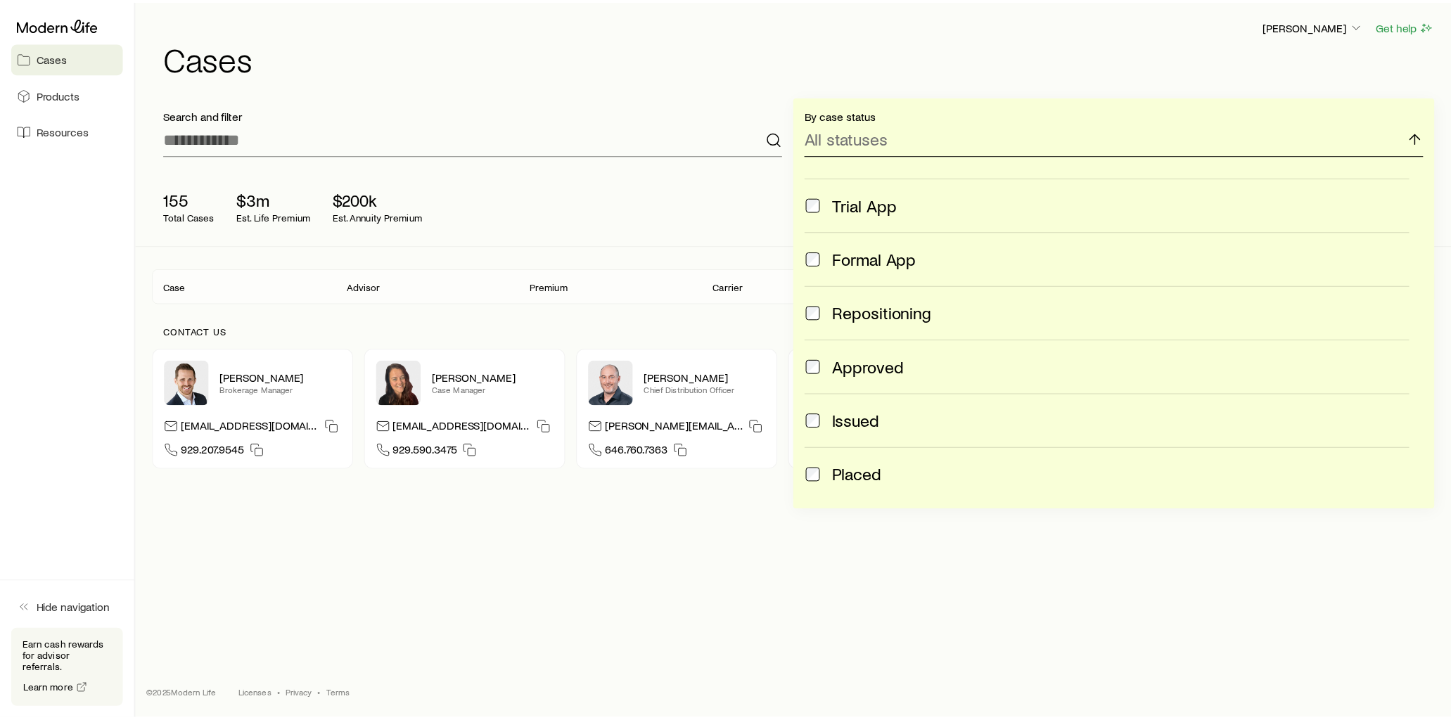
scroll to position [312, 0]
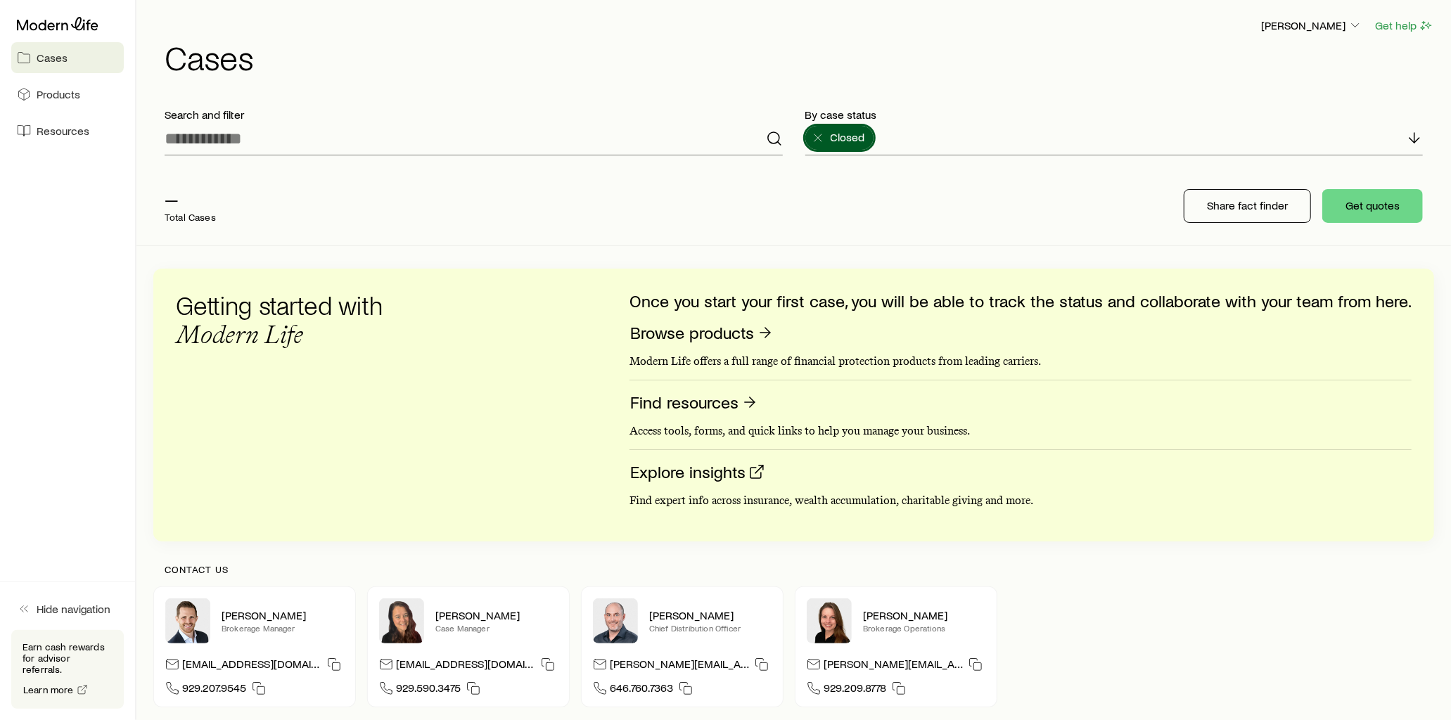
click at [685, 198] on div "— Total Cases Share fact finder Get quotes" at bounding box center [793, 206] width 1280 height 79
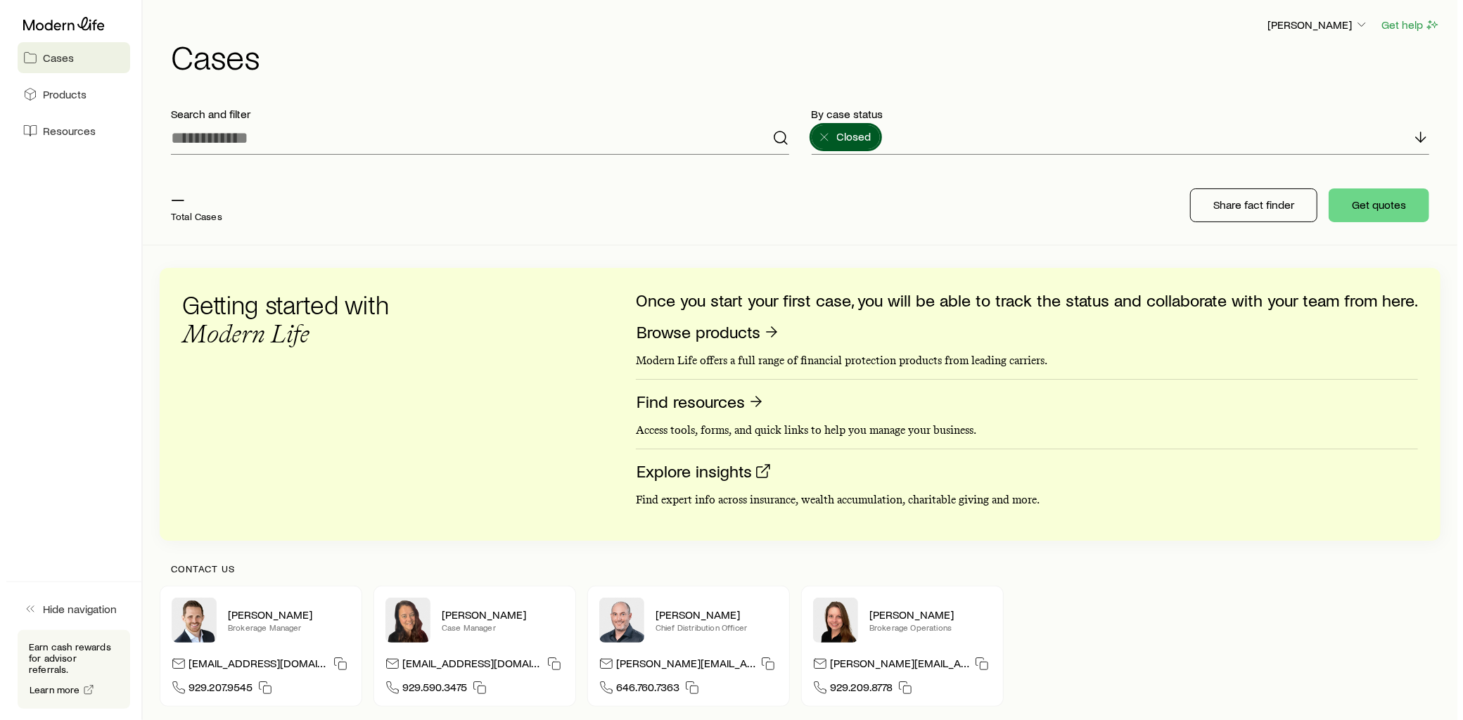
scroll to position [0, 0]
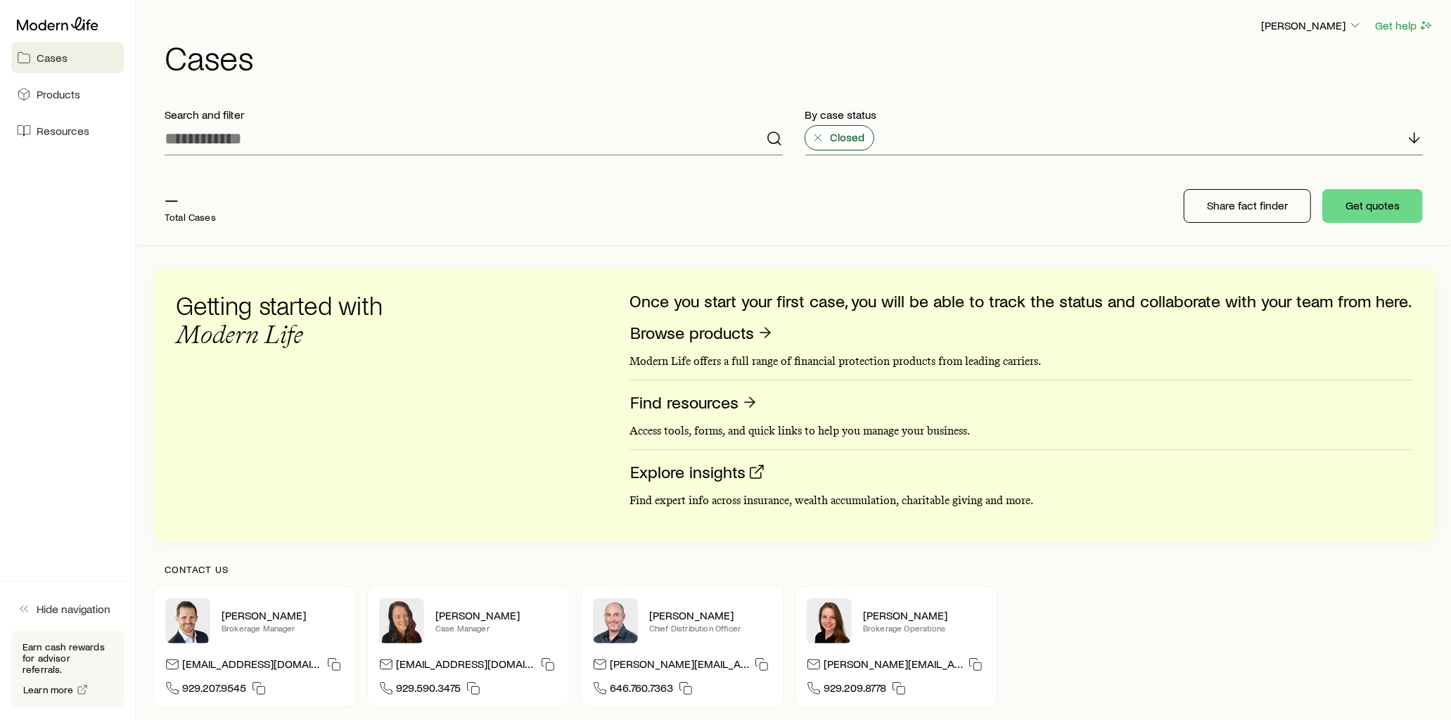
click at [813, 135] on icon at bounding box center [818, 138] width 14 height 14
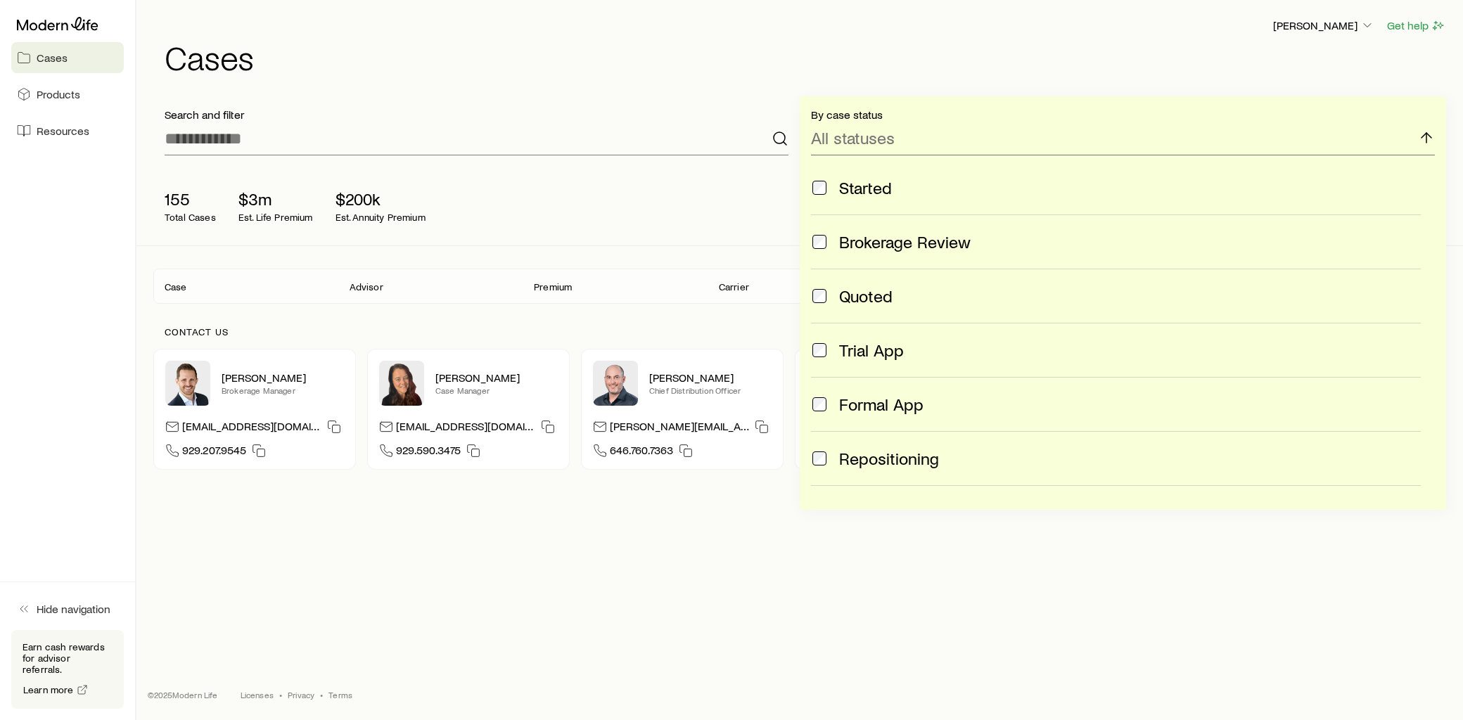
click at [730, 73] on h1 "Cases" at bounding box center [805, 57] width 1281 height 34
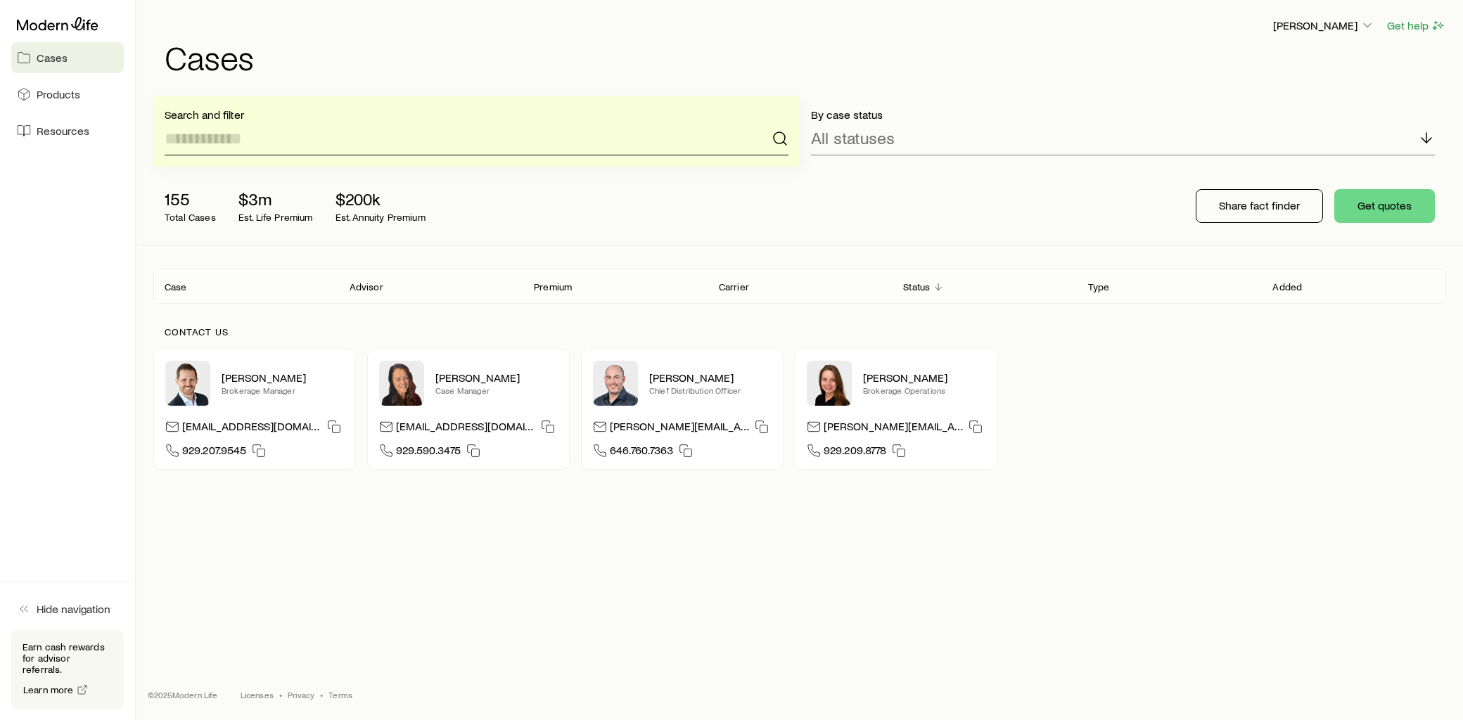
click at [299, 138] on input at bounding box center [477, 139] width 624 height 34
click at [309, 136] on input at bounding box center [477, 139] width 624 height 34
